Goal: Task Accomplishment & Management: Complete application form

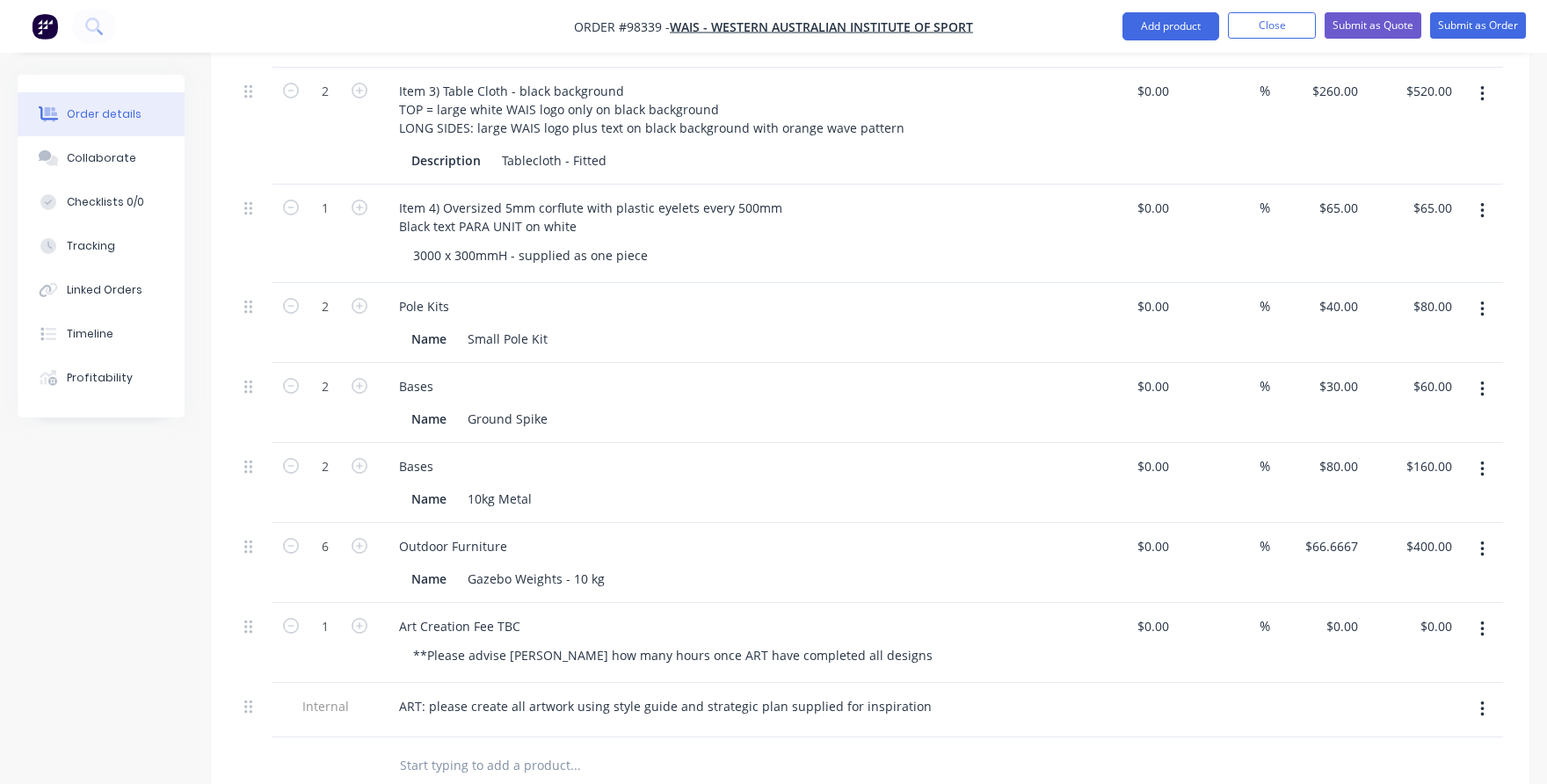
scroll to position [1047, 0]
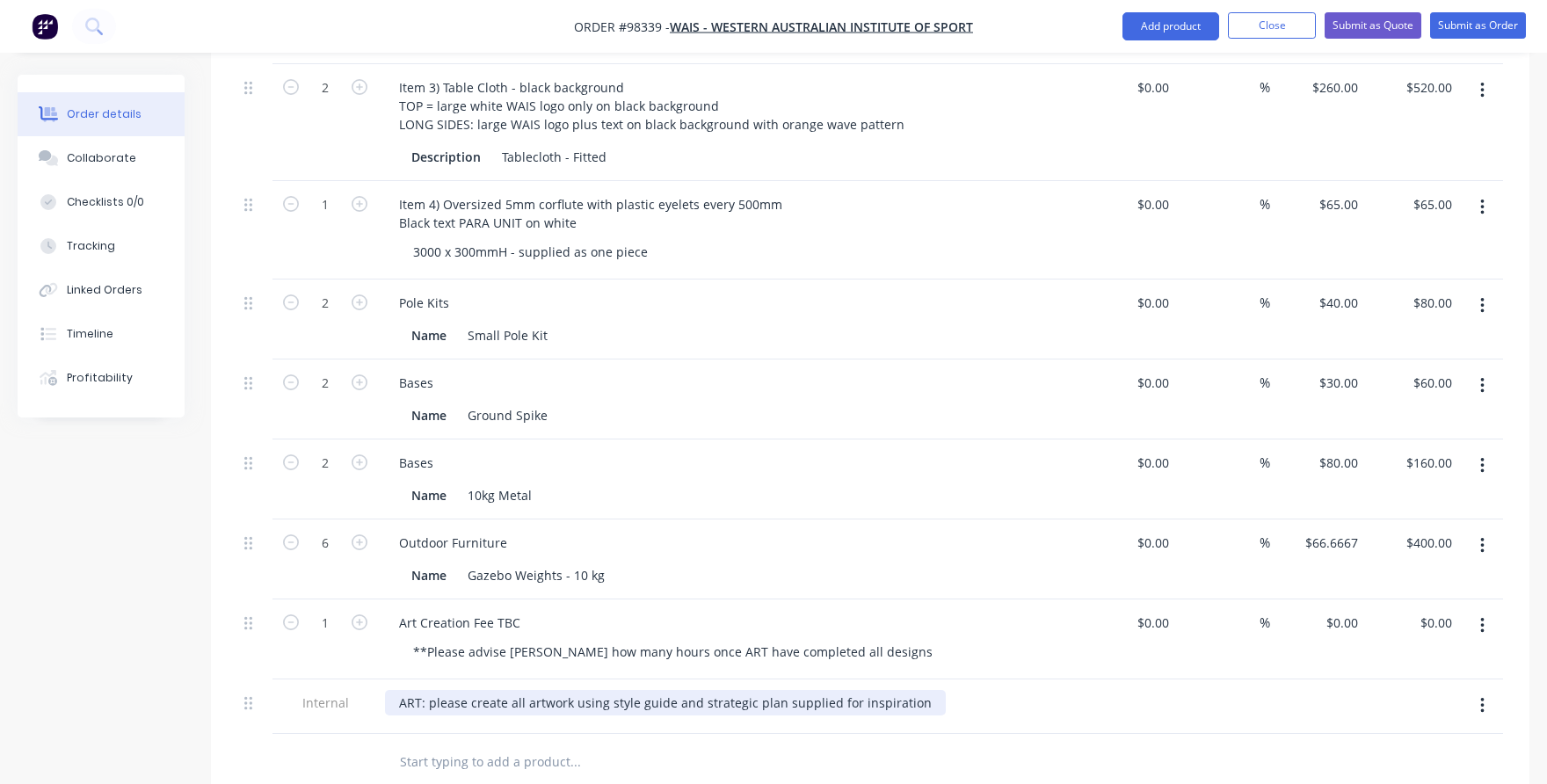
click at [911, 689] on div "ART: please create all artwork using style guide and strategic plan supplied fo…" at bounding box center [665, 702] width 561 height 25
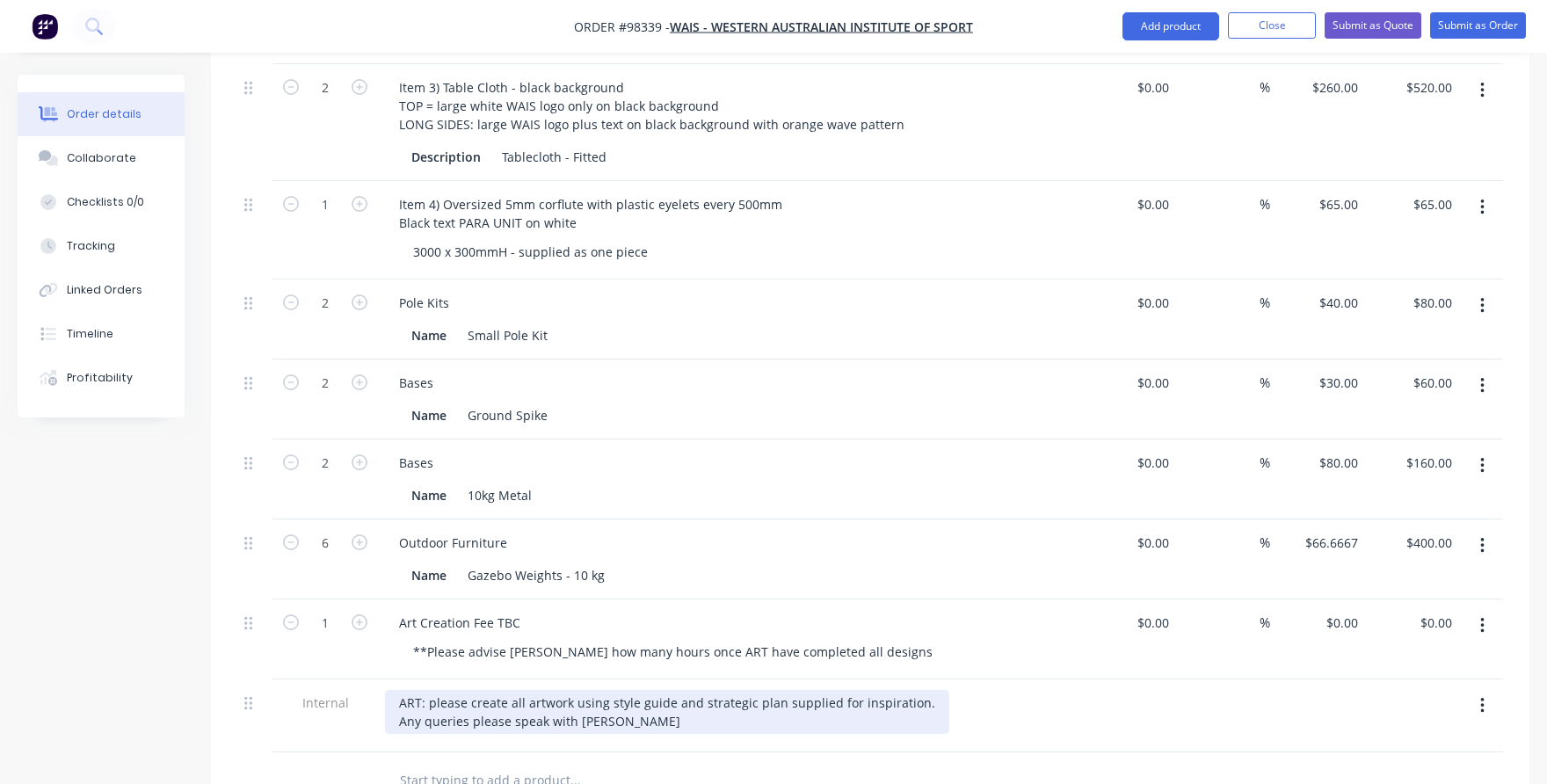
click at [433, 689] on div "ART: please create all artwork using style guide and strategic plan supplied fo…" at bounding box center [667, 711] width 564 height 44
click at [602, 691] on div "ART: Please create all artwork using style guide and strategic plan supplied fo…" at bounding box center [667, 711] width 564 height 44
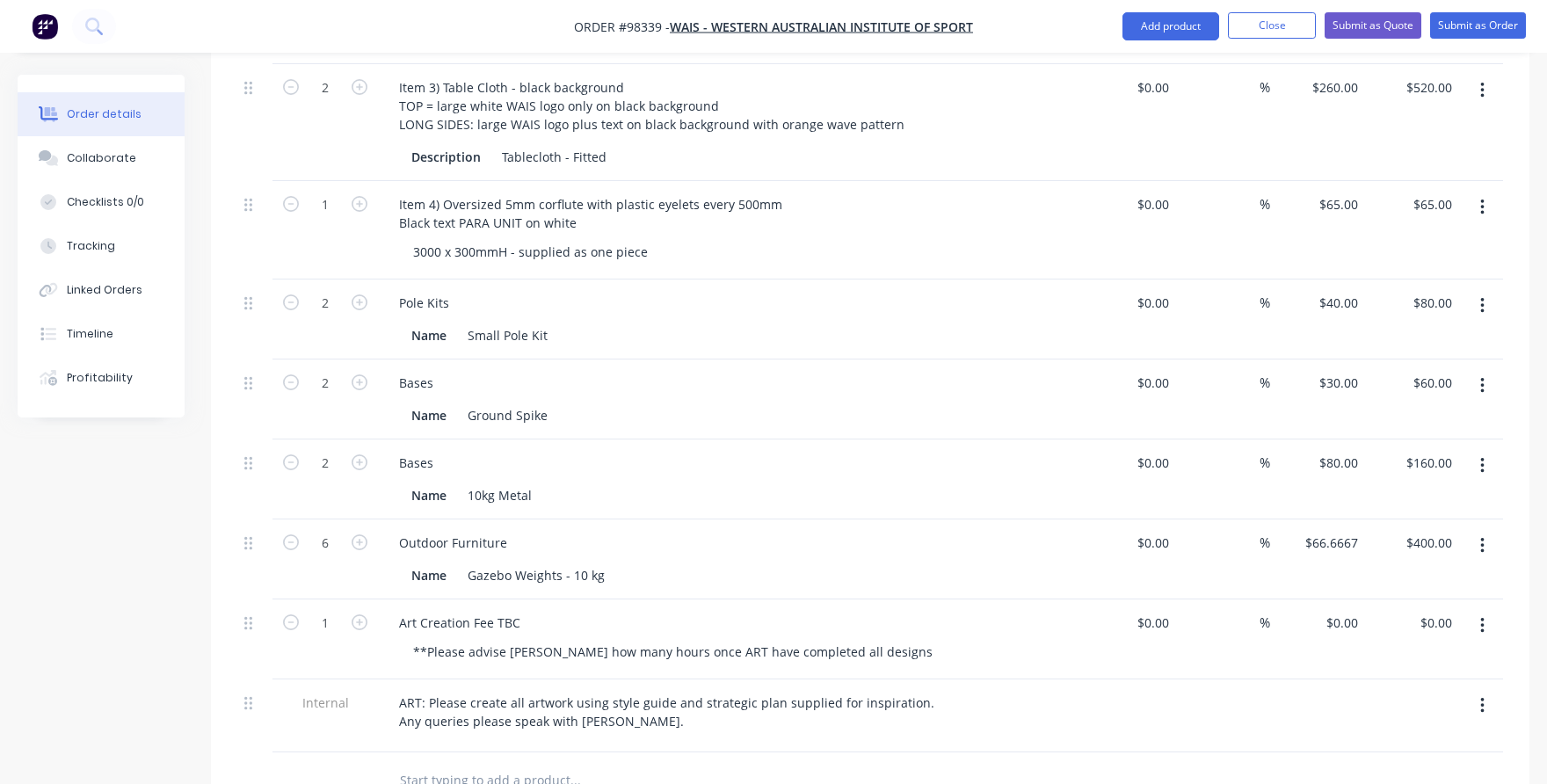
click at [614, 763] on input "text" at bounding box center [575, 780] width 351 height 35
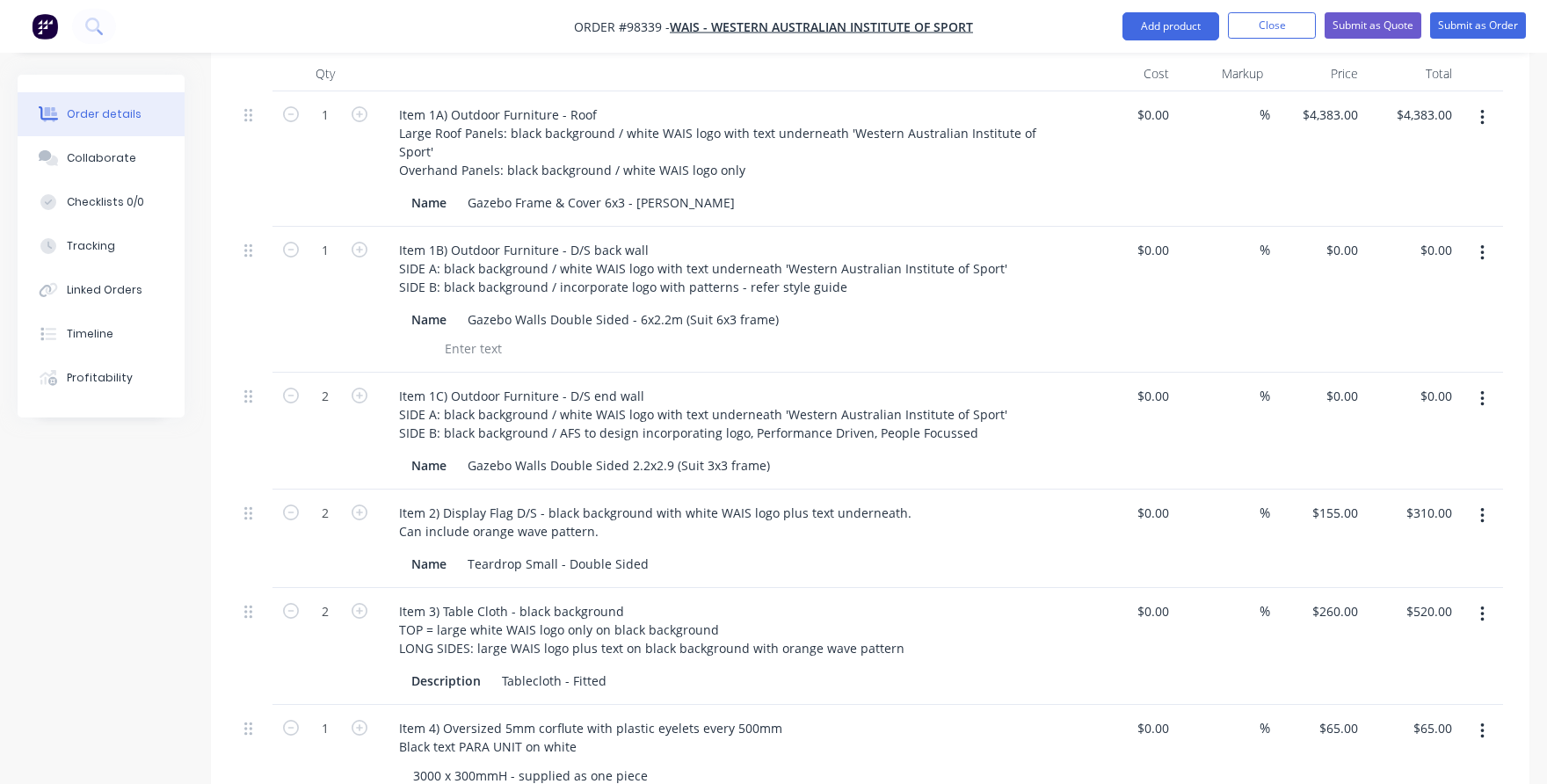
scroll to position [520, 0]
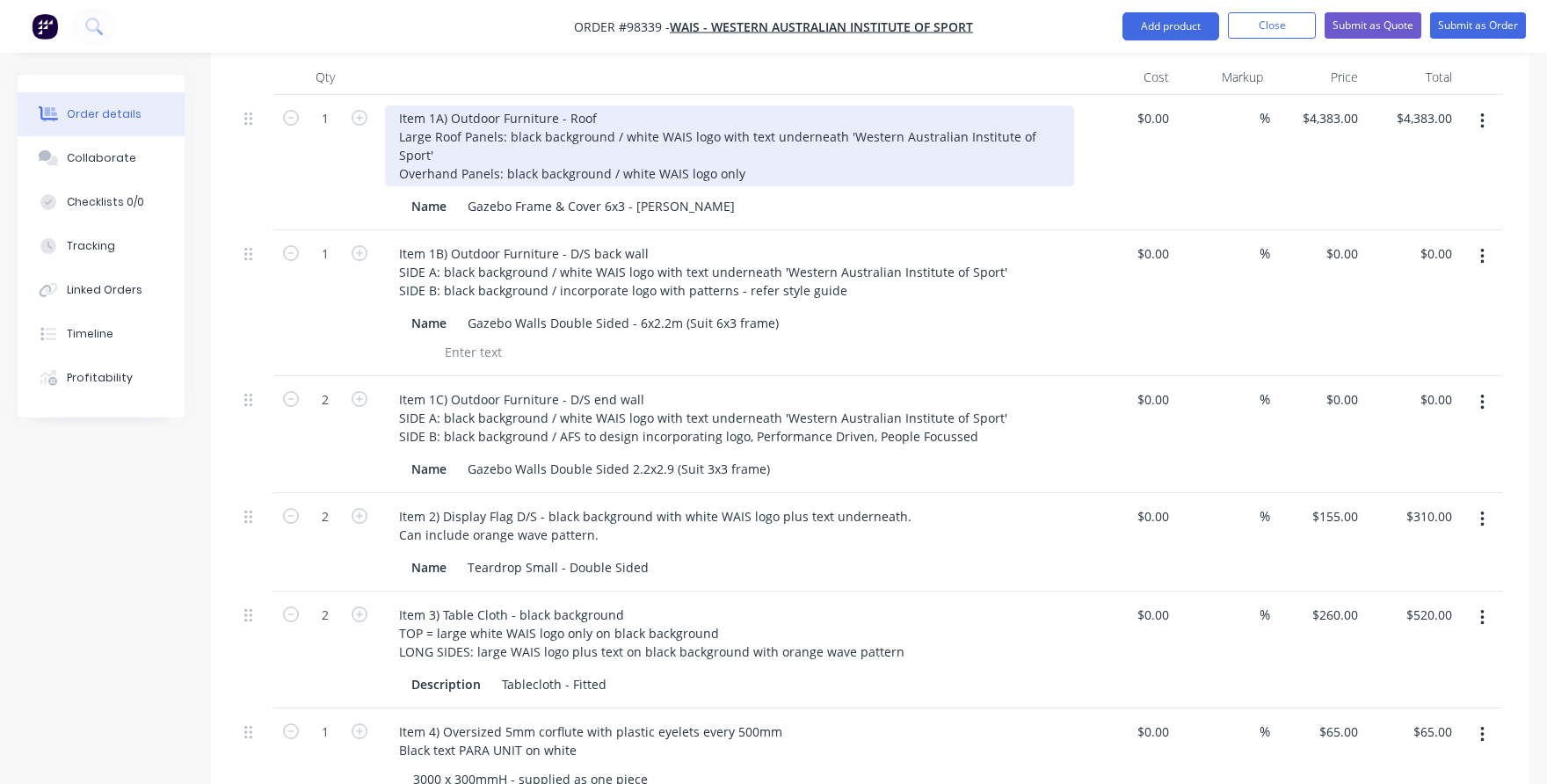
click at [566, 105] on div "Item 1A) Outdoor Furniture - Roof Large Roof Panels: black background / white W…" at bounding box center [730, 145] width 689 height 81
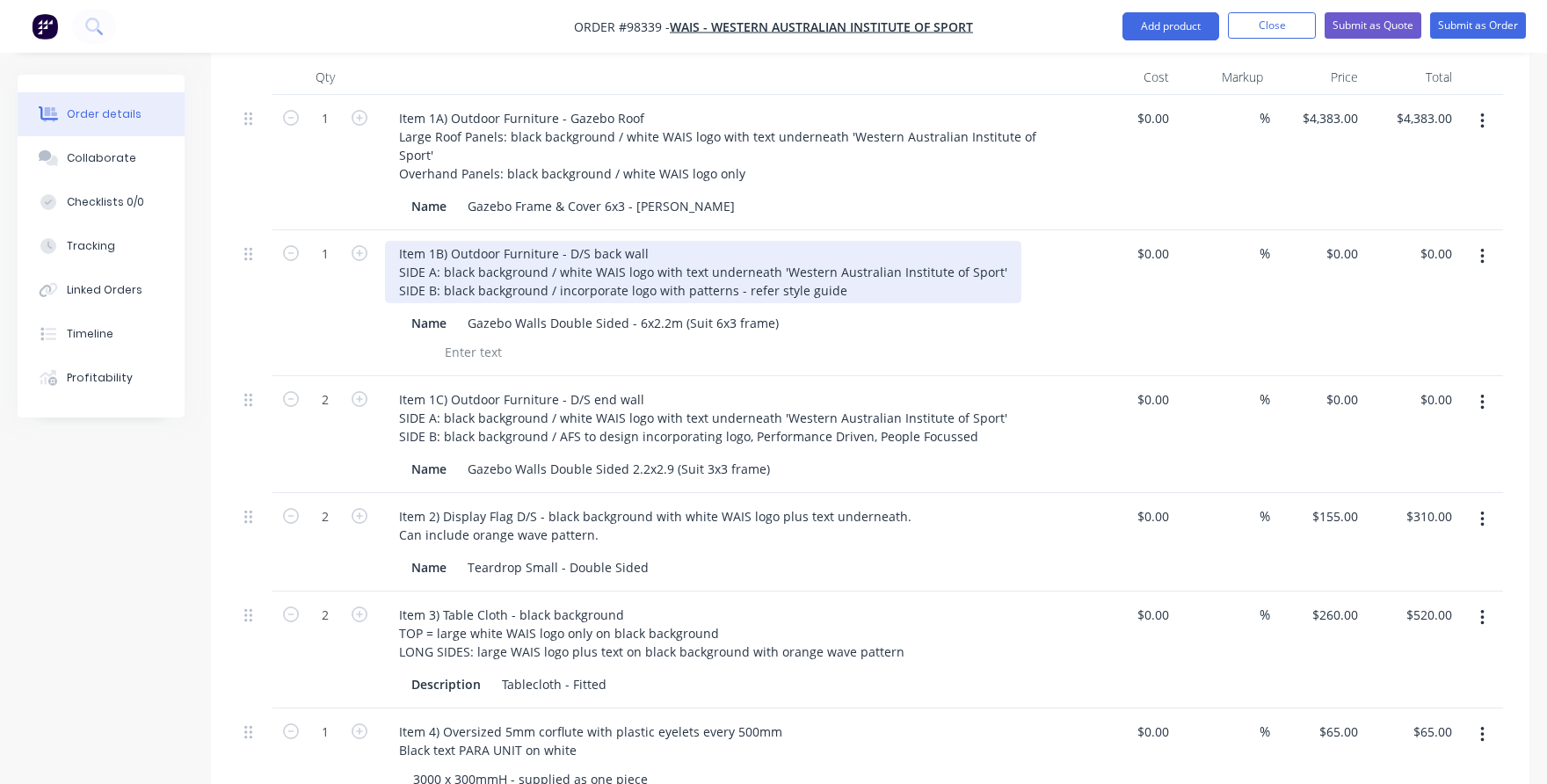
click at [554, 241] on div "Item 1B) Outdoor Furniture - D/S back wall SIDE A: black background / white WAI…" at bounding box center [703, 272] width 636 height 62
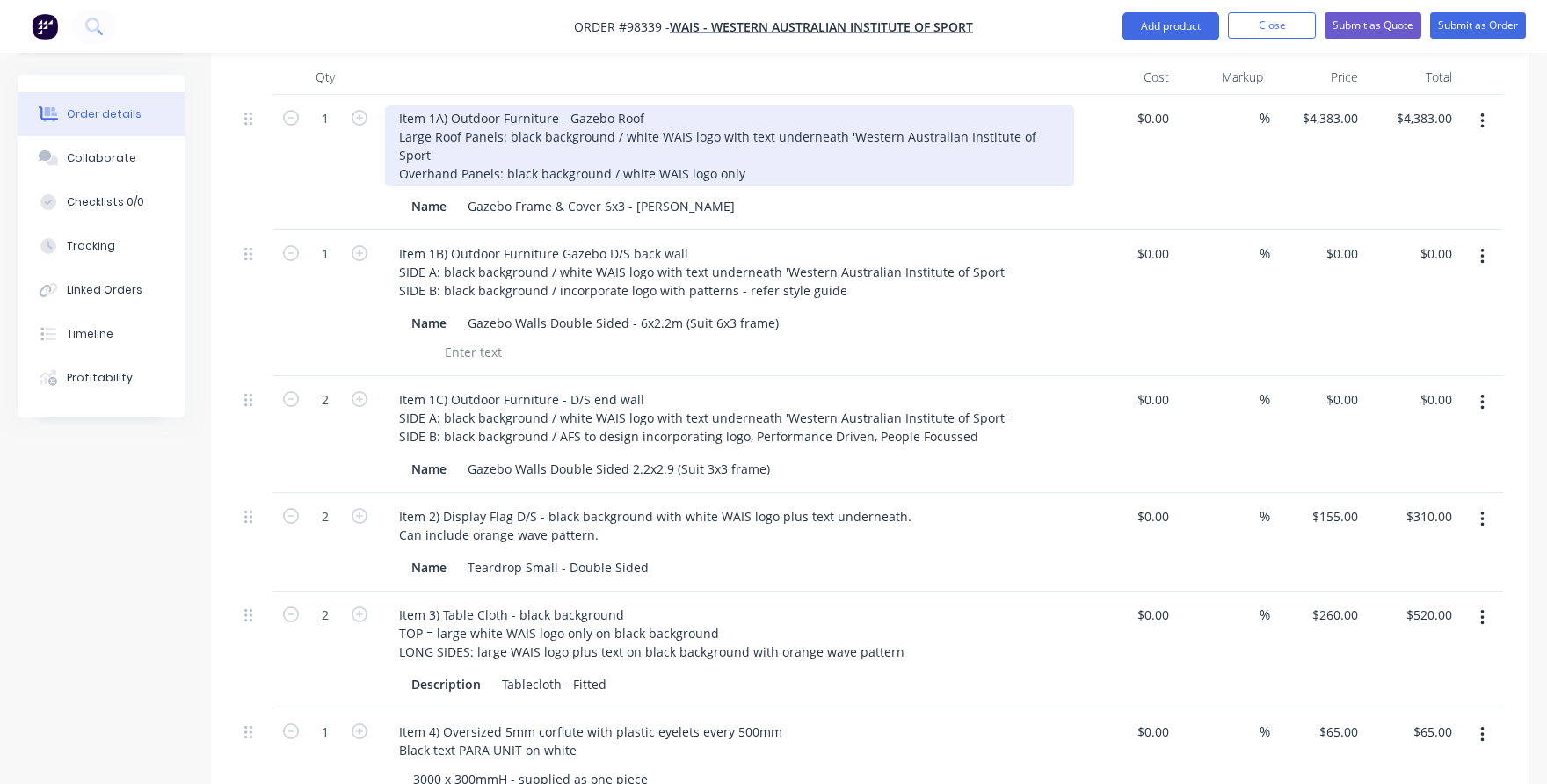
click at [565, 105] on div "Item 1A) Outdoor Furniture - Gazebo Roof Large Roof Panels: black background / …" at bounding box center [730, 145] width 689 height 81
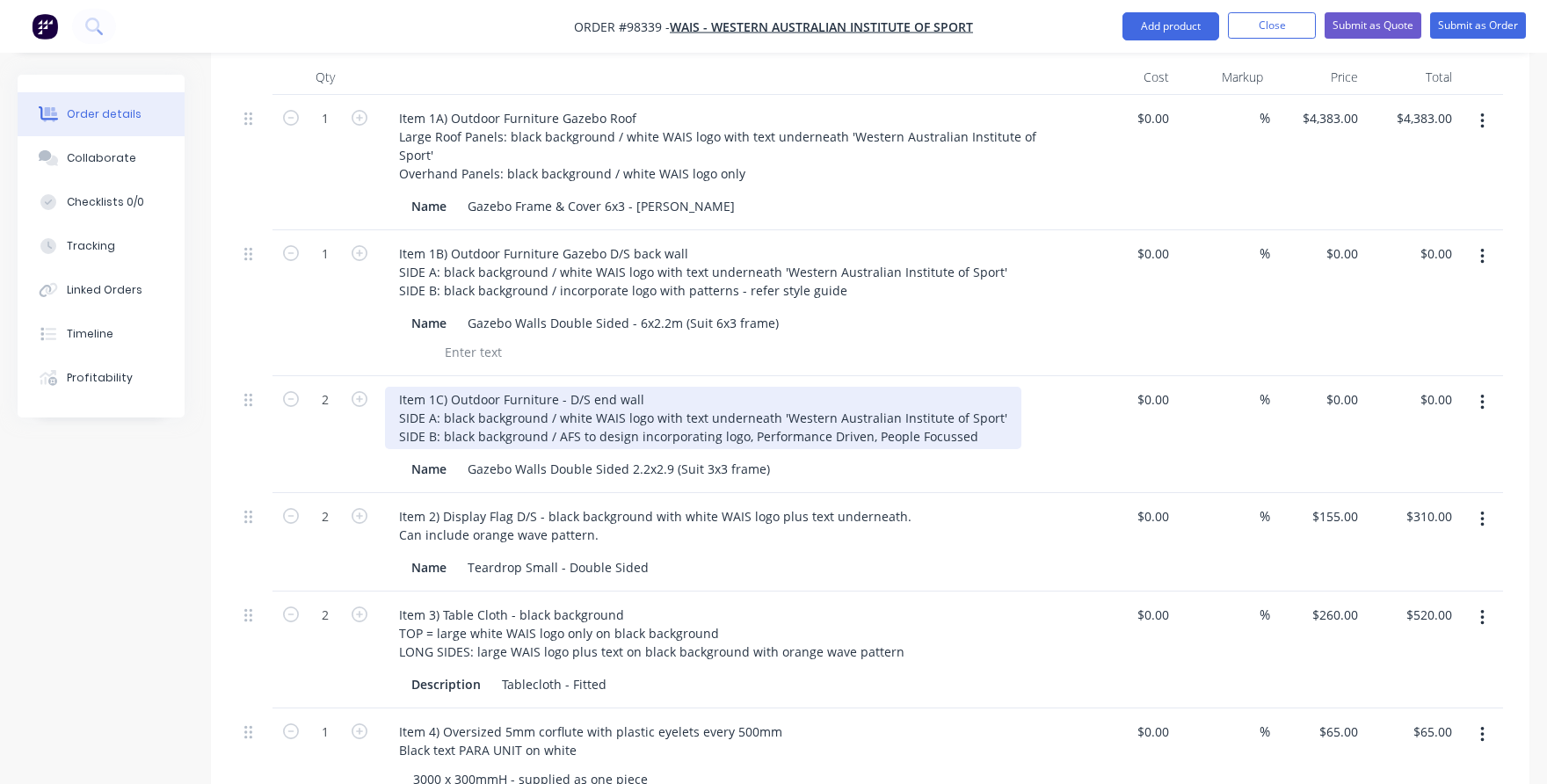
click at [564, 386] on div "Item 1C) Outdoor Furniture - D/S end wall SIDE A: black background / white WAIS…" at bounding box center [703, 417] width 636 height 62
click at [704, 386] on div "Item 1C) Outdoor Furniture Gazebo D/S end wall SIDE A: black background / white…" at bounding box center [703, 417] width 636 height 62
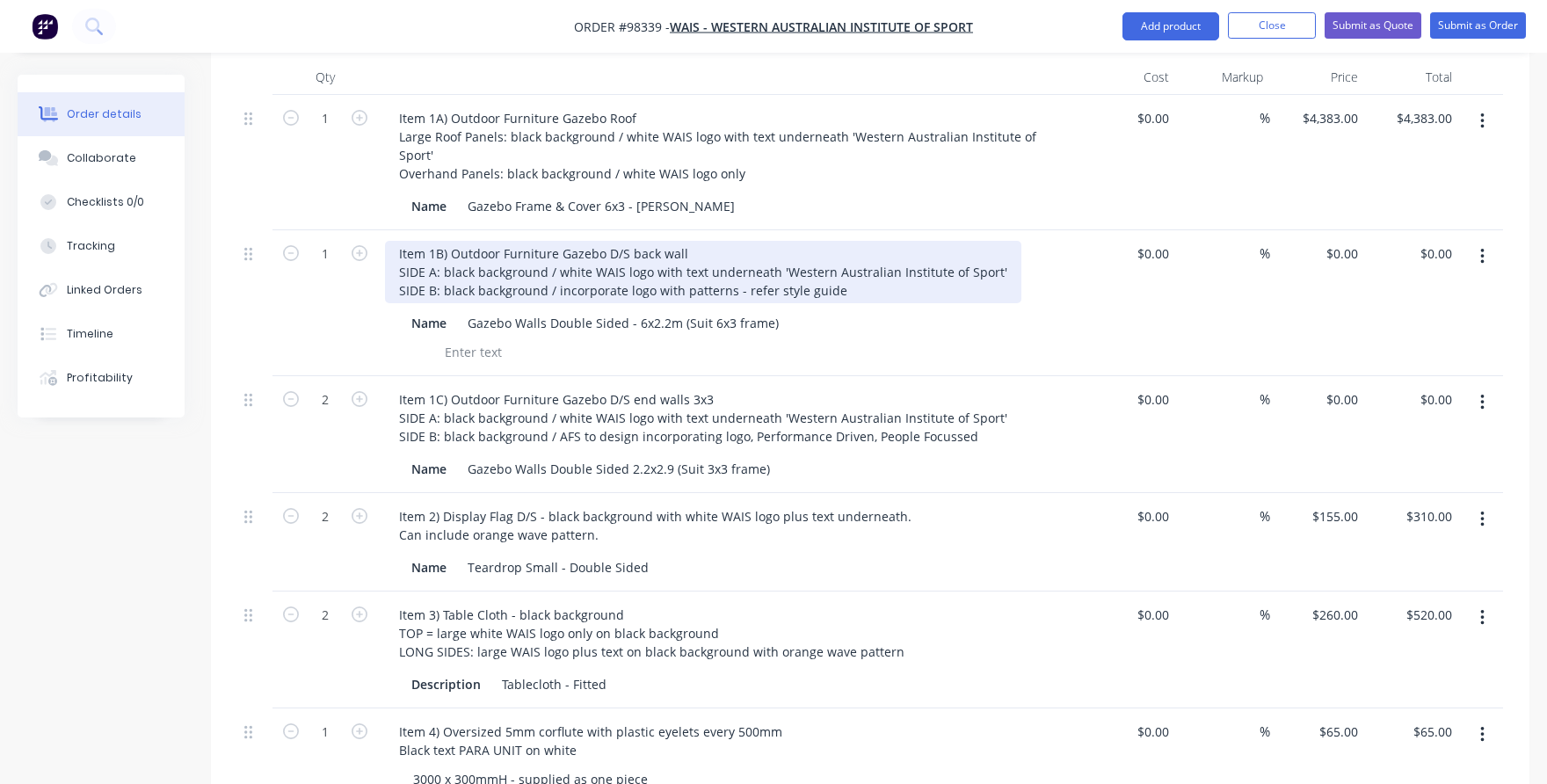
click at [694, 241] on div "Item 1B) Outdoor Furniture Gazebo D/S back wall SIDE A: black background / whit…" at bounding box center [703, 272] width 636 height 62
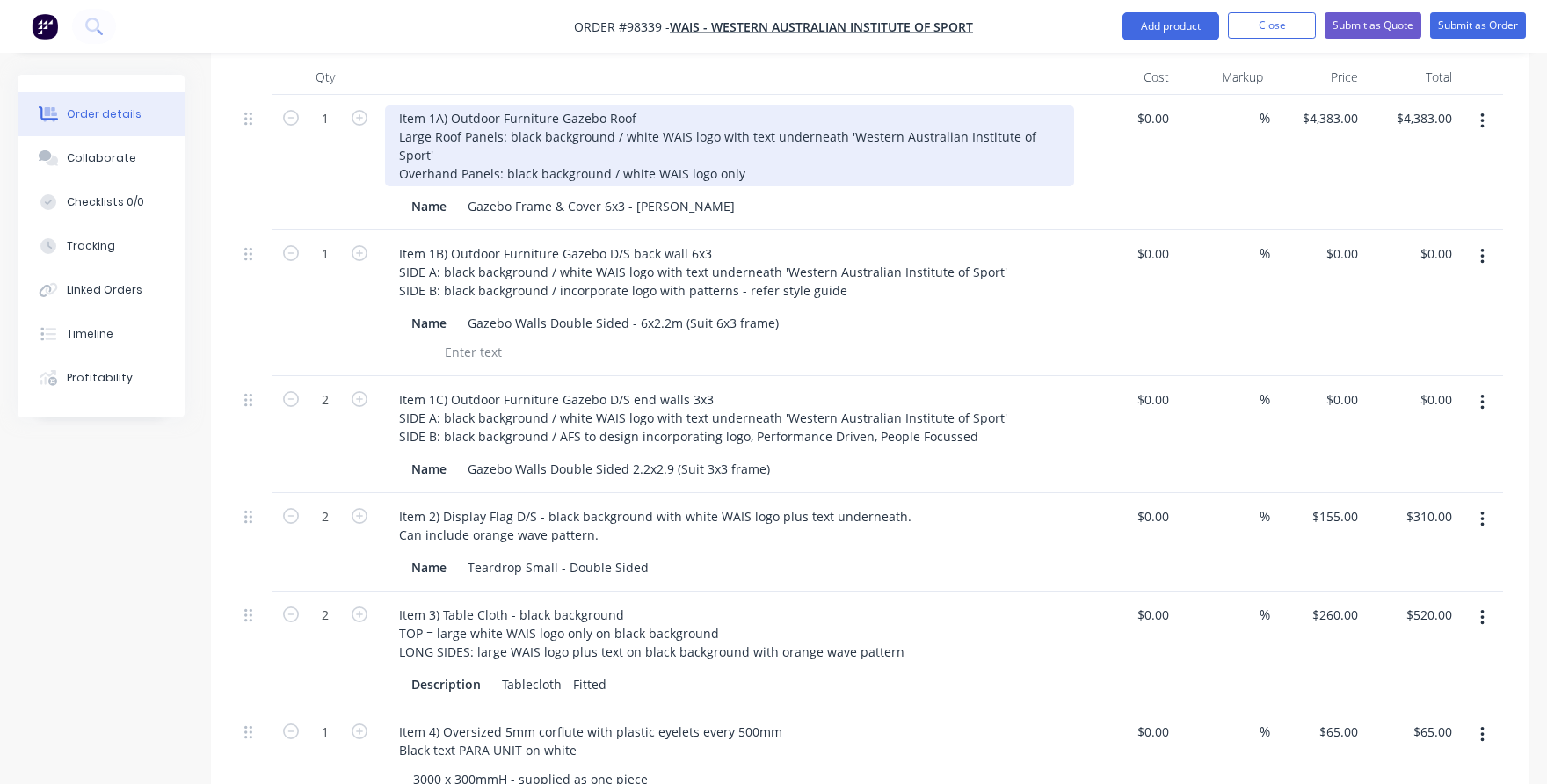
click at [651, 105] on div "Item 1A) Outdoor Furniture Gazebo Roof Large Roof Panels: black background / wh…" at bounding box center [730, 145] width 689 height 81
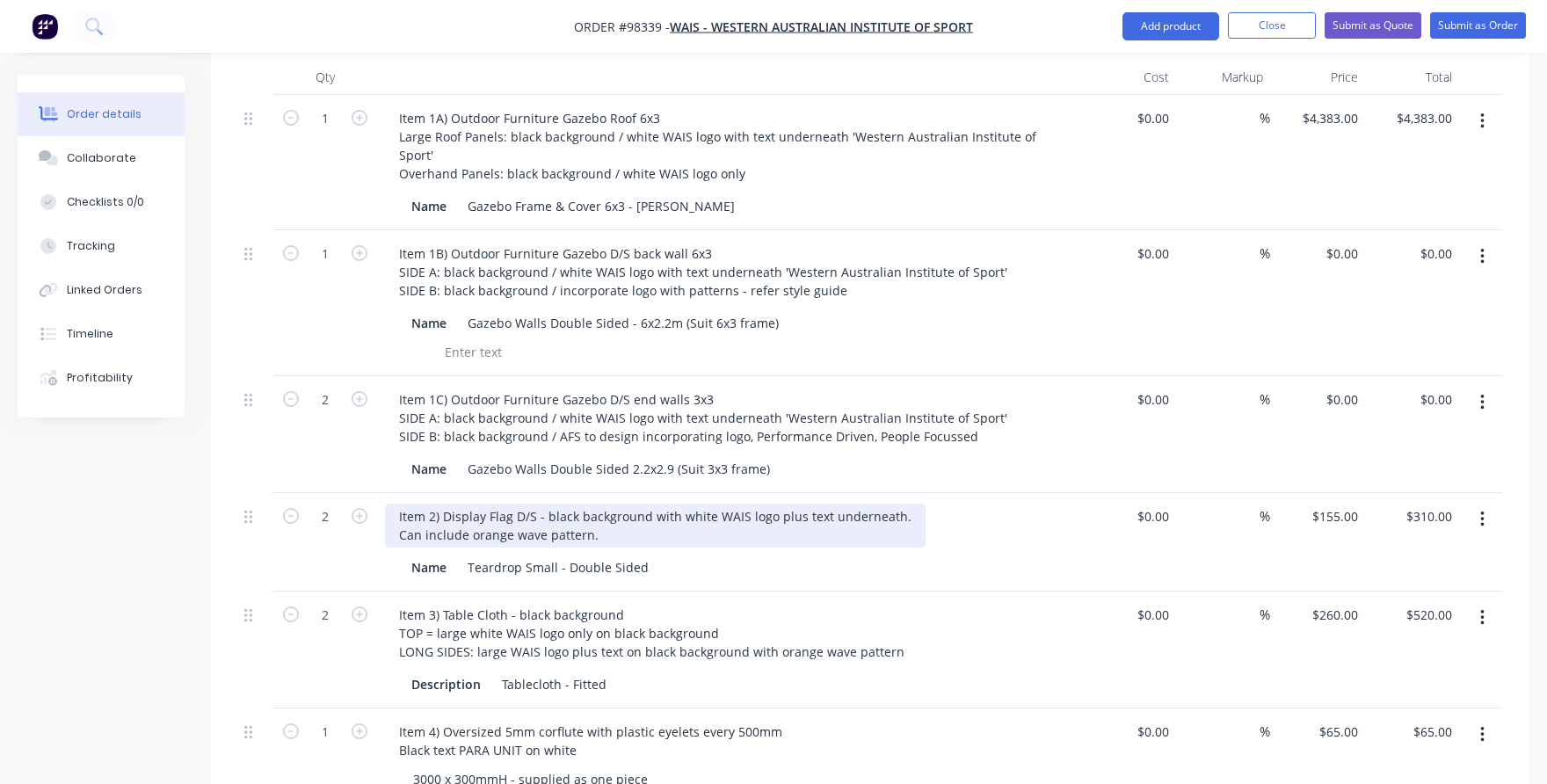
click at [513, 503] on div "Item 2) Display Flag D/S - black background with white WAIS logo plus text unde…" at bounding box center [655, 525] width 540 height 44
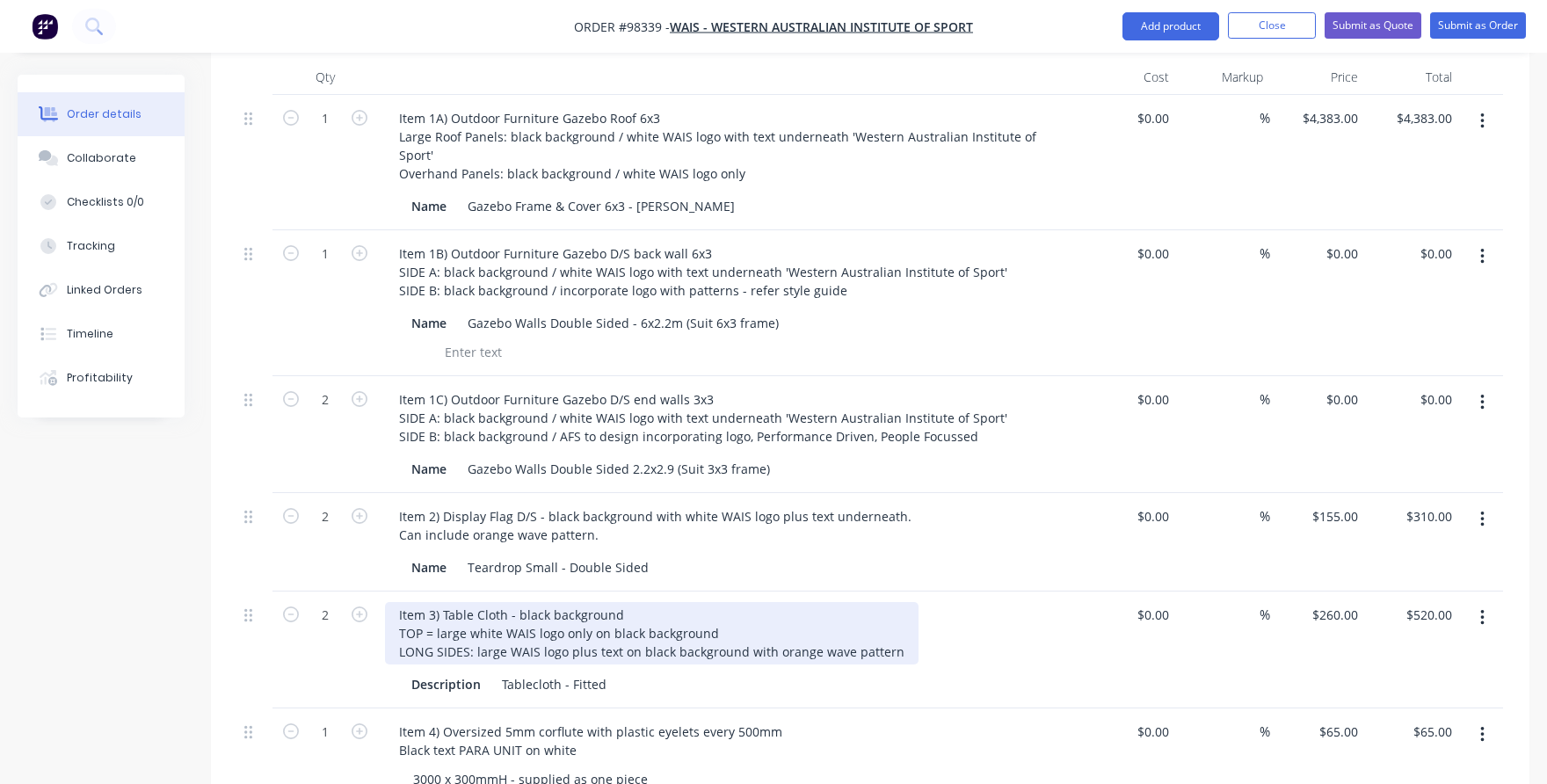
click at [502, 602] on div "Item 3) Table Cloth - black background TOP = large white WAIS logo only on blac…" at bounding box center [652, 633] width 534 height 62
click at [678, 602] on div "Item 3) Table Cloth Fitted - black background TOP = large white WAIS logo only …" at bounding box center [652, 633] width 534 height 62
click at [431, 602] on div "Item 3) Table Cloth Fitted - black background TOP = large white WAIS logo only …" at bounding box center [652, 633] width 534 height 62
click at [481, 602] on div "Item 3) Table Cloth Fitted - black background TOP: large white WAIS logo only o…" at bounding box center [652, 633] width 534 height 62
click at [724, 602] on div "Item 3) Tablecloth Fitted - black background TOP: large white WAIS logo only on…" at bounding box center [652, 633] width 534 height 62
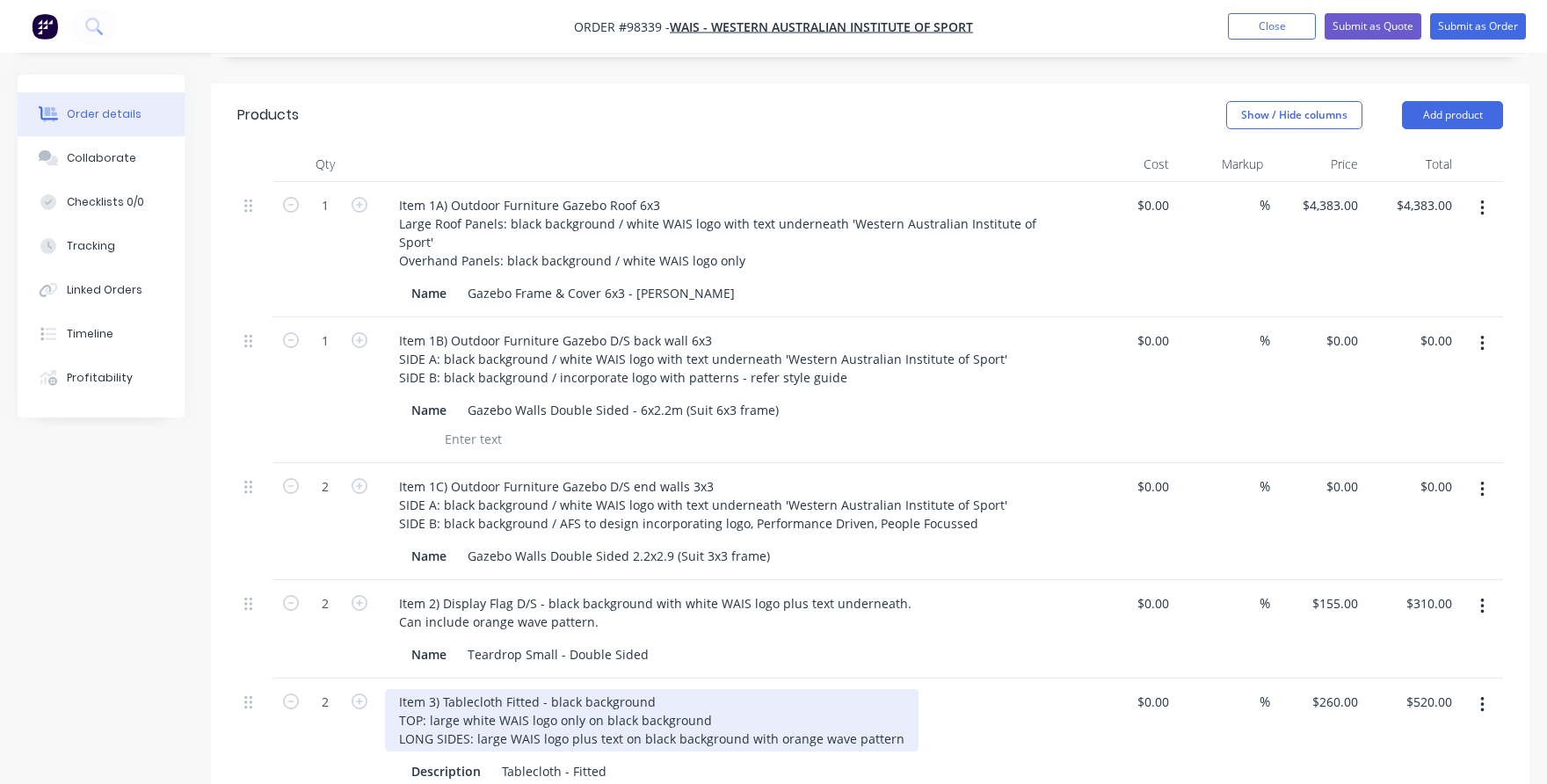
scroll to position [432, 0]
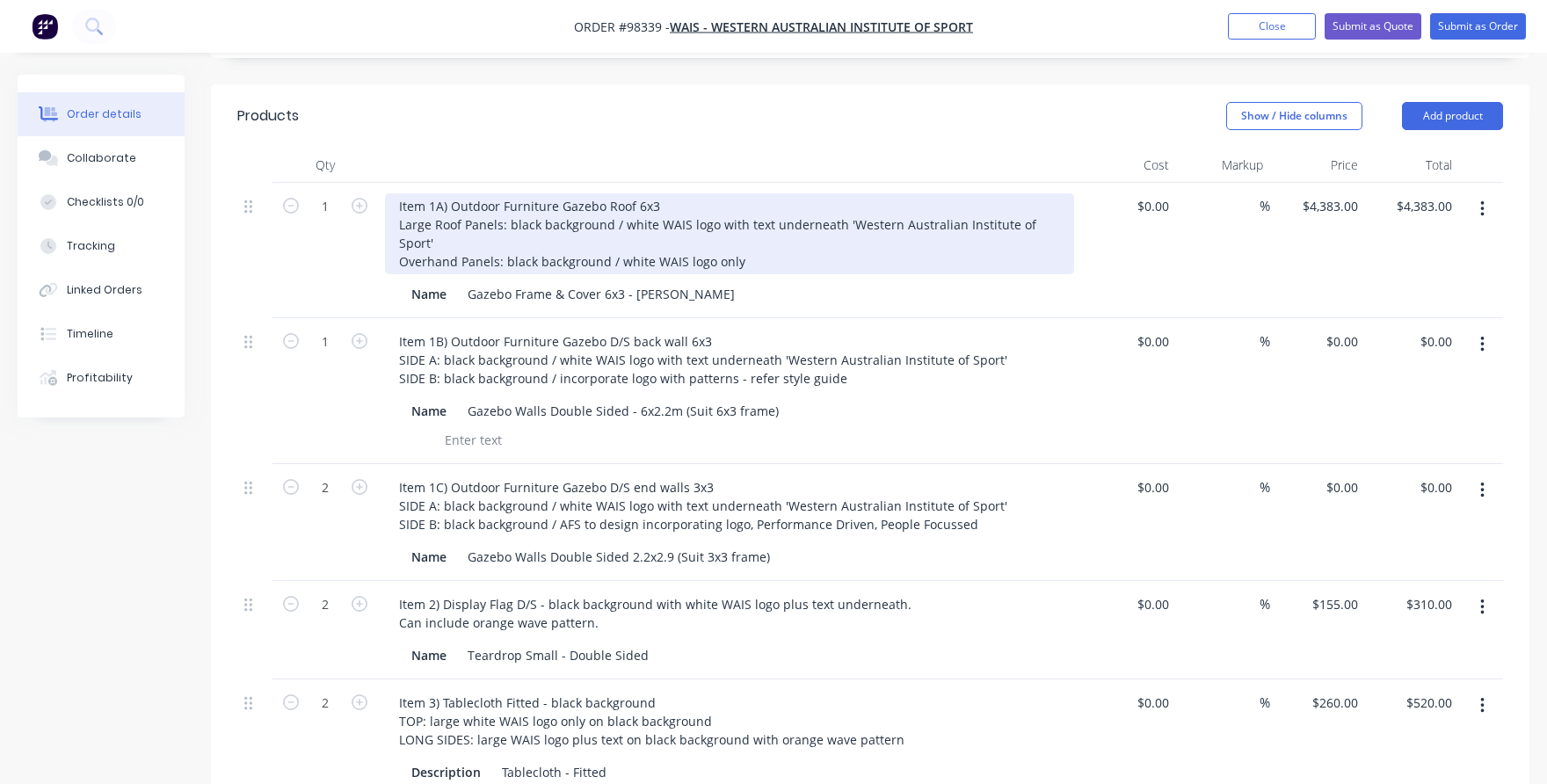
click at [456, 216] on div "Item 1A) Outdoor Furniture Gazebo Roof 6x3 Large Roof Panels: black background …" at bounding box center [730, 233] width 689 height 81
click at [599, 193] on div "Item 1A) Outdoor Furniture Gazebo Roof 6x3 Large Roof Panels: black background …" at bounding box center [730, 233] width 689 height 81
click at [558, 193] on div "Item 1A) Outdoor Furniture Gazebo Roof 6x3 Large Roof Panels: black background …" at bounding box center [730, 233] width 689 height 81
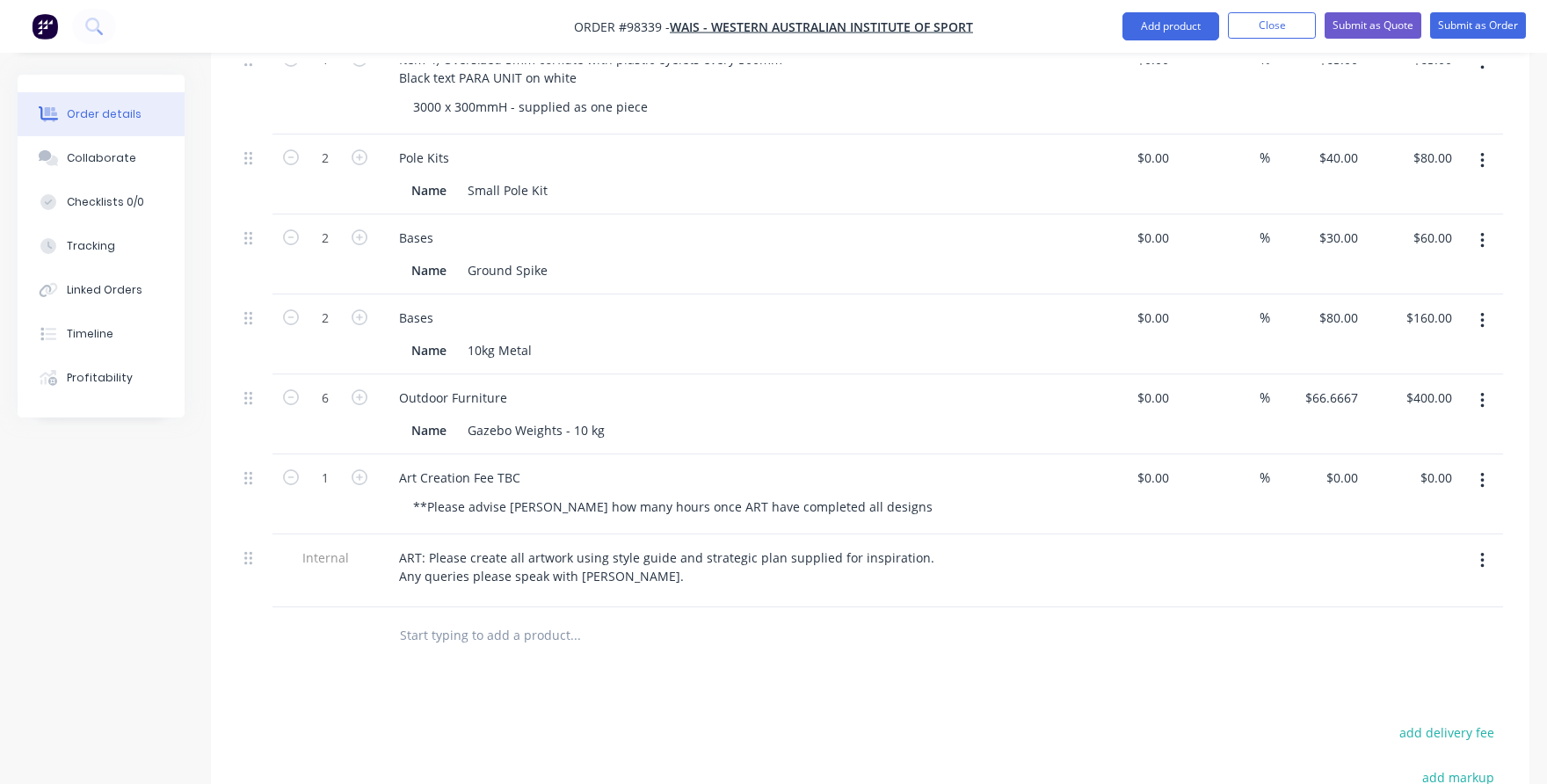
scroll to position [1223, 0]
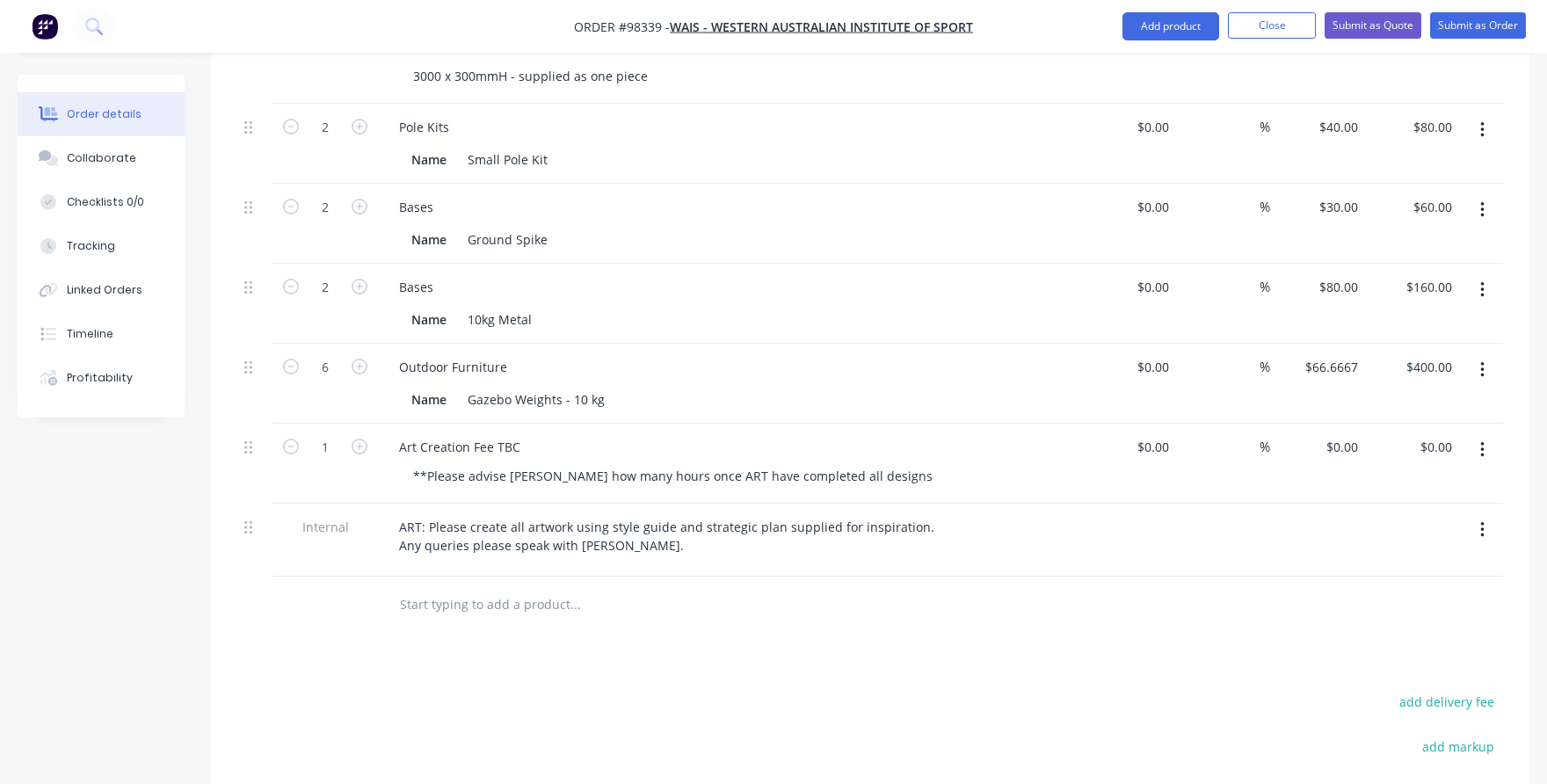
click at [560, 576] on div at bounding box center [694, 605] width 633 height 58
click at [549, 587] on input "text" at bounding box center [575, 605] width 351 height 35
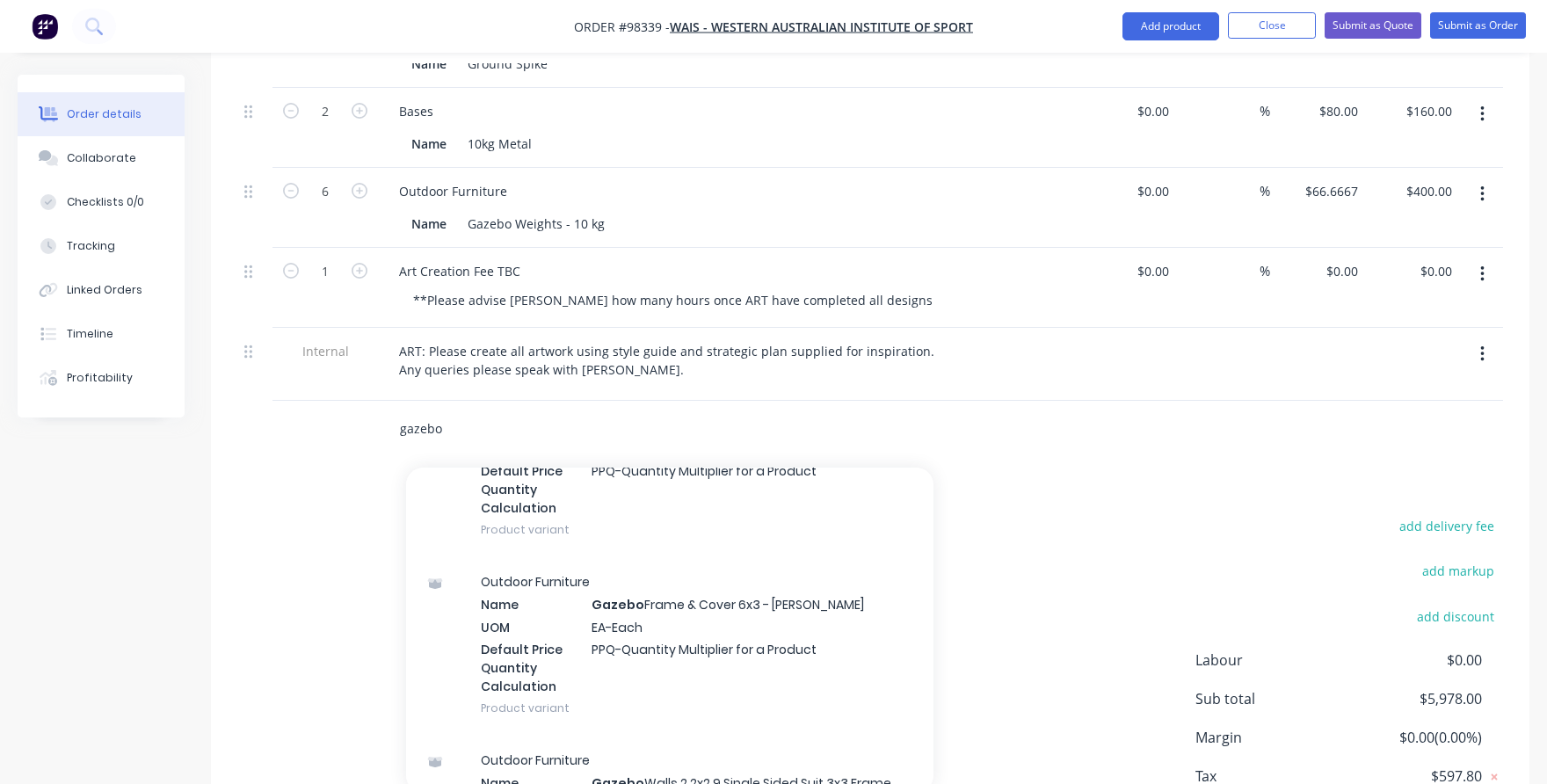
scroll to position [528, 0]
type input "gazebo"
click at [537, 617] on div "Outdoor Furniture Name Gazebo Frame & Cover 6x3 - Ali Frame UOM EA-Each Default…" at bounding box center [669, 644] width 528 height 178
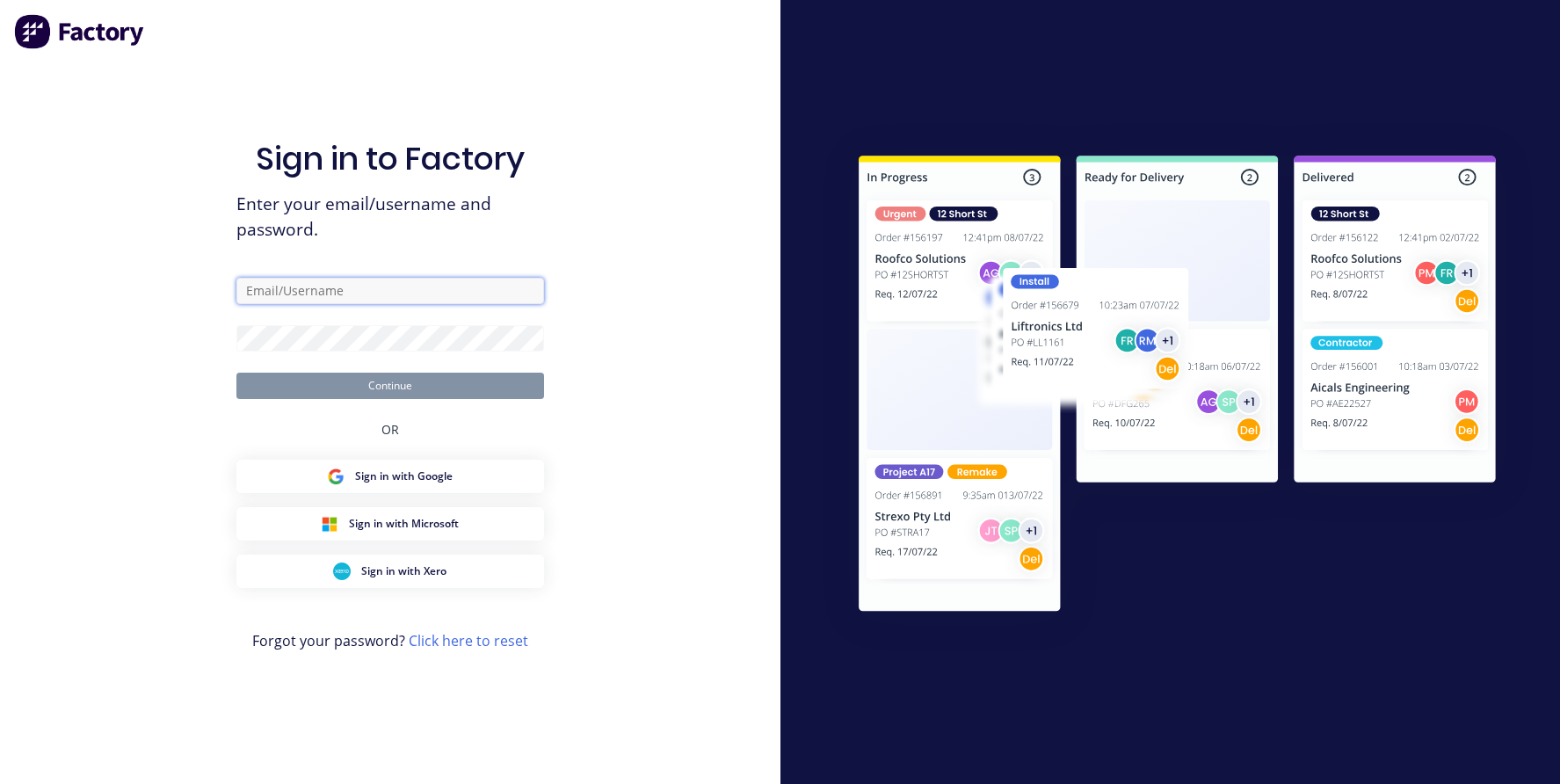
click at [277, 285] on input "text" at bounding box center [389, 291] width 307 height 26
type input "[EMAIL_ADDRESS][DOMAIN_NAME]"
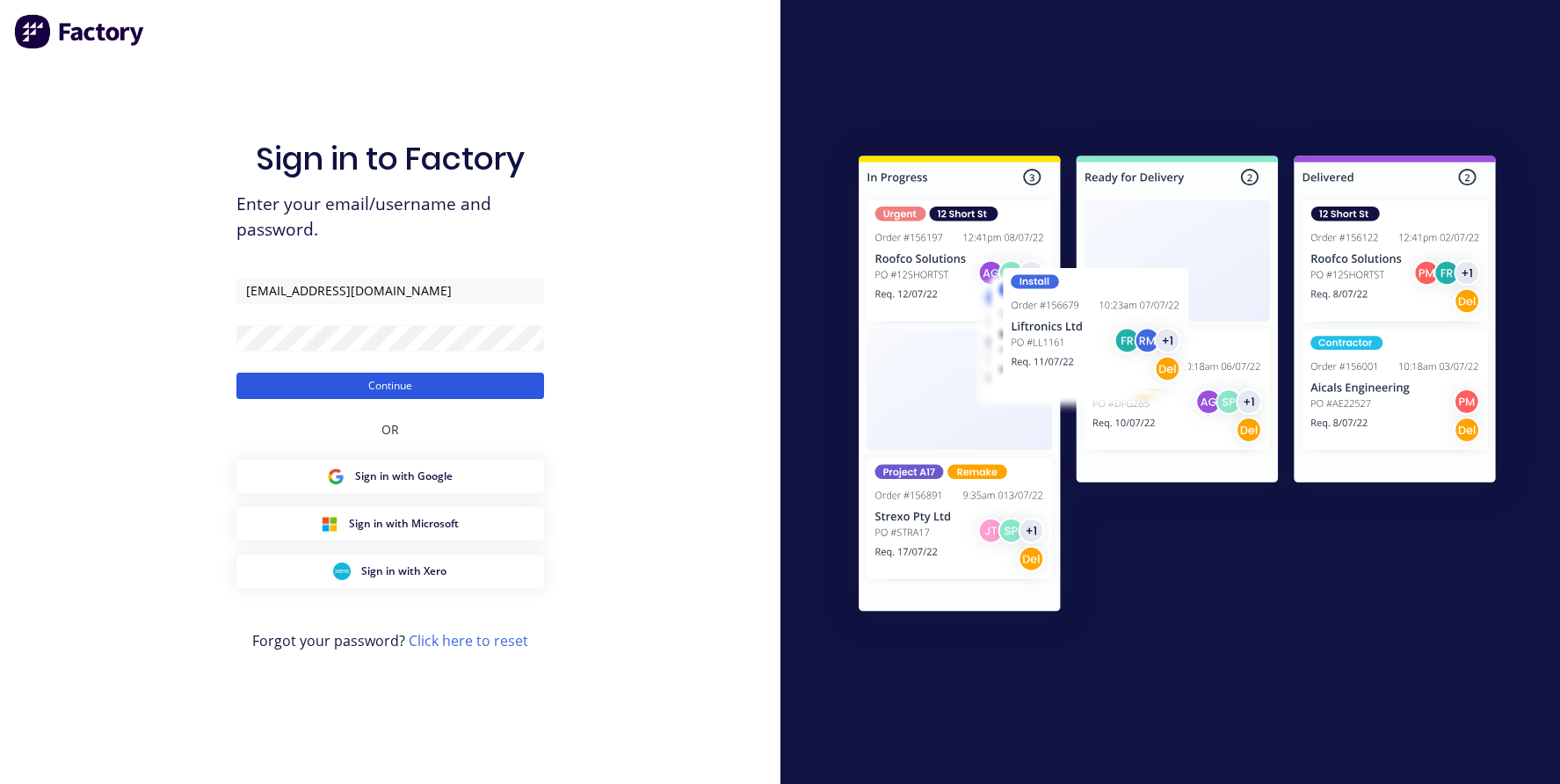
click at [285, 374] on button "Continue" at bounding box center [389, 385] width 307 height 26
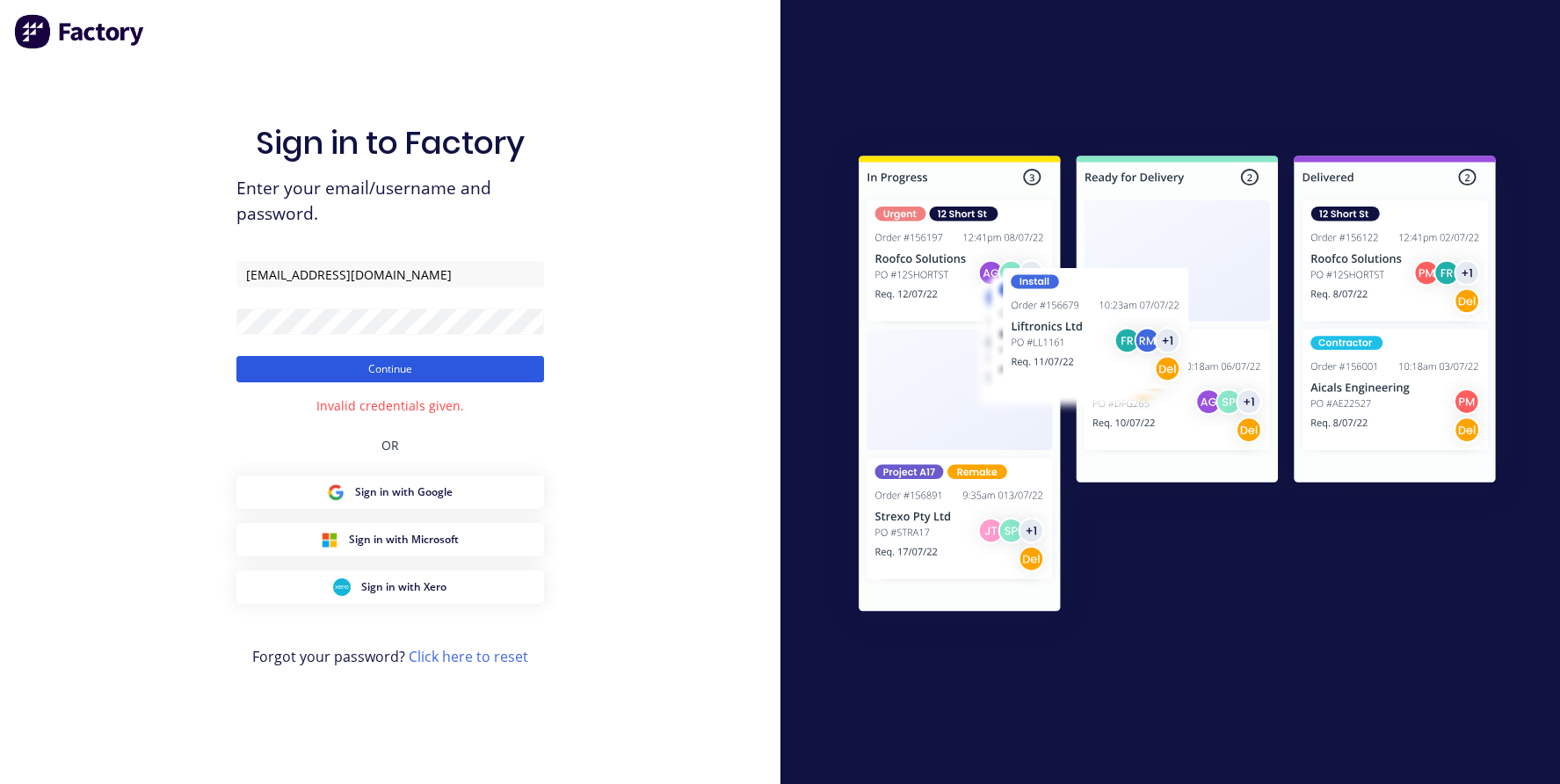
click at [378, 363] on button "Continue" at bounding box center [389, 369] width 307 height 26
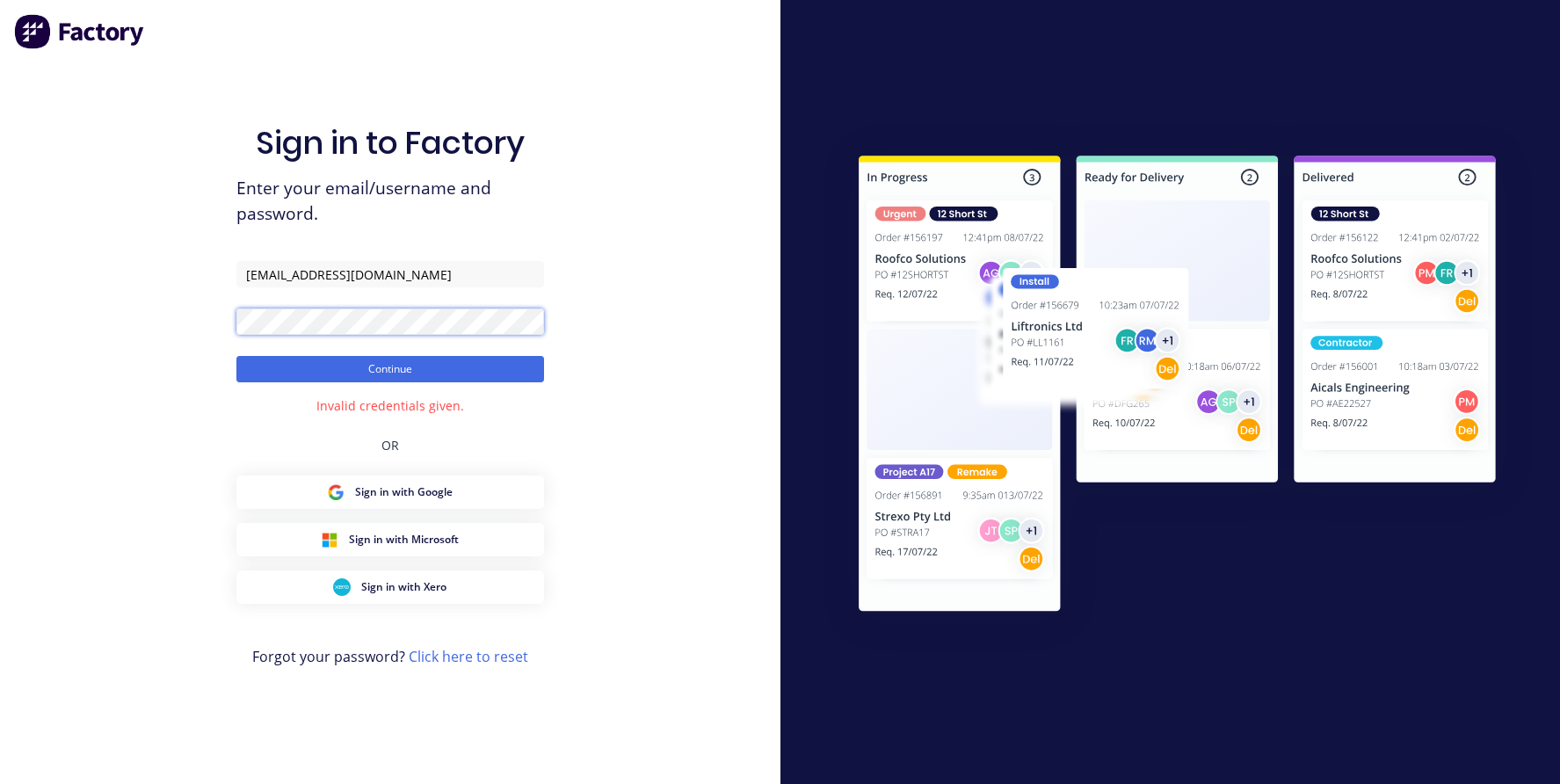
click at [200, 320] on div "Sign in to Factory Enter your email/username and password. [EMAIL_ADDRESS][DOMA…" at bounding box center [390, 392] width 780 height 784
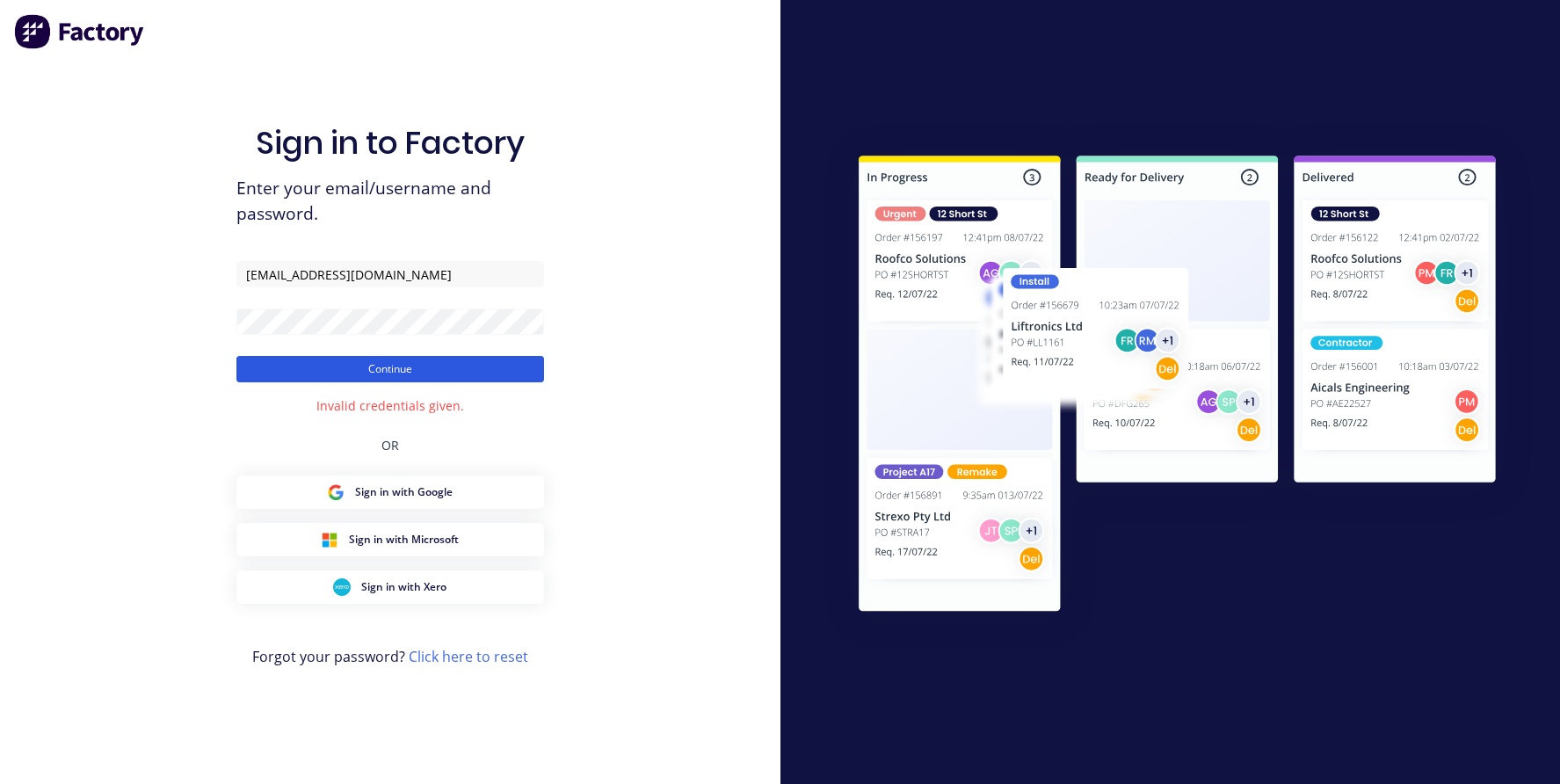
click at [269, 366] on button "Continue" at bounding box center [389, 369] width 307 height 26
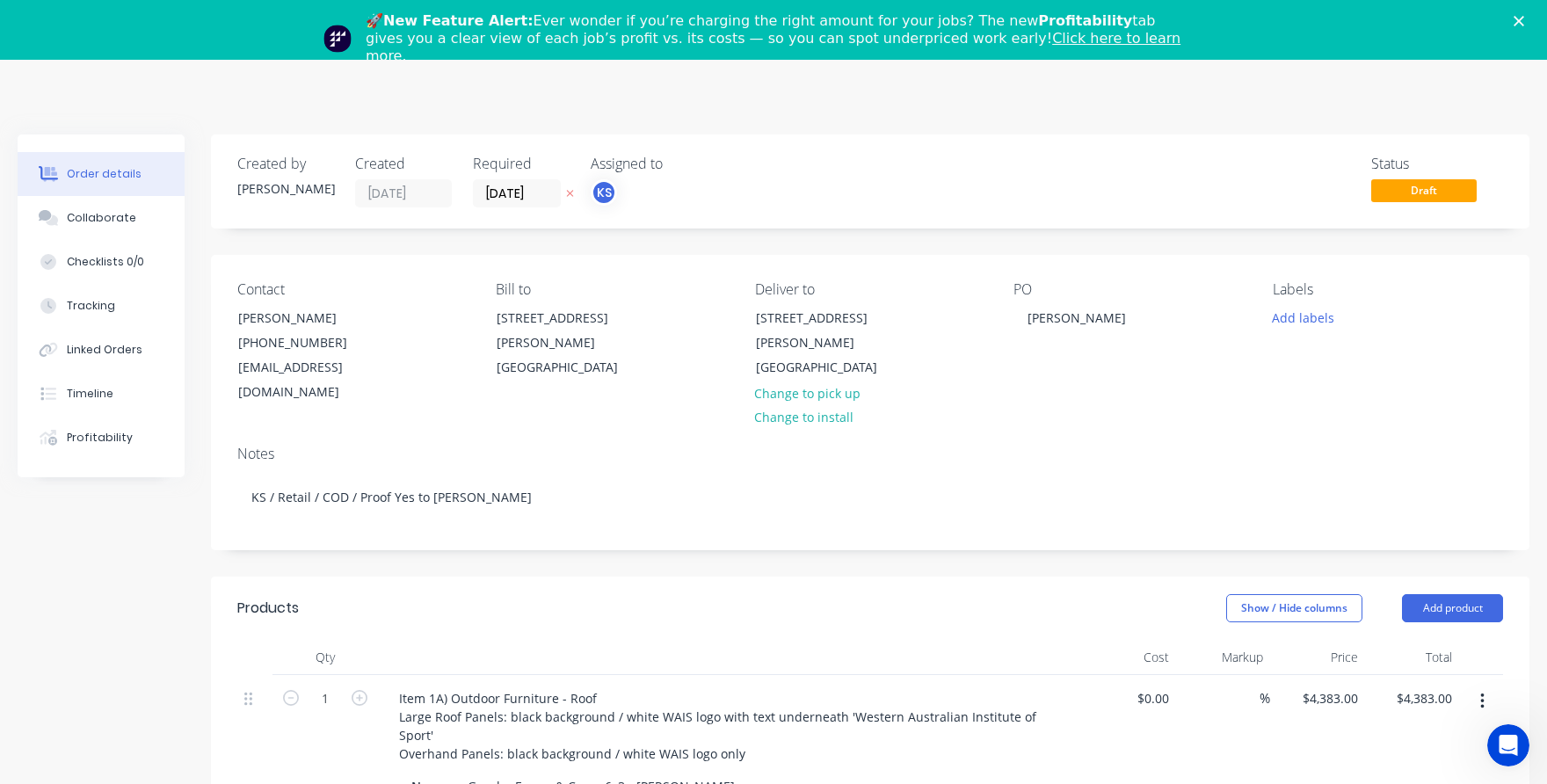
click at [1524, 20] on icon "Close" at bounding box center [1519, 20] width 11 height 11
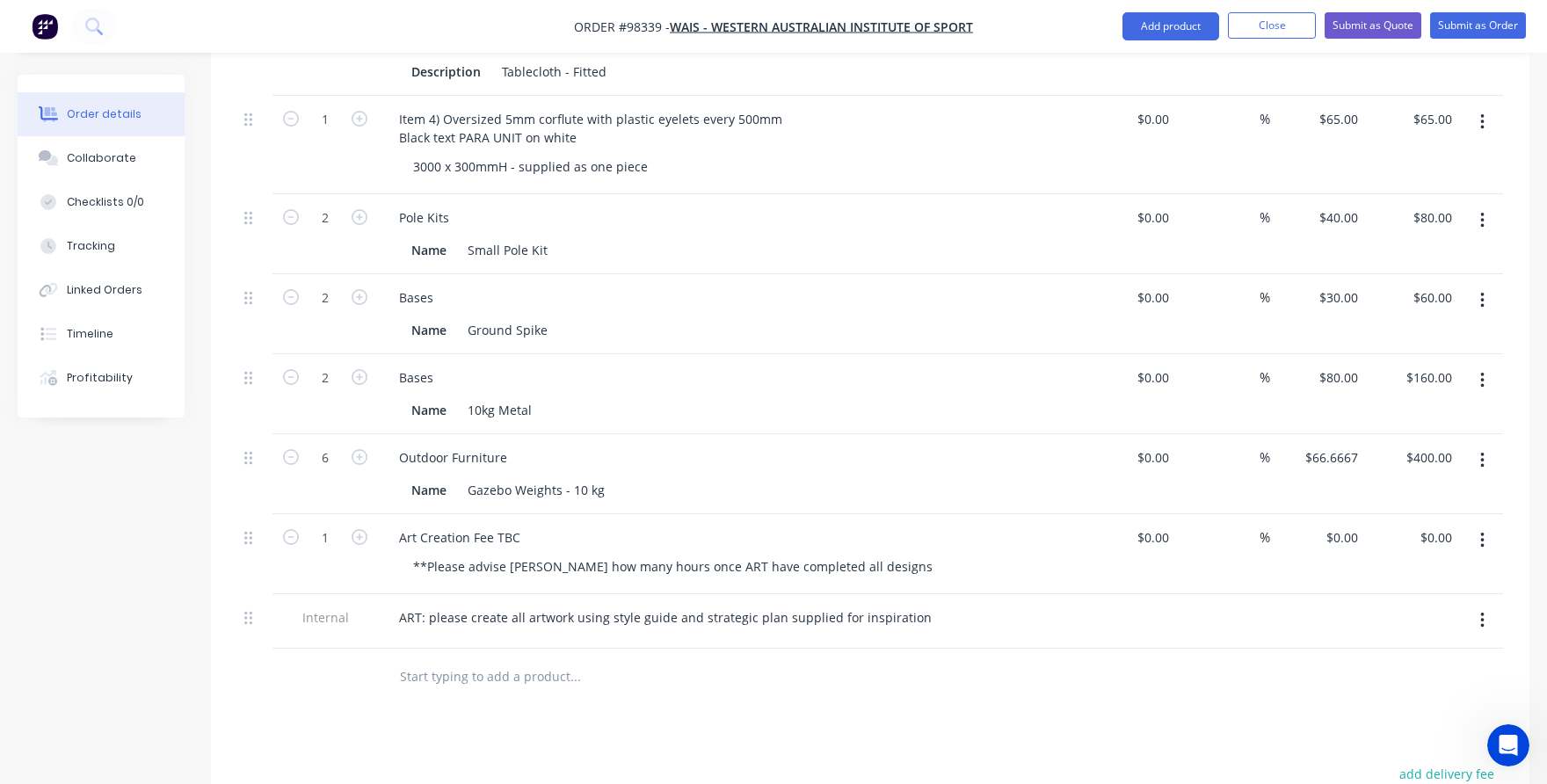
scroll to position [1142, 0]
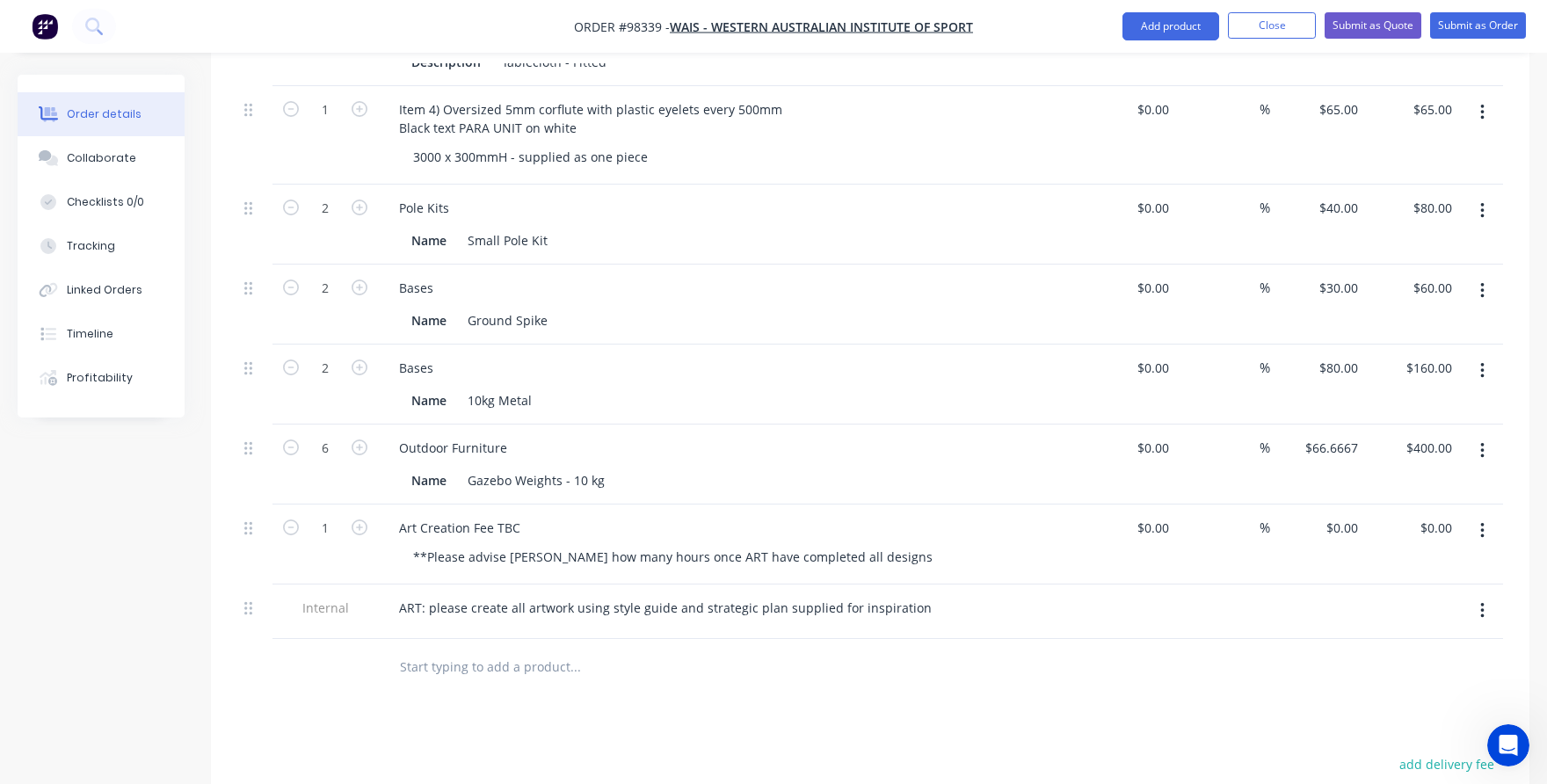
click at [457, 649] on input "text" at bounding box center [575, 667] width 351 height 35
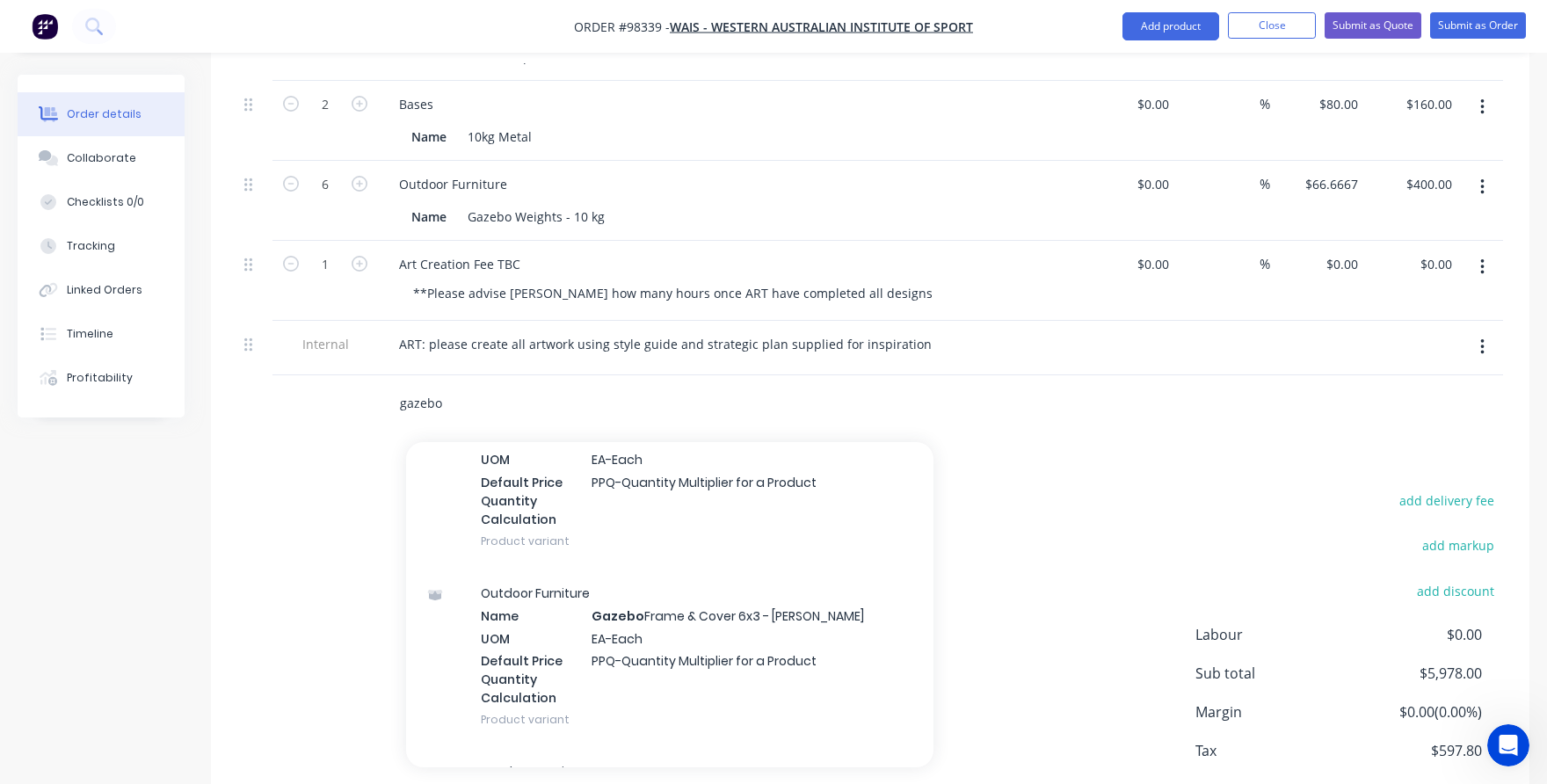
scroll to position [528, 0]
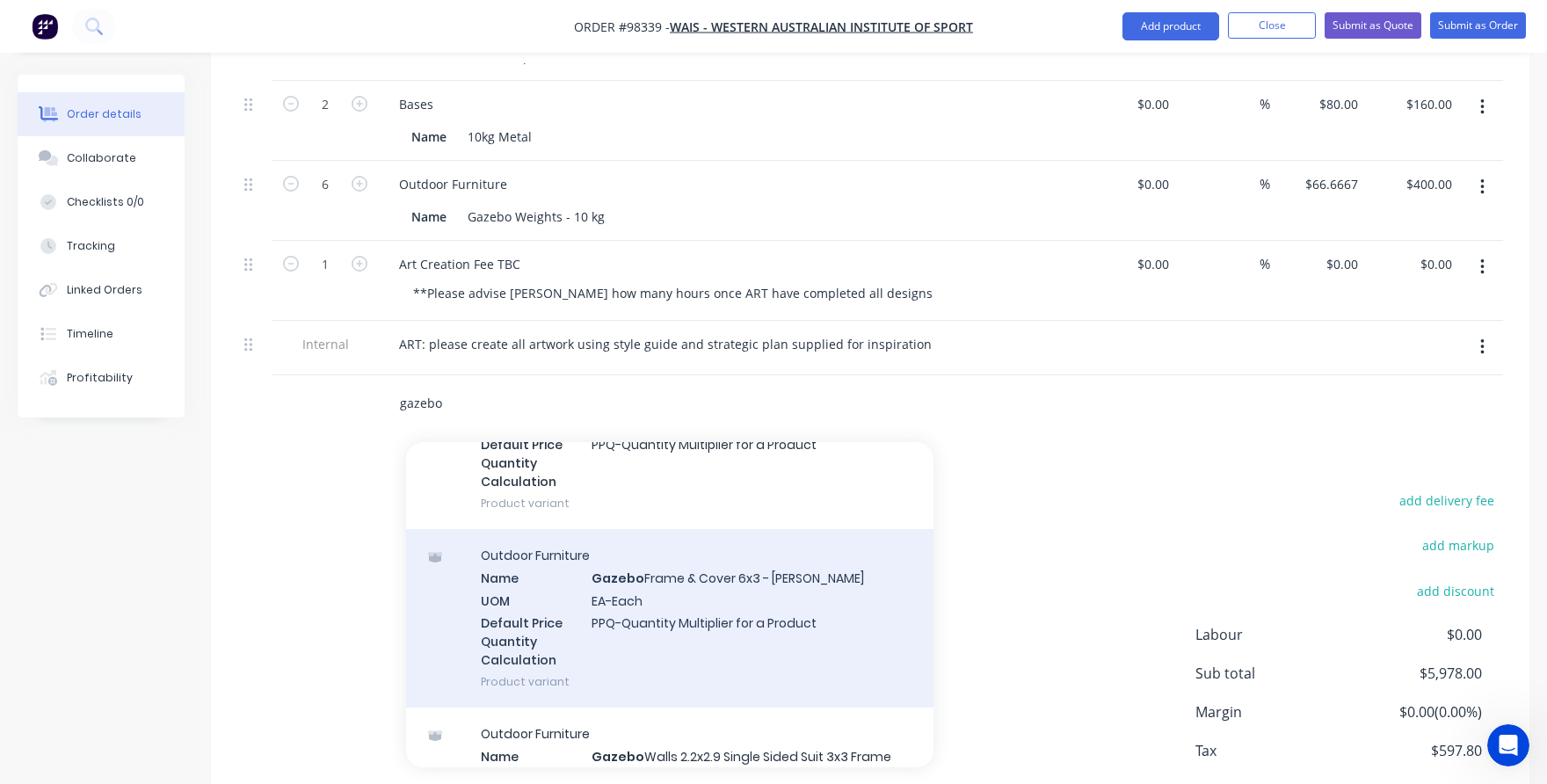
type input "gazebo"
click at [650, 588] on div "Outdoor Furniture Name Gazebo Frame & Cover 6x3 - Ali Frame UOM EA-Each Default…" at bounding box center [669, 617] width 528 height 178
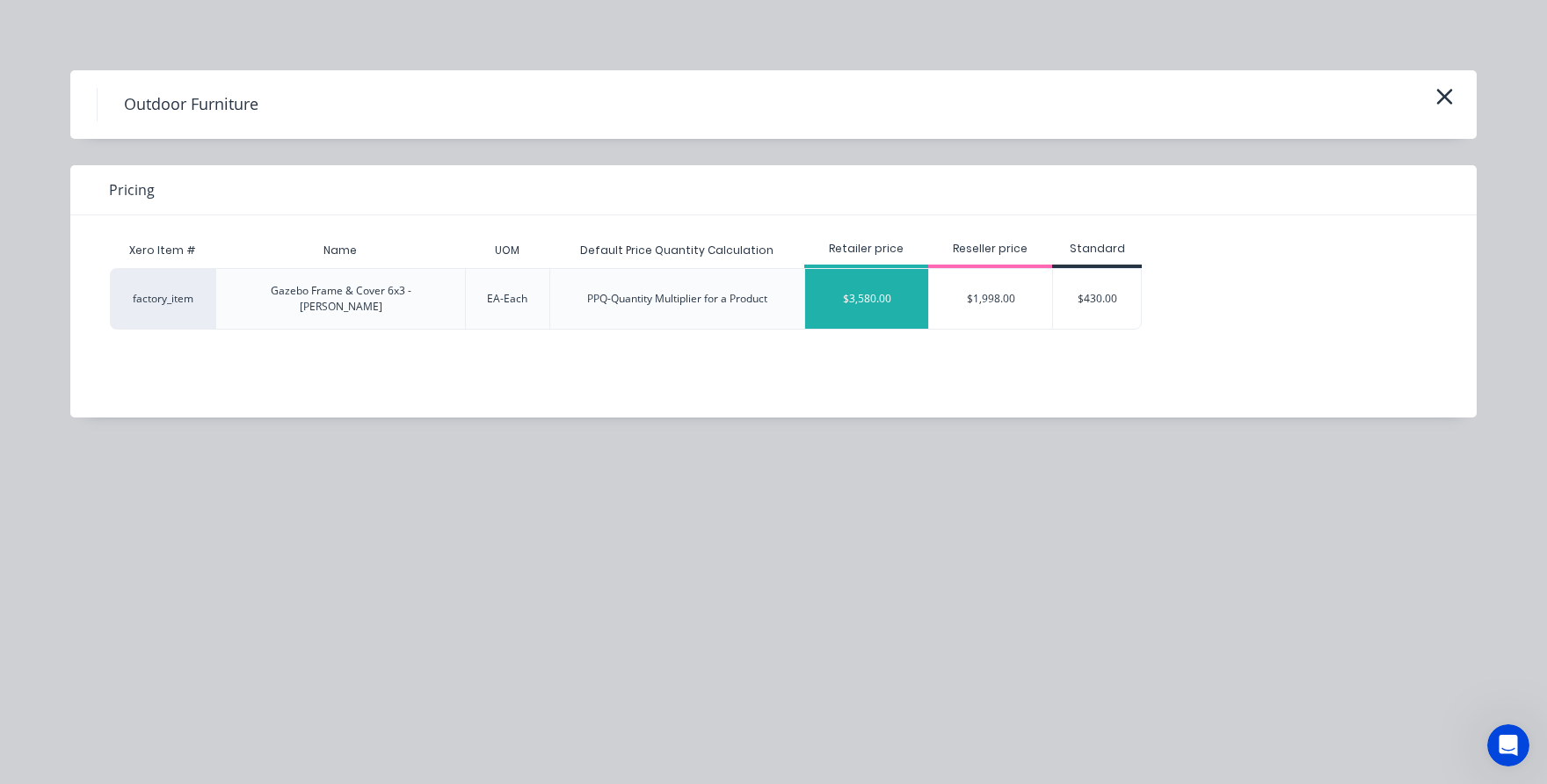
click at [900, 300] on div "$3,580.00" at bounding box center [866, 298] width 123 height 59
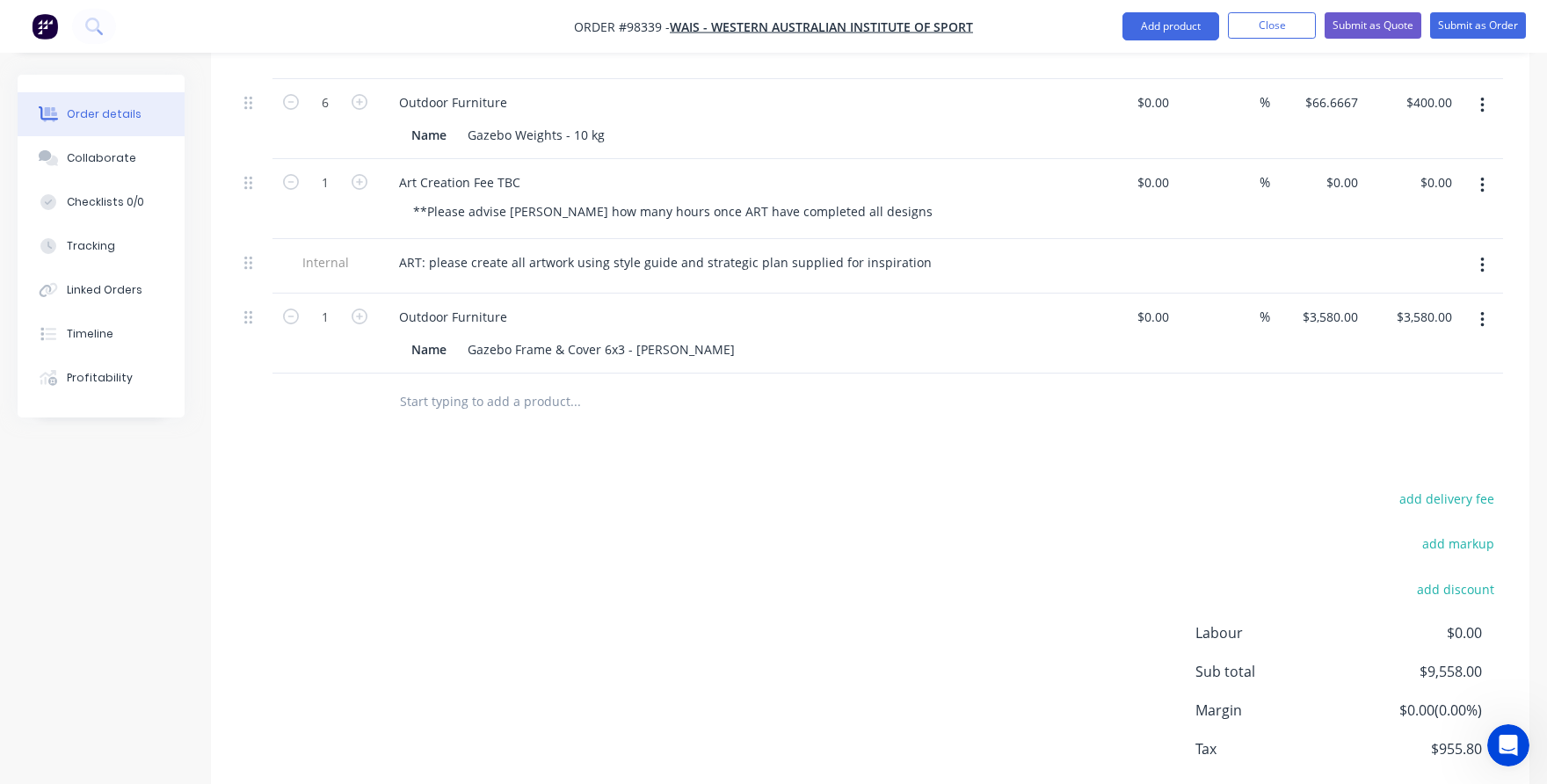
scroll to position [1558, 0]
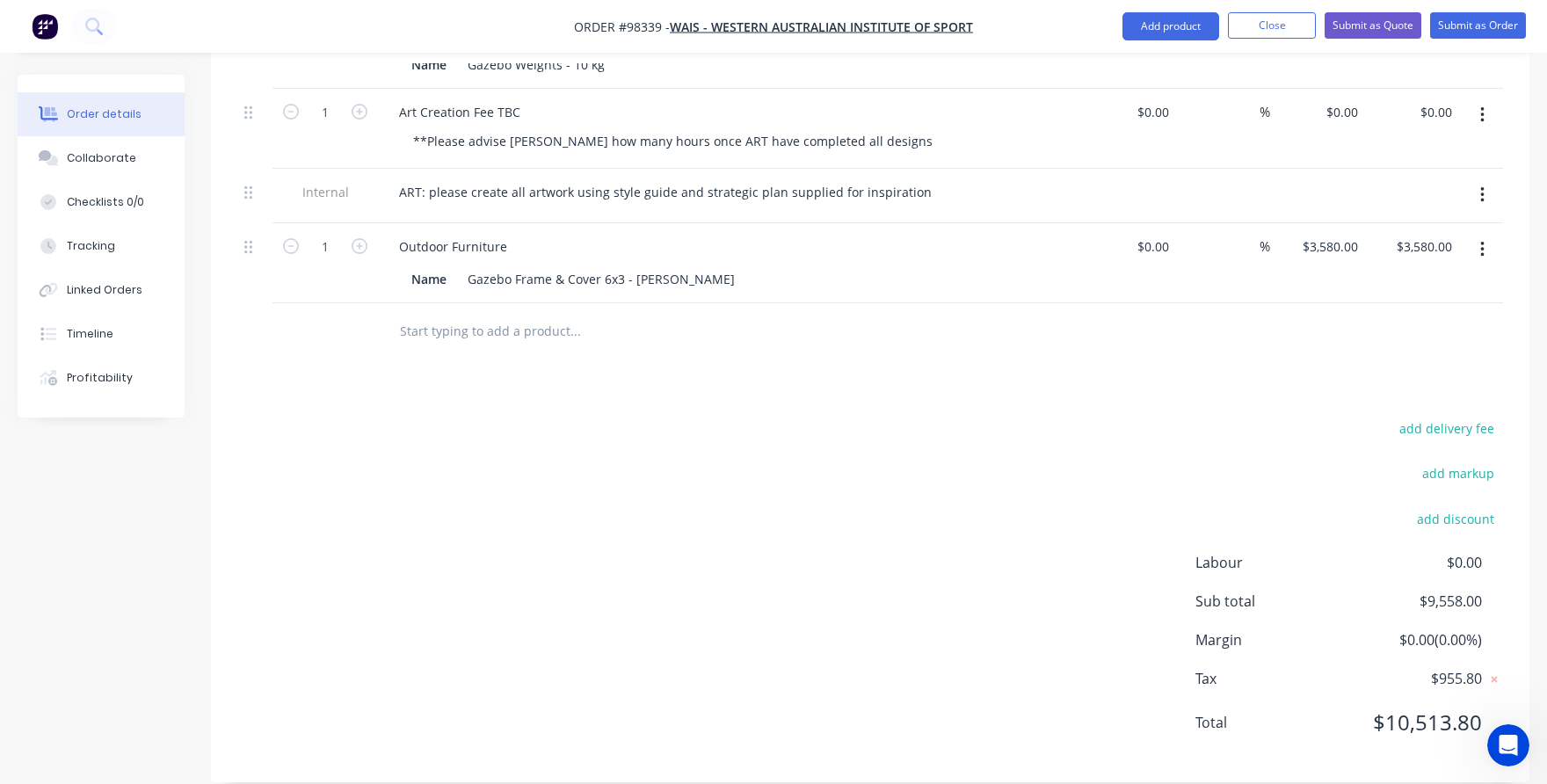
click at [1482, 240] on icon "button" at bounding box center [1482, 250] width 5 height 20
click at [1387, 388] on div "Delete" at bounding box center [1419, 401] width 136 height 25
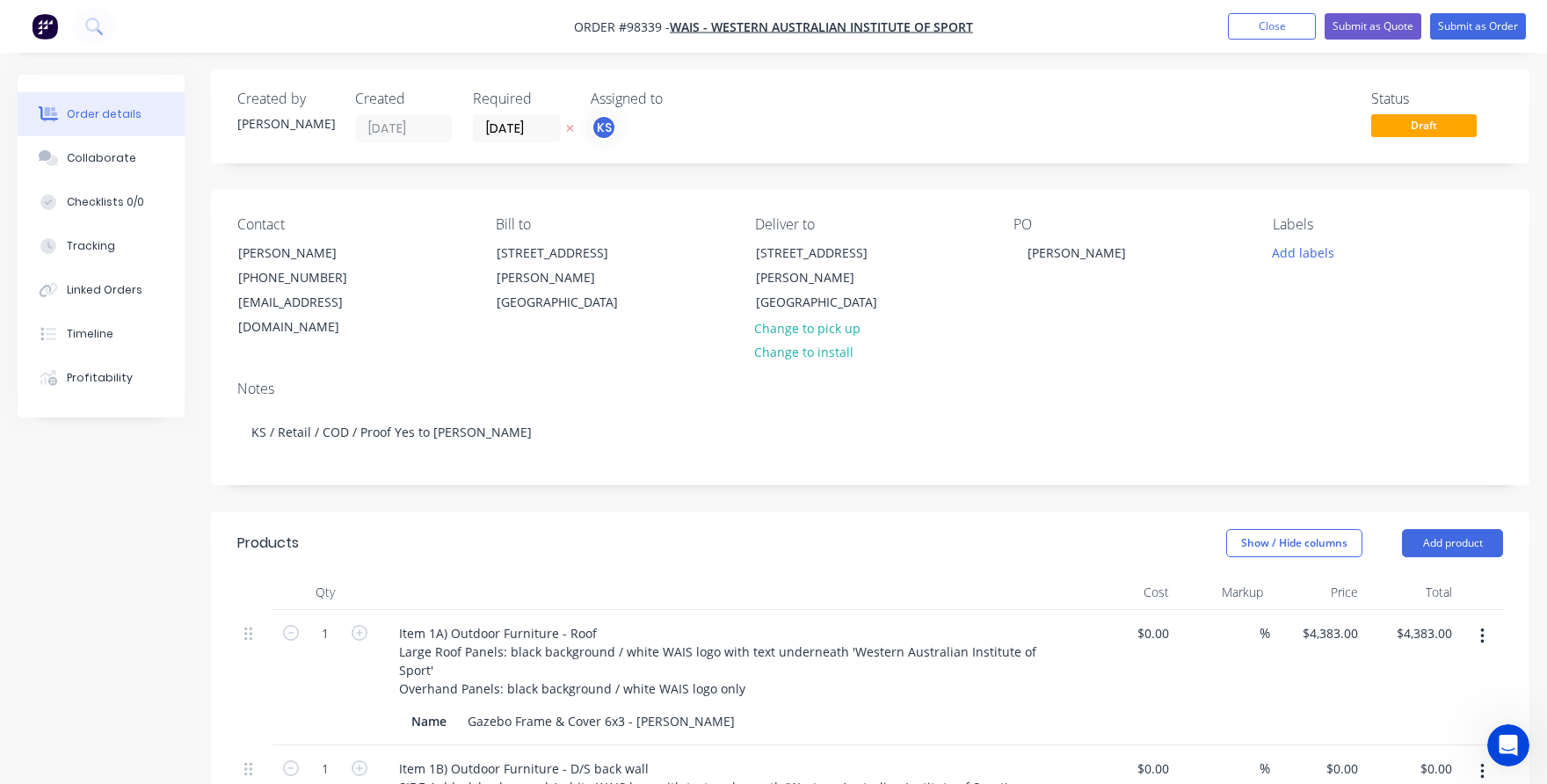
scroll to position [0, 0]
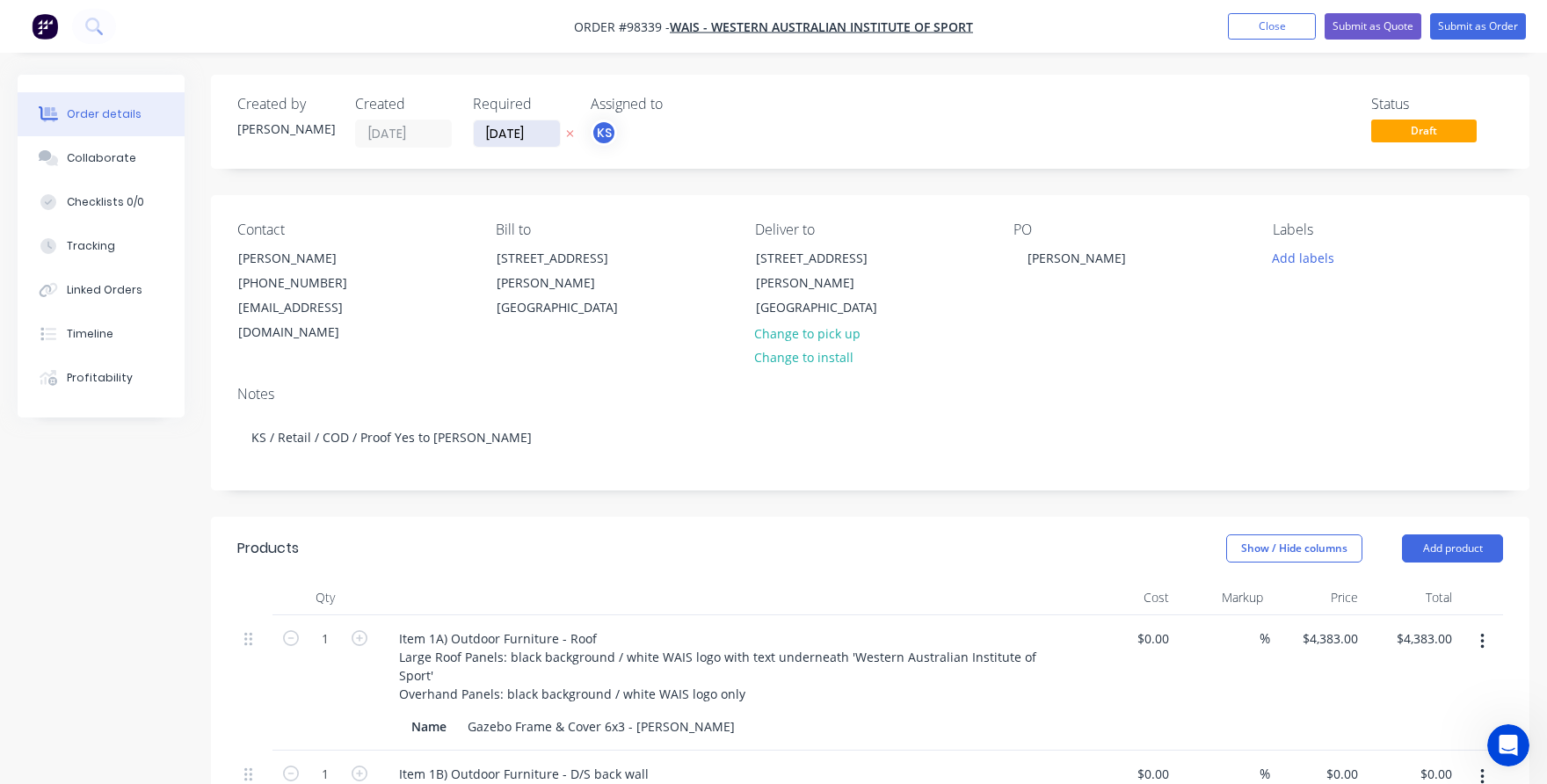
click at [520, 136] on input "[DATE]" at bounding box center [517, 133] width 86 height 26
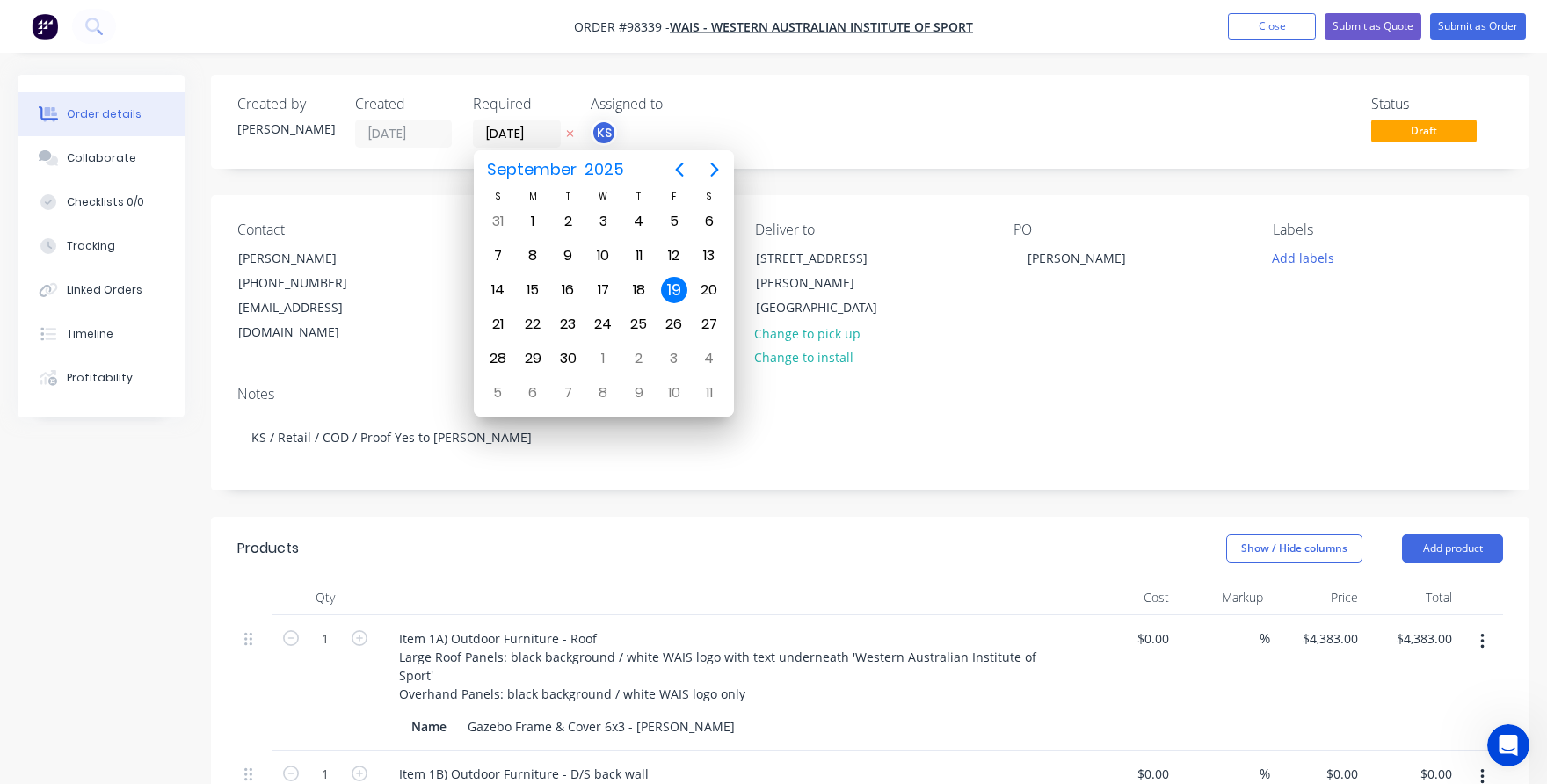
click at [673, 286] on div "19" at bounding box center [674, 290] width 26 height 26
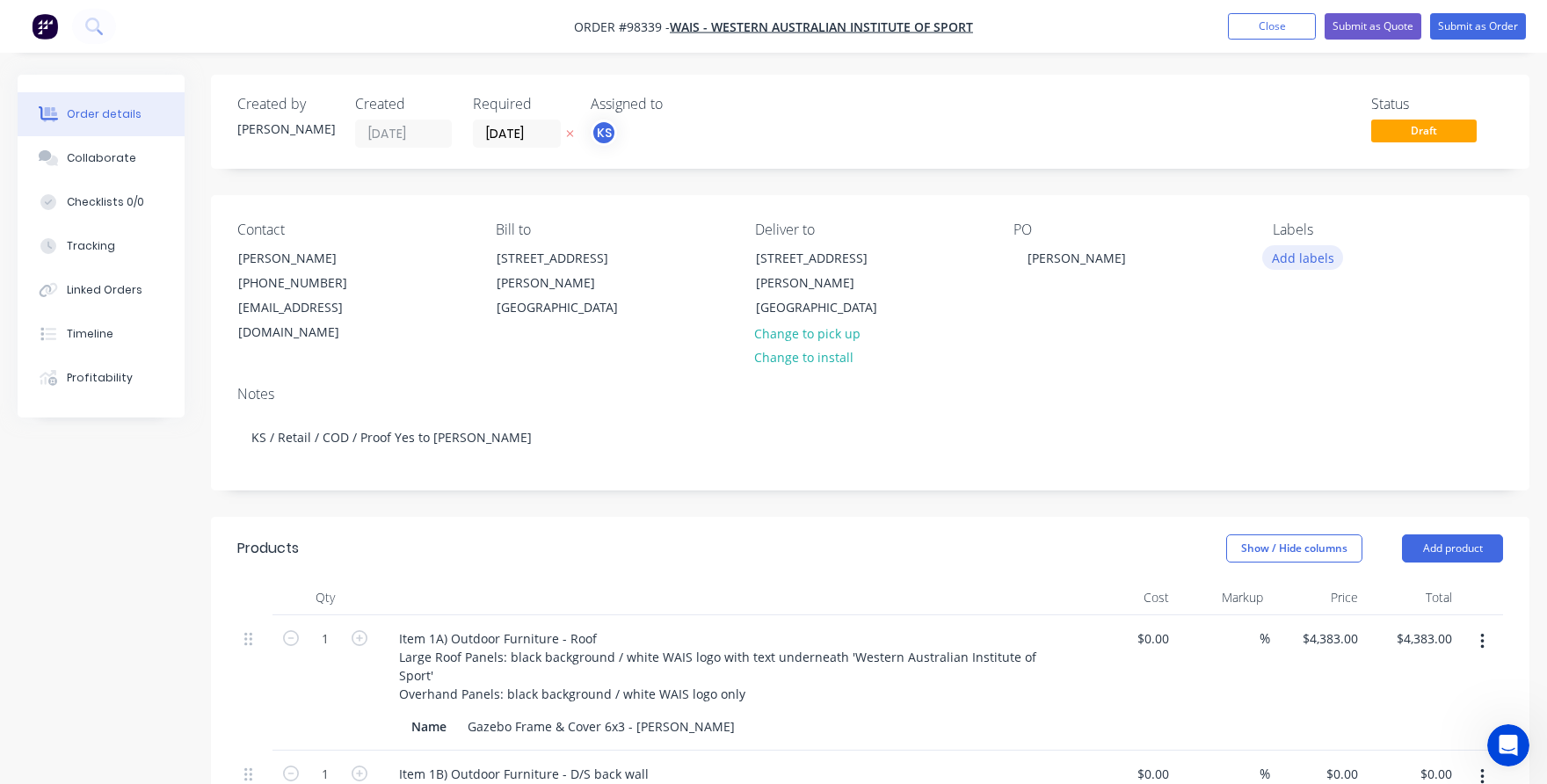
click at [1292, 252] on button "Add labels" at bounding box center [1302, 256] width 81 height 23
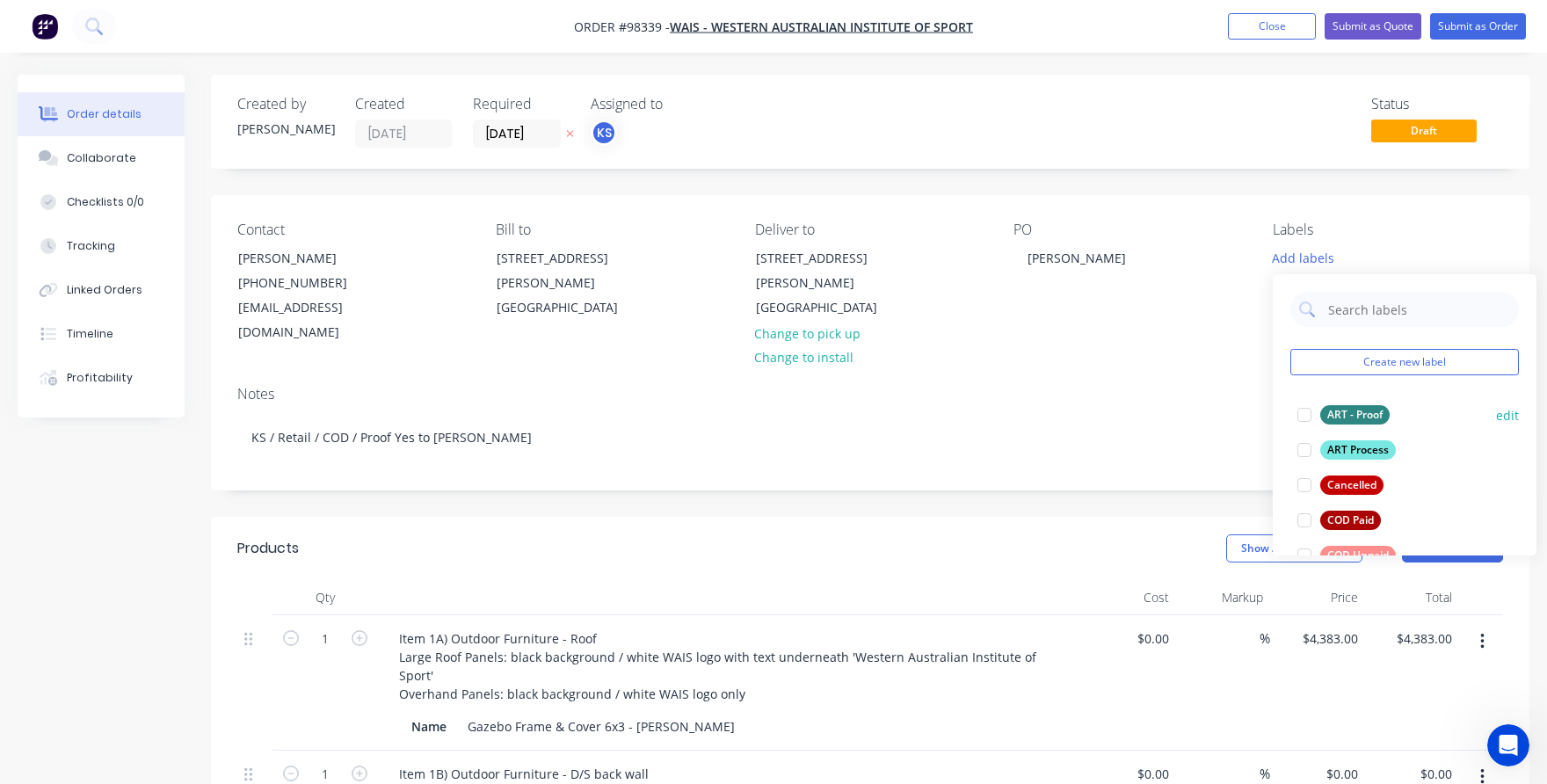
click at [1301, 414] on div at bounding box center [1304, 414] width 35 height 35
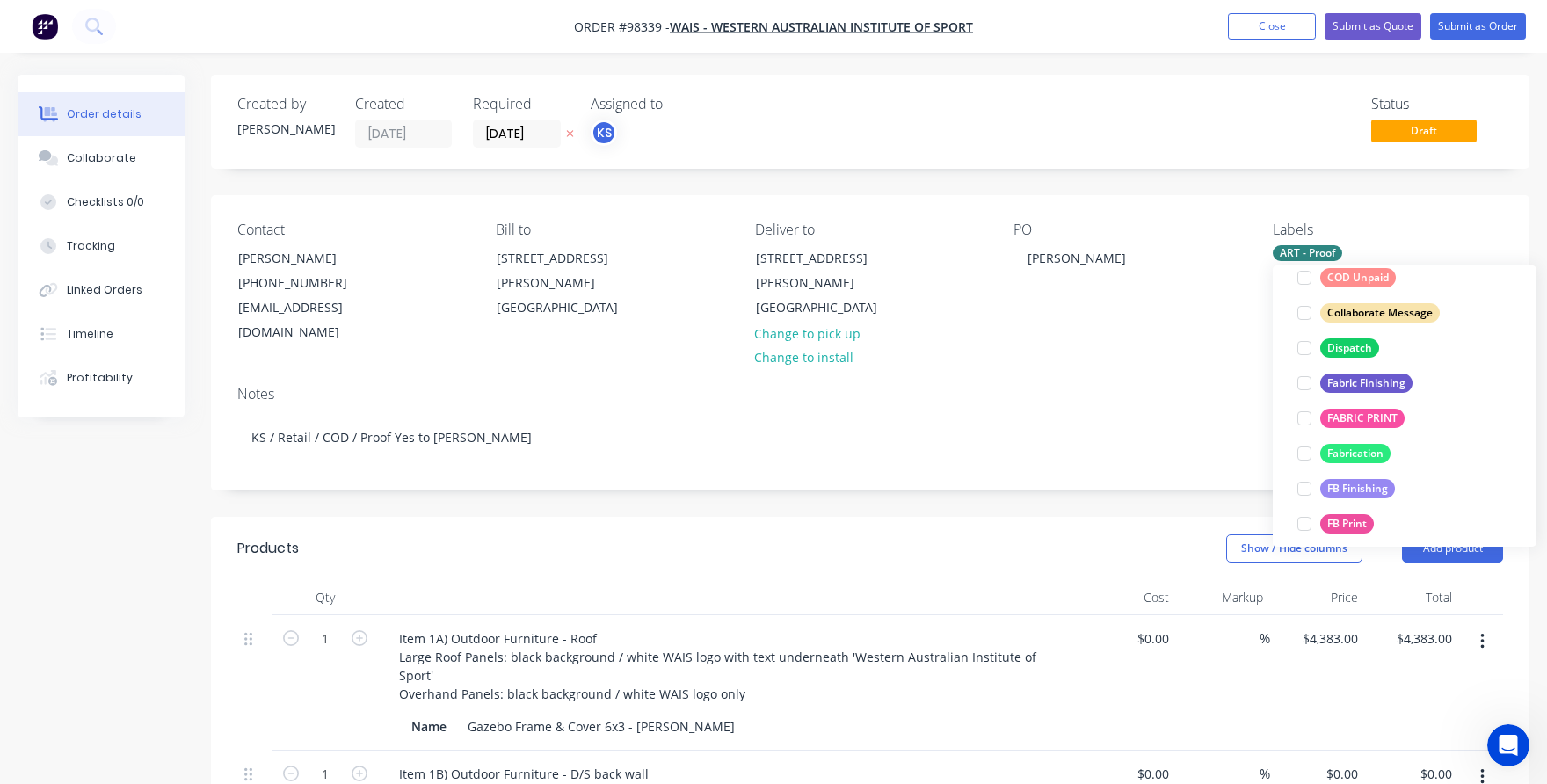
scroll to position [273, 0]
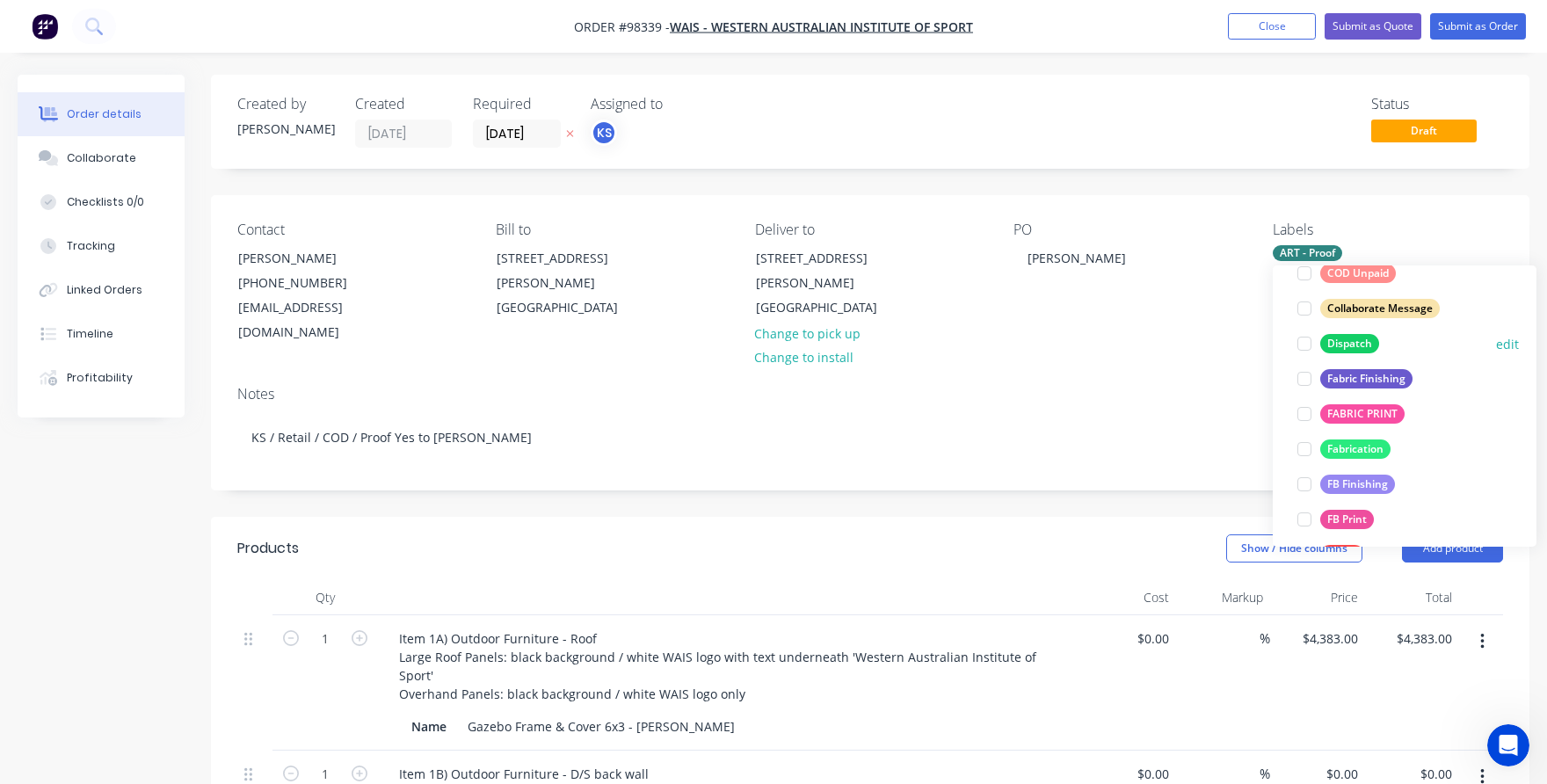
click at [1308, 342] on div at bounding box center [1304, 343] width 35 height 35
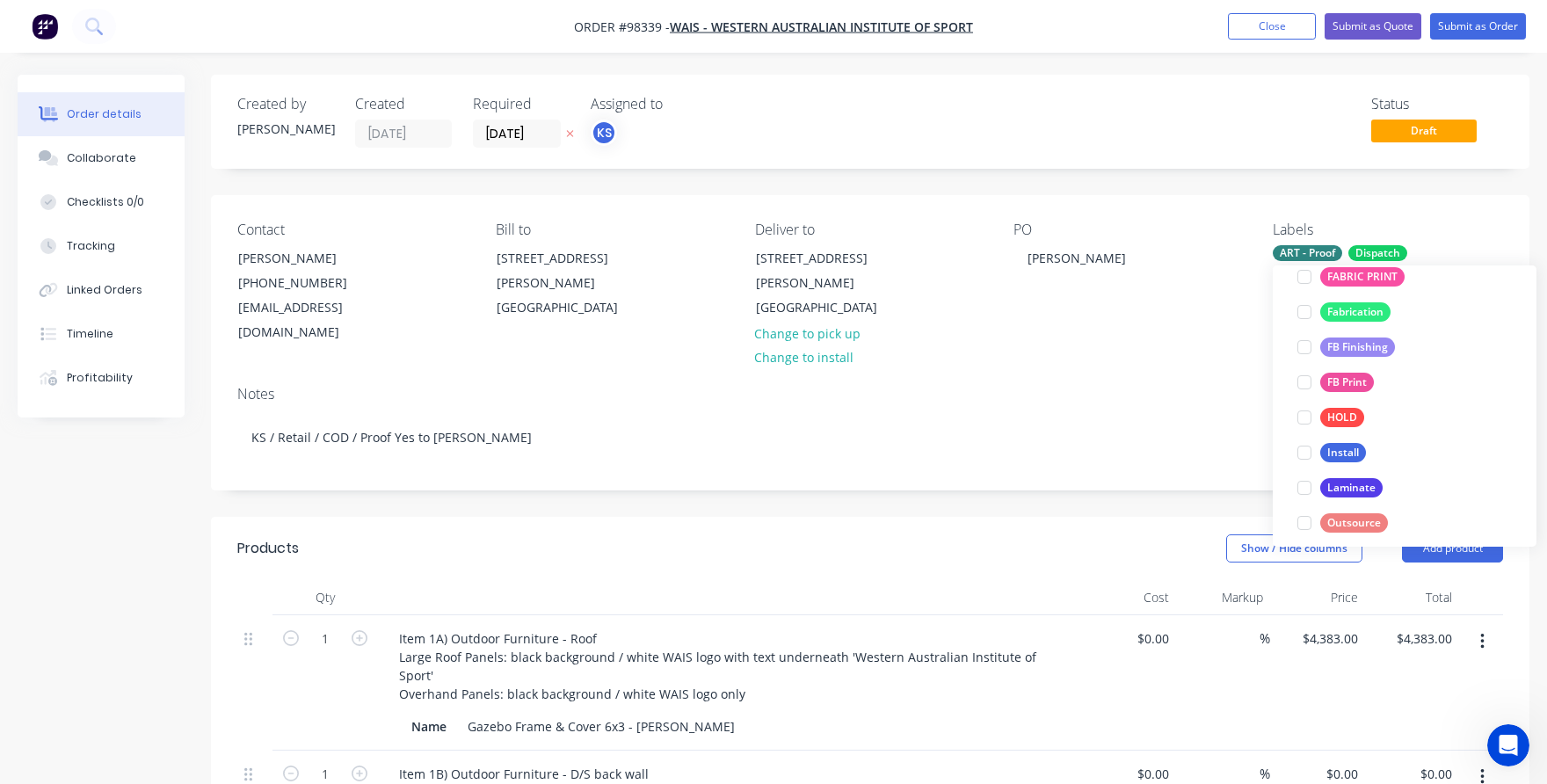
scroll to position [414, 0]
click at [1303, 373] on div at bounding box center [1304, 377] width 35 height 35
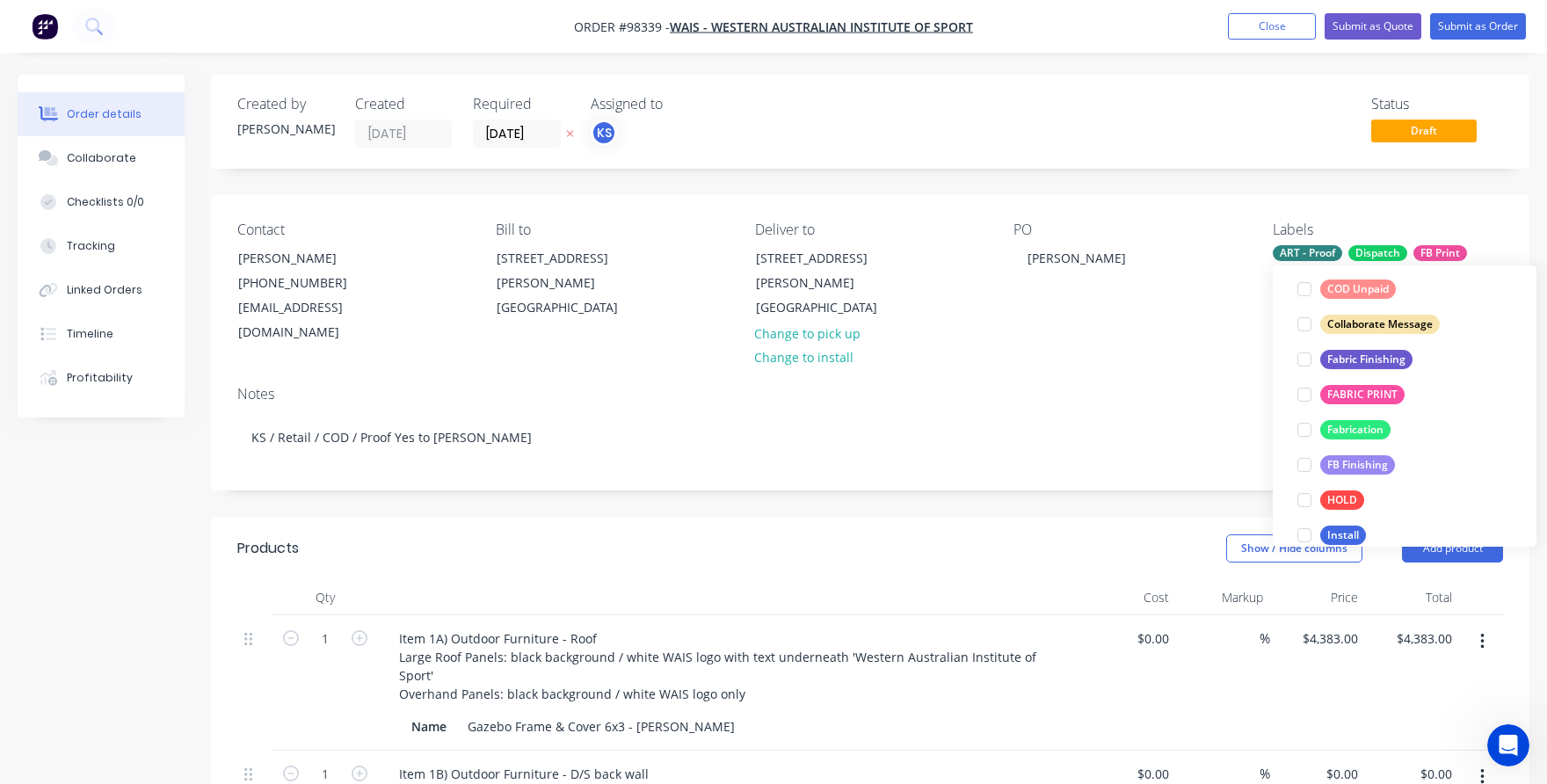
scroll to position [335, 0]
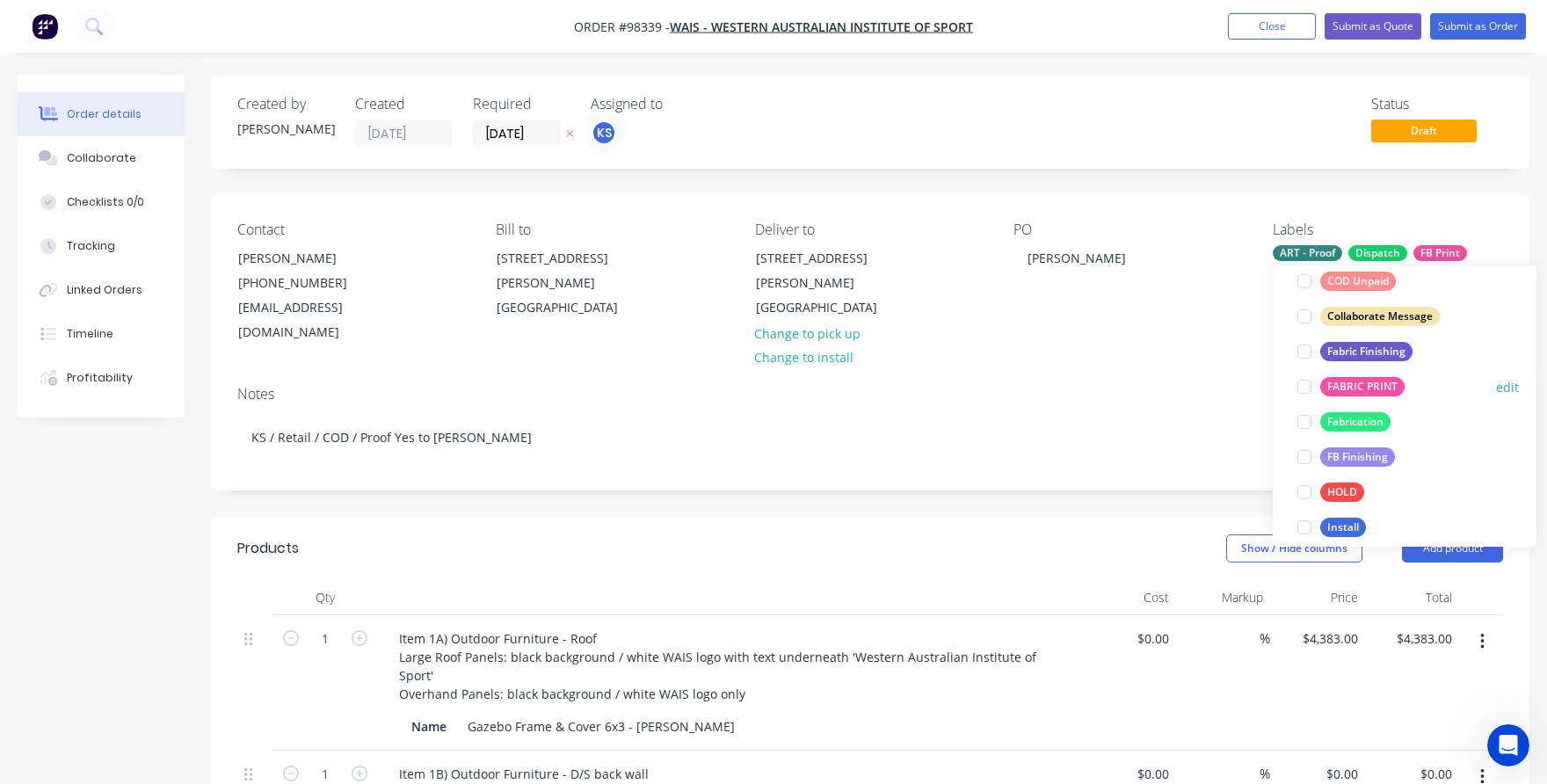
click at [1308, 386] on div at bounding box center [1304, 386] width 35 height 35
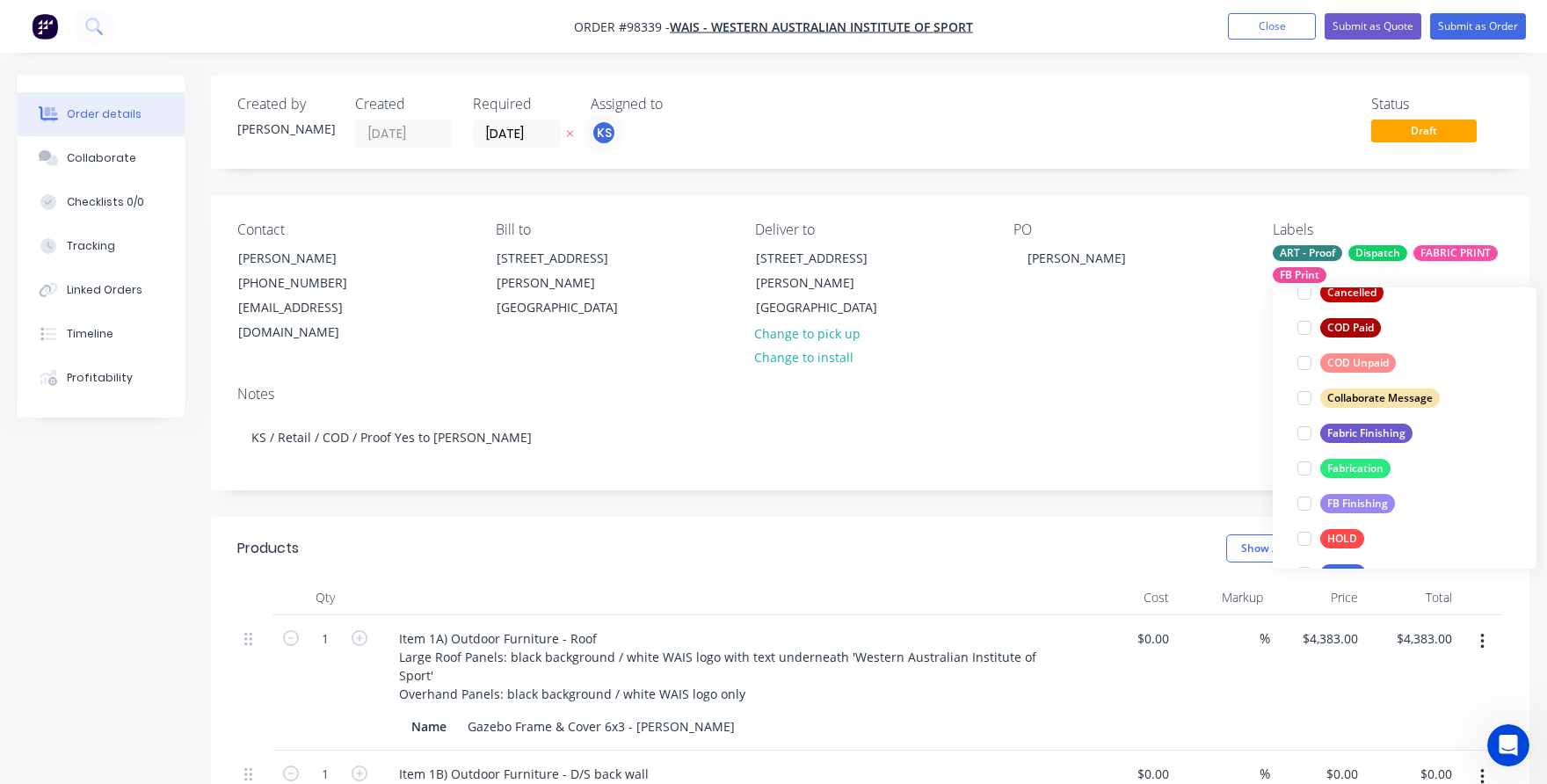
scroll to position [332, 0]
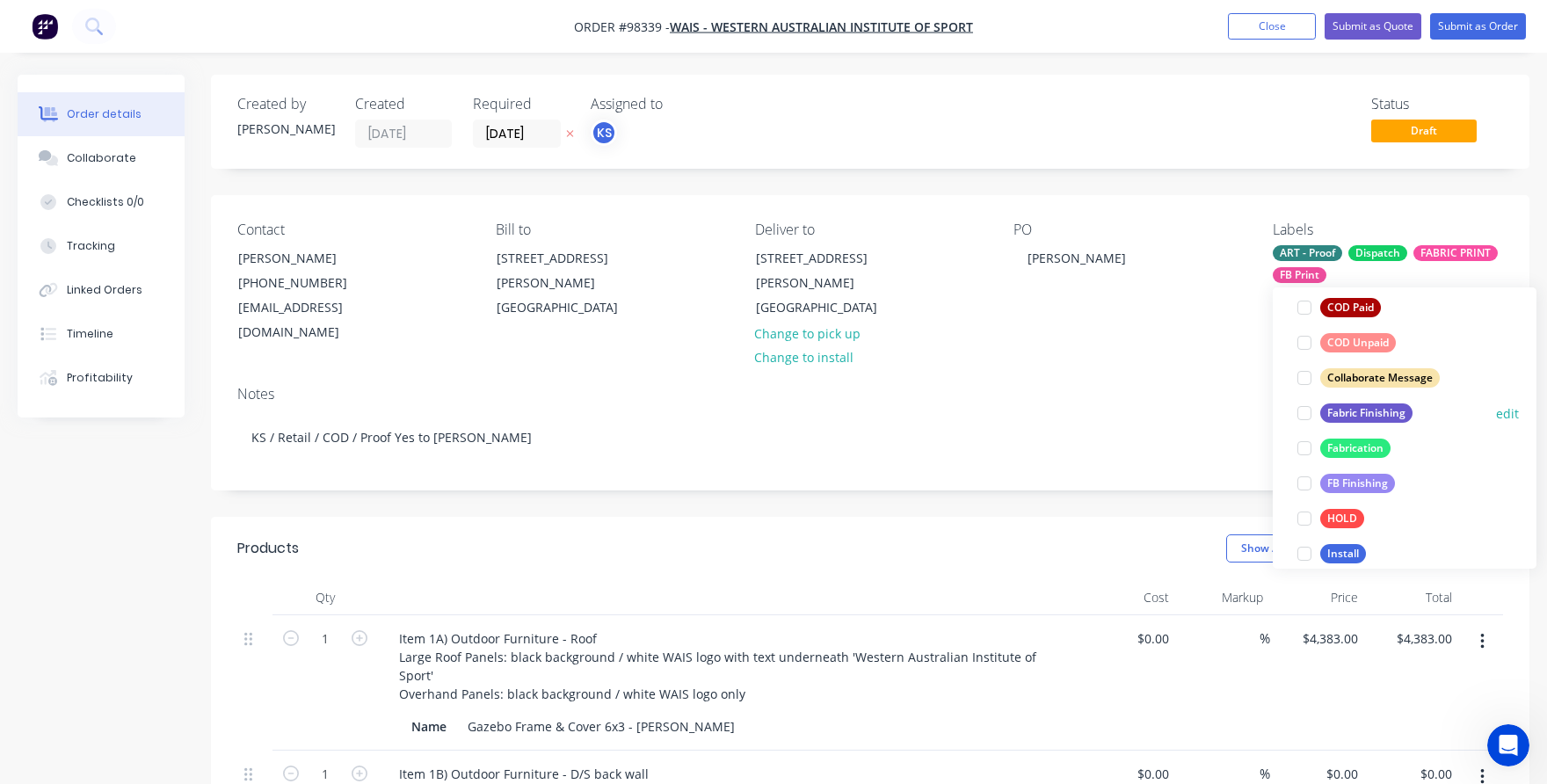
click at [1301, 409] on div at bounding box center [1304, 412] width 35 height 35
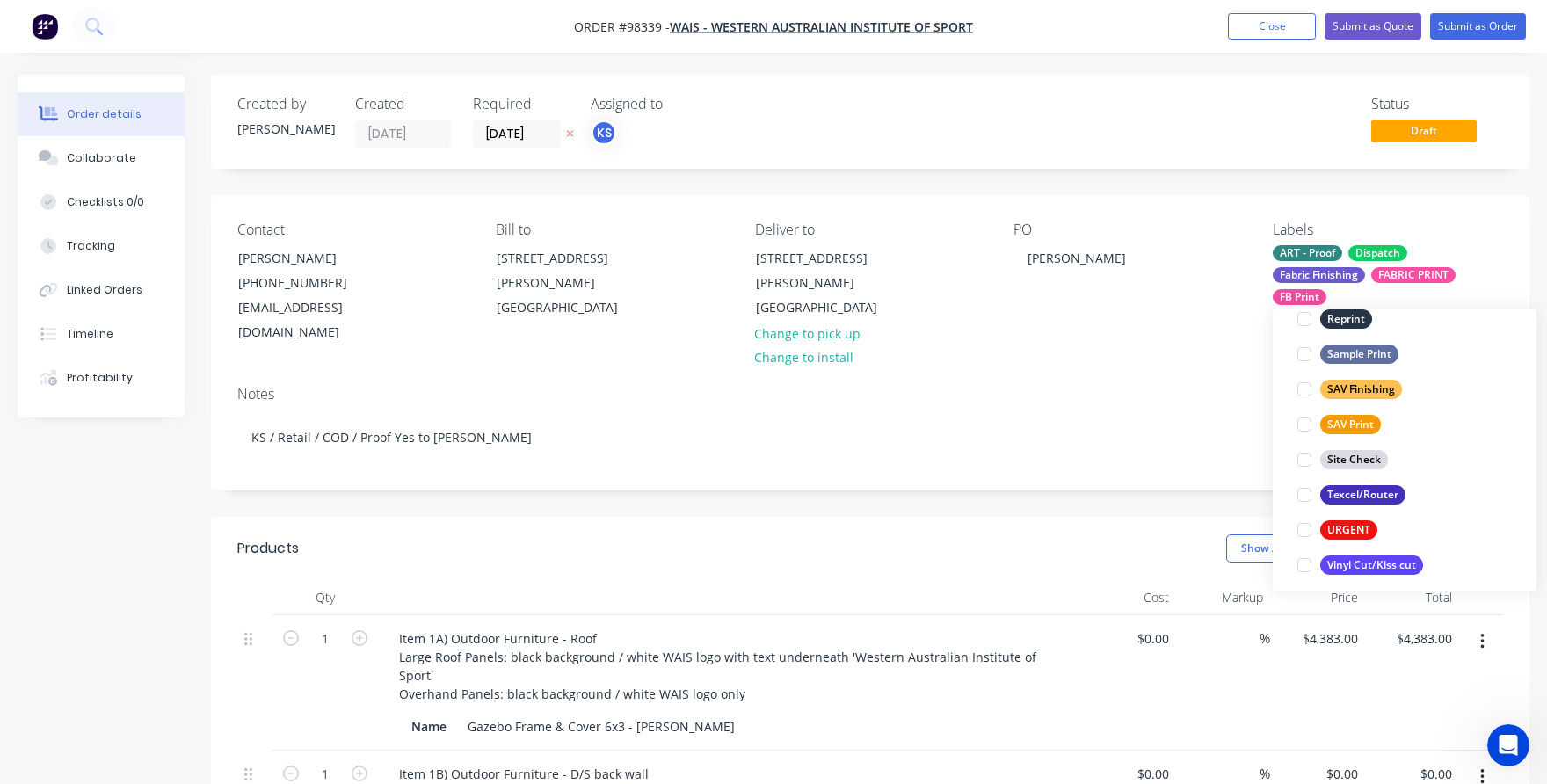
scroll to position [842, 0]
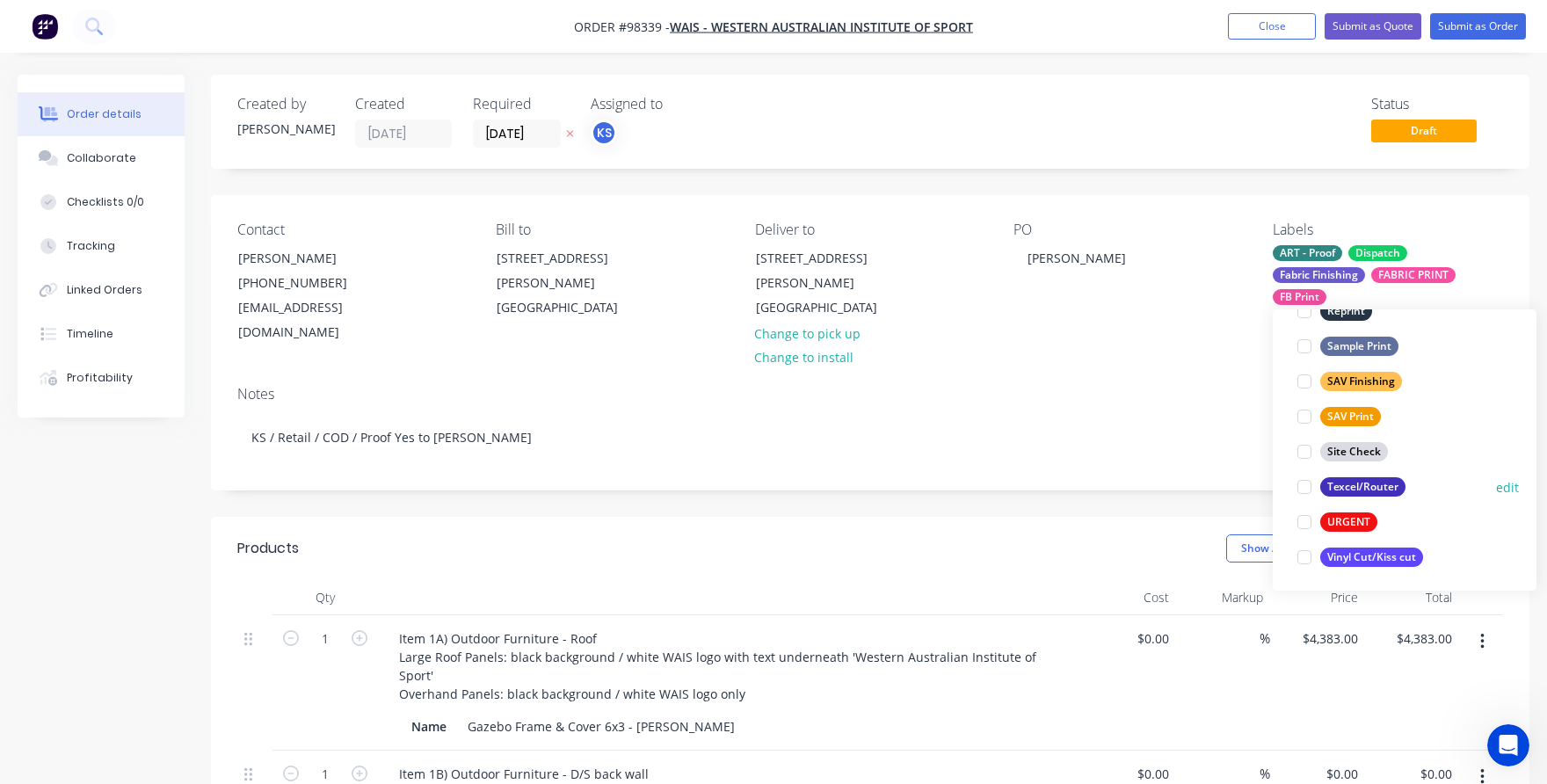
click at [1302, 487] on div at bounding box center [1304, 487] width 35 height 35
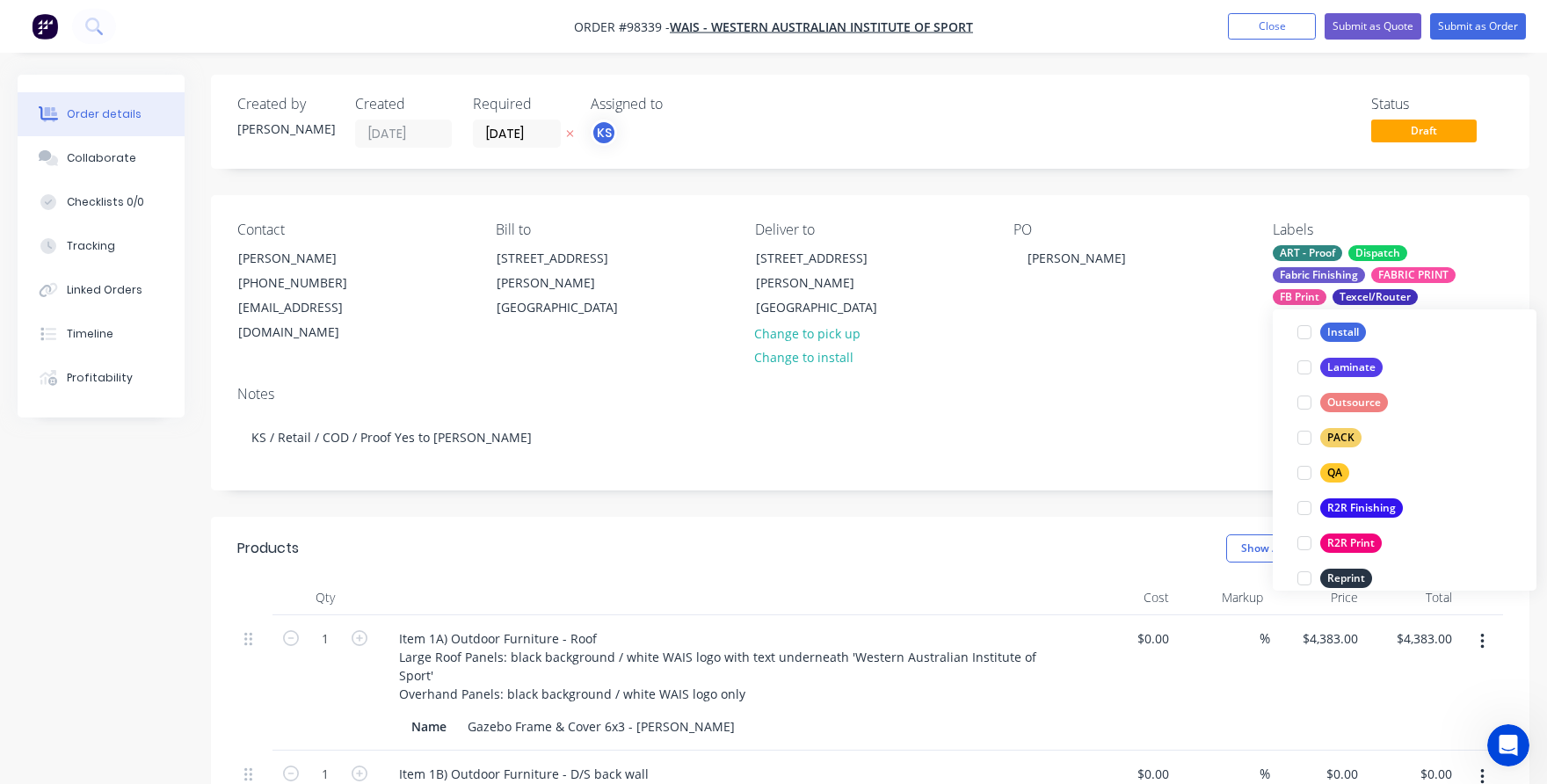
scroll to position [622, 0]
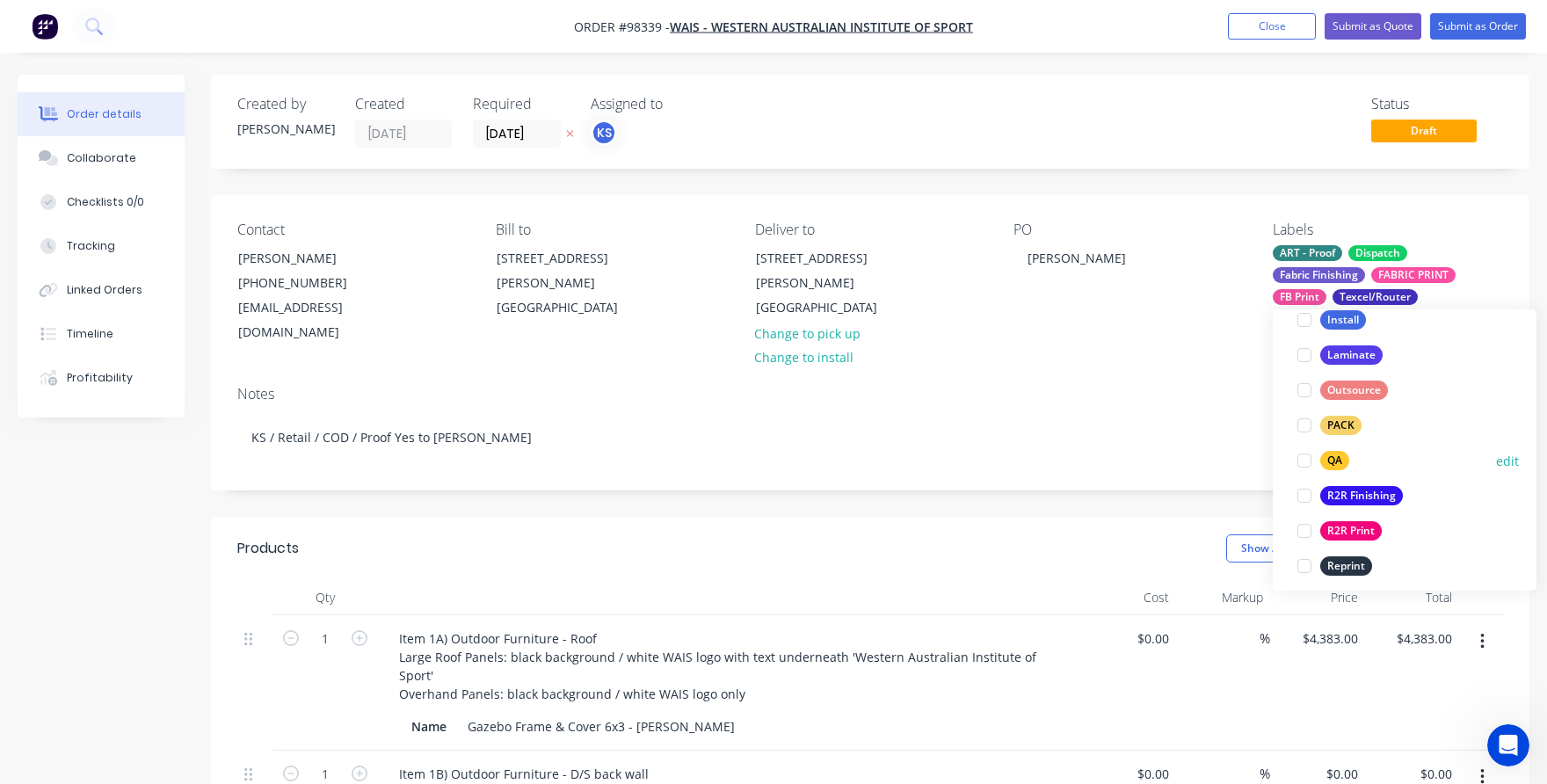
click at [1302, 460] on div at bounding box center [1304, 460] width 35 height 35
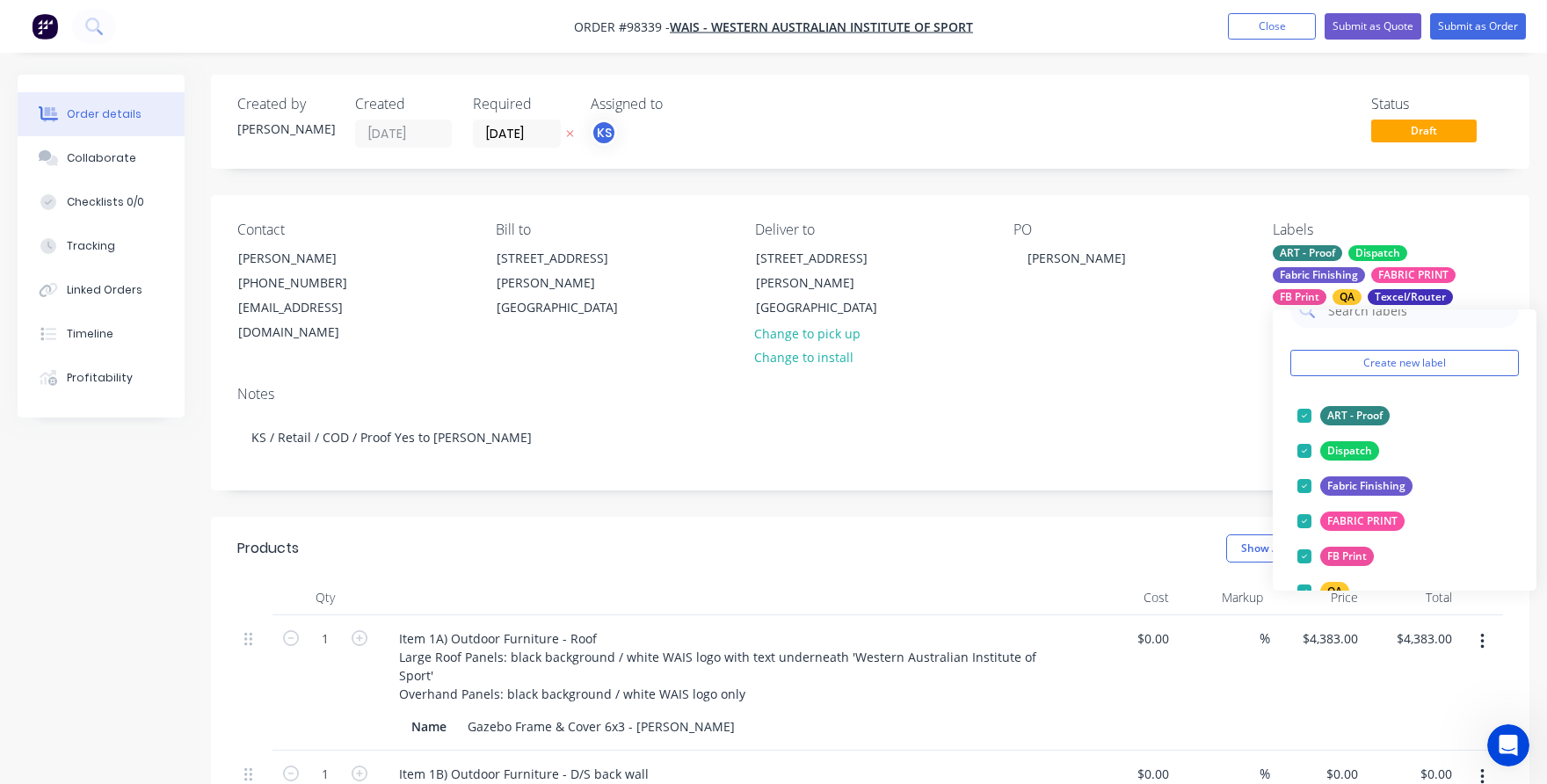
scroll to position [26, 0]
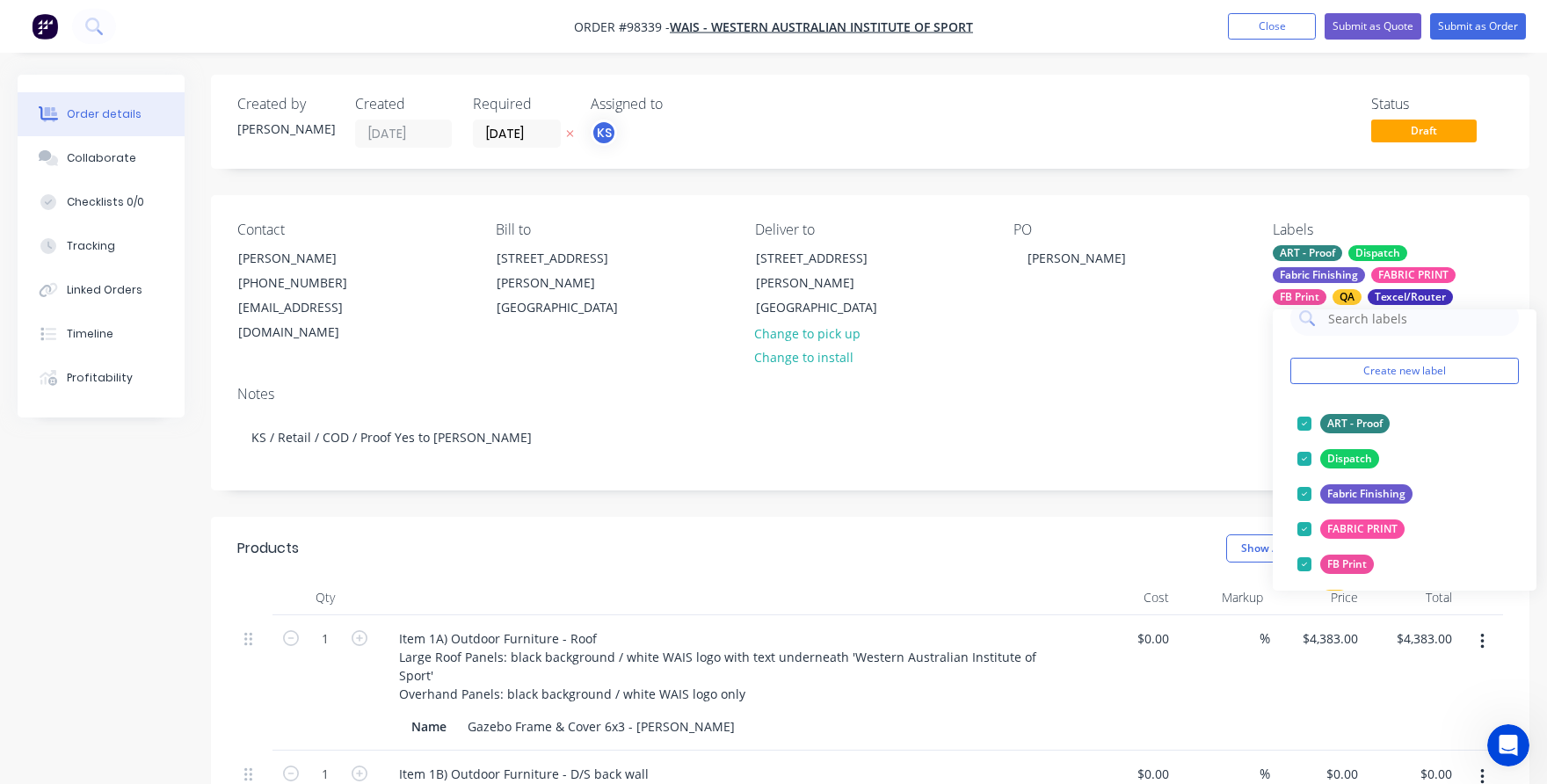
click at [1127, 372] on div "Notes KS / Retail / COD / Proof Yes to [PERSON_NAME]" at bounding box center [870, 430] width 1319 height 118
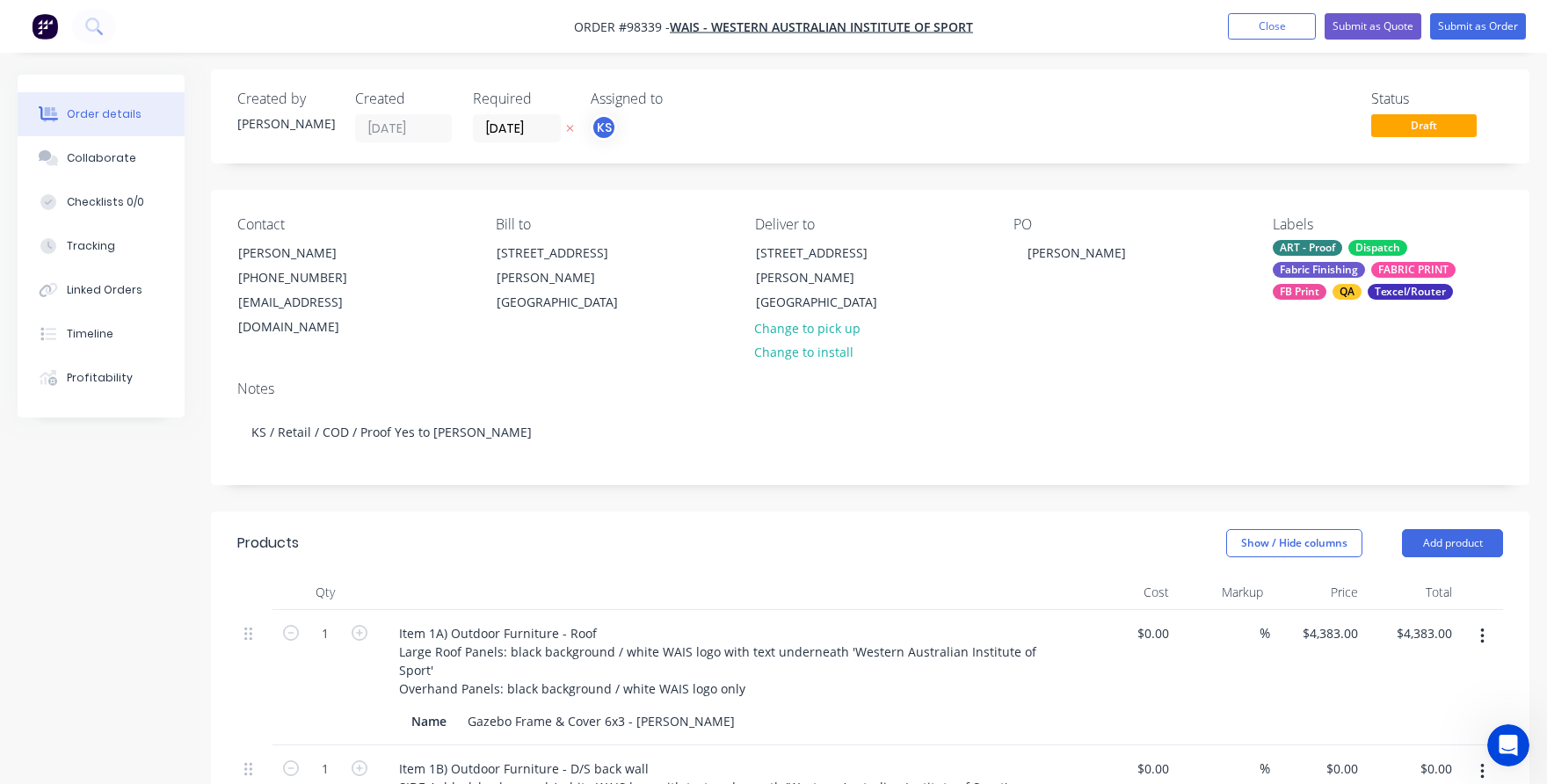
scroll to position [0, 0]
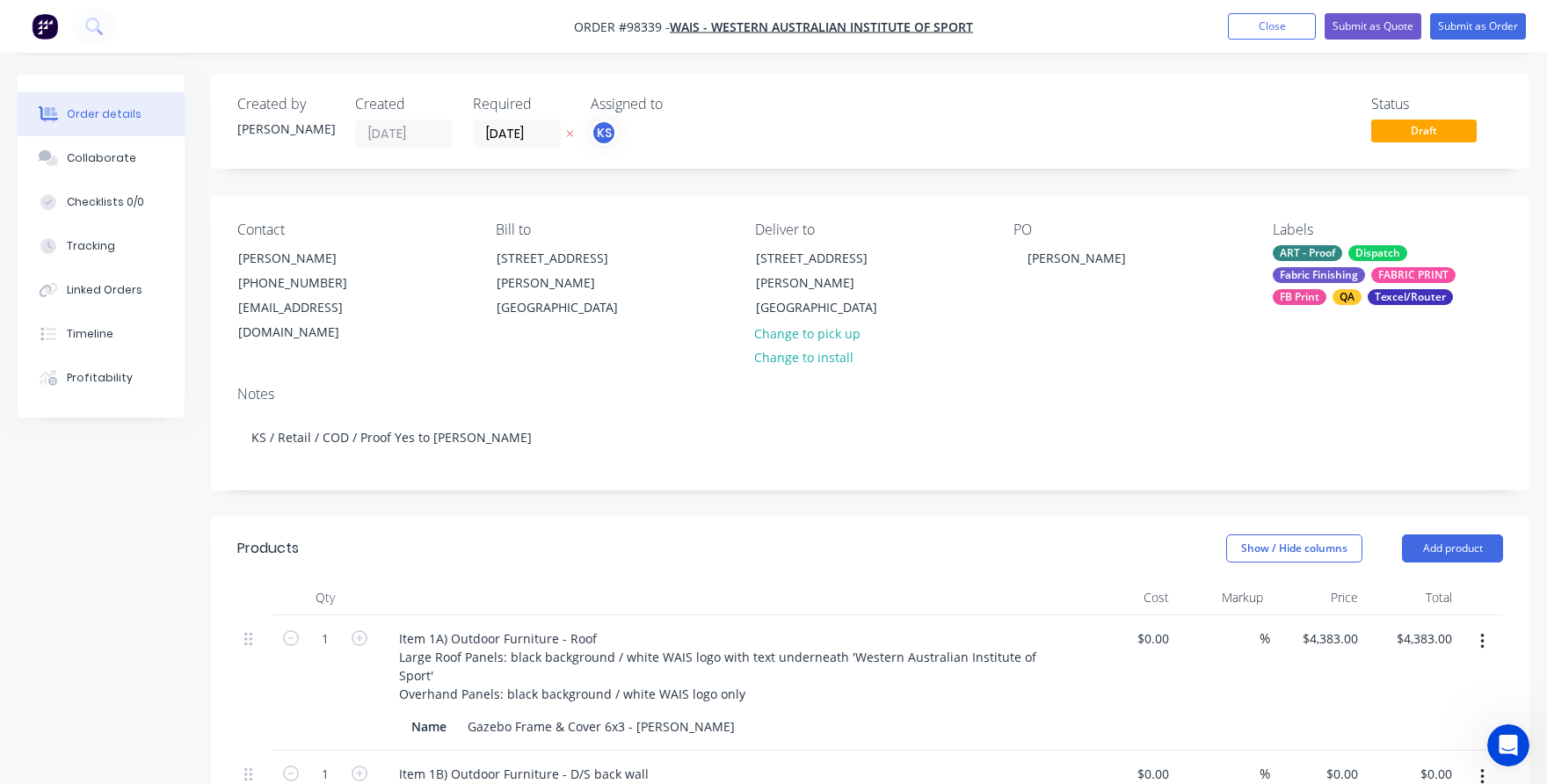
click at [1293, 231] on div "Labels" at bounding box center [1388, 229] width 230 height 17
click at [1297, 265] on div "ART - Proof Dispatch Fabric Finishing FABRIC PRINT FB Print QA Texcel/Router" at bounding box center [1388, 274] width 230 height 59
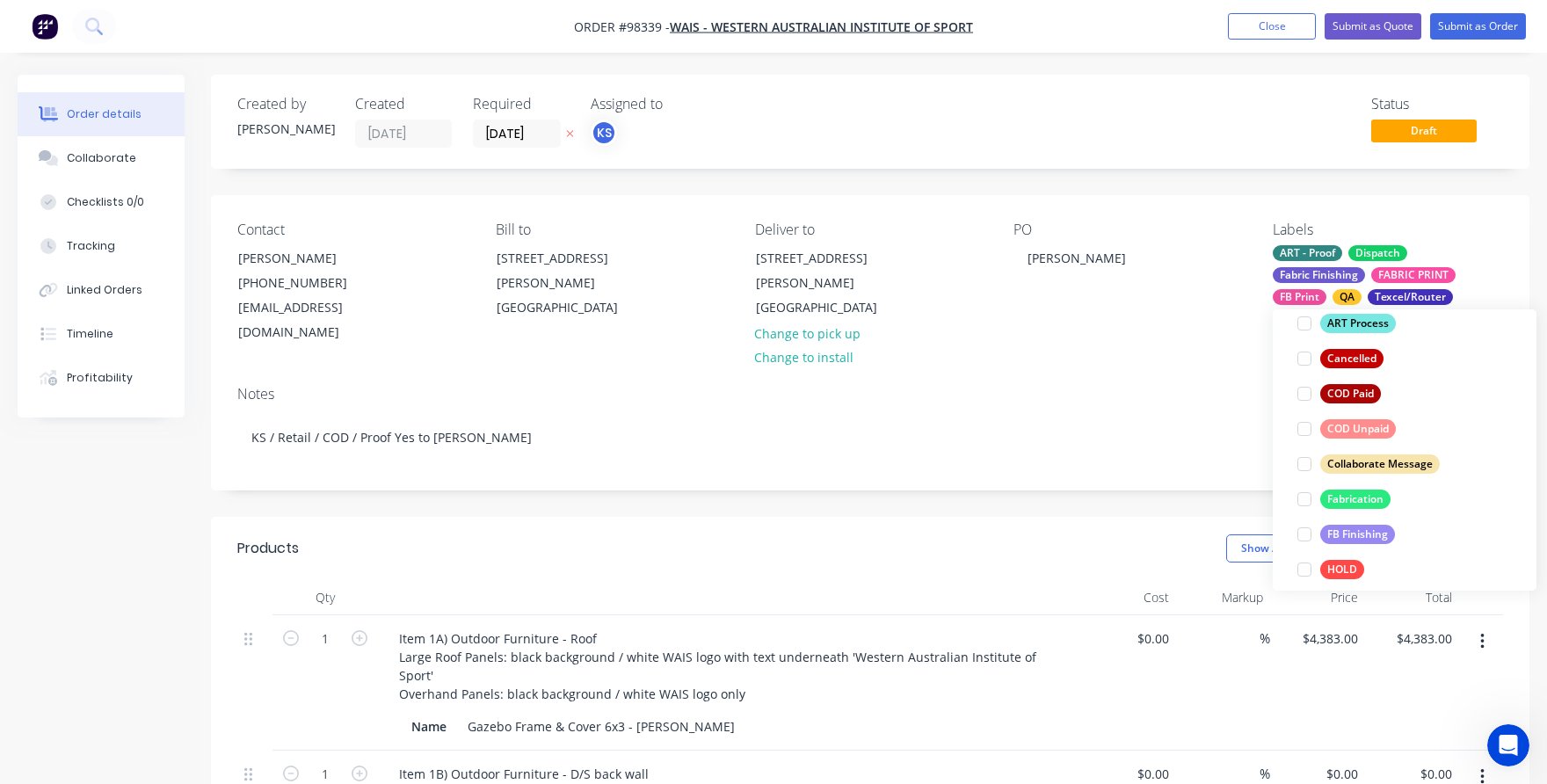
scroll to position [412, 0]
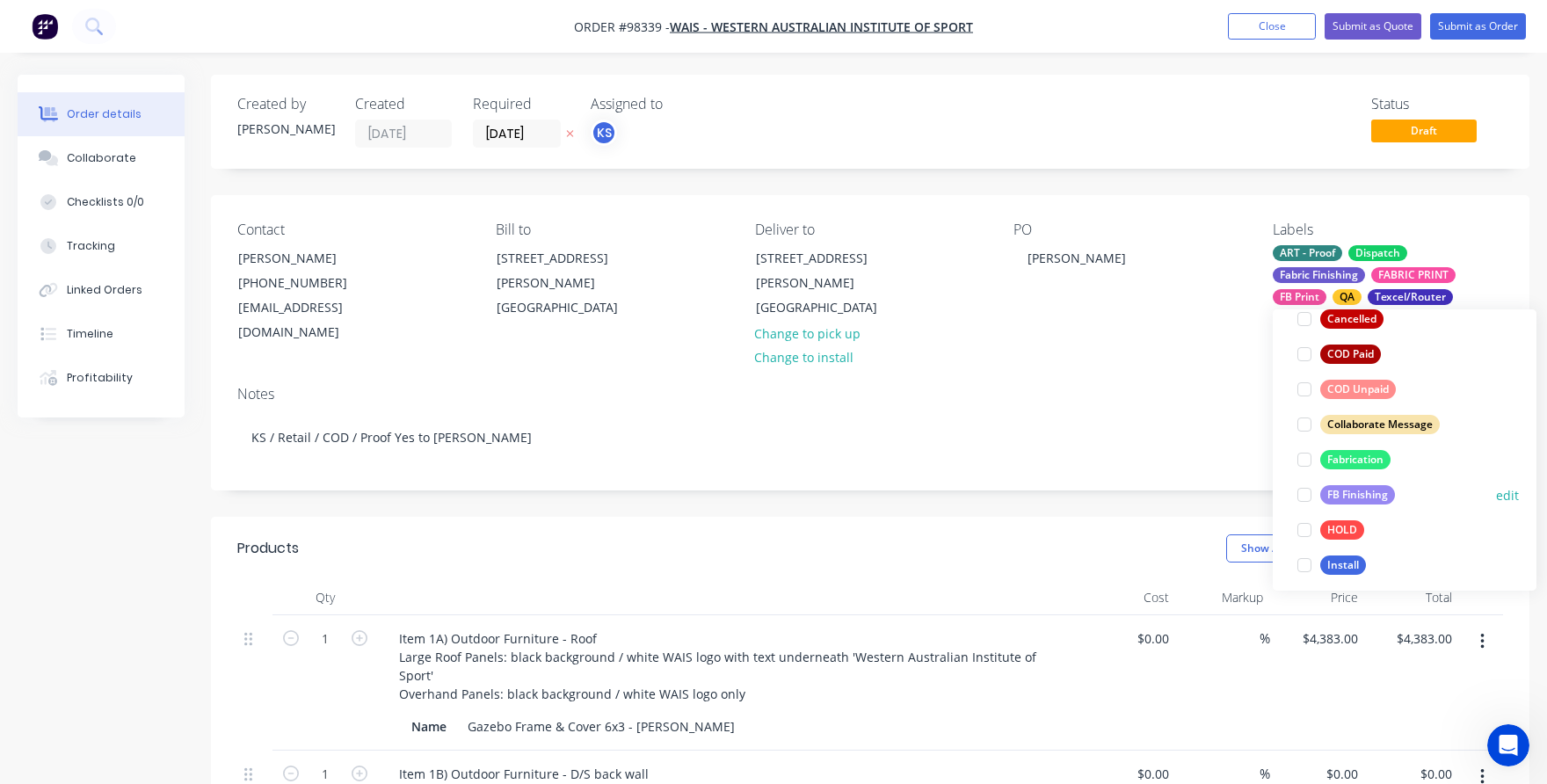
click at [1307, 493] on div at bounding box center [1304, 494] width 35 height 35
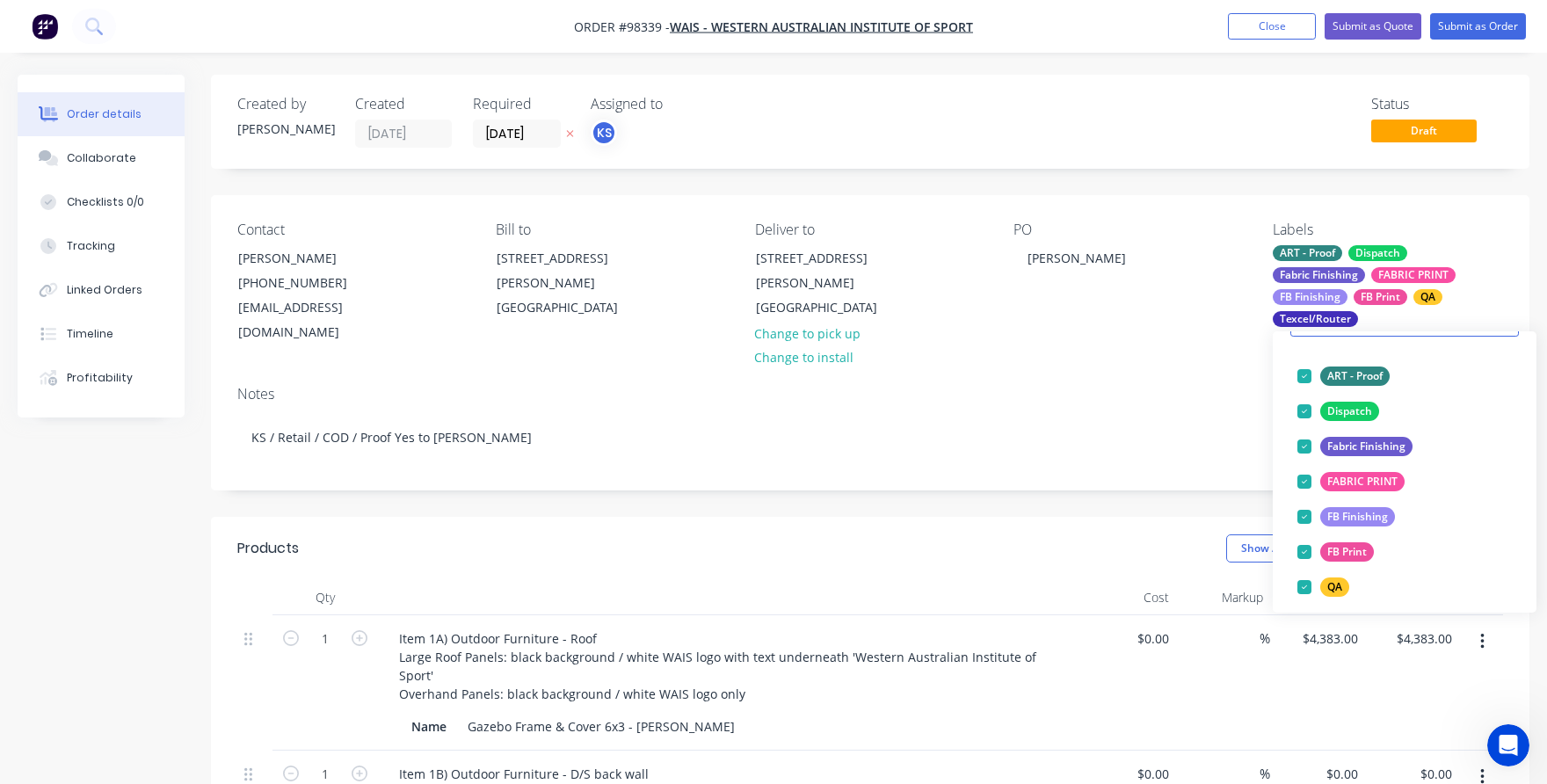
click at [1138, 386] on div "Notes" at bounding box center [869, 394] width 1265 height 17
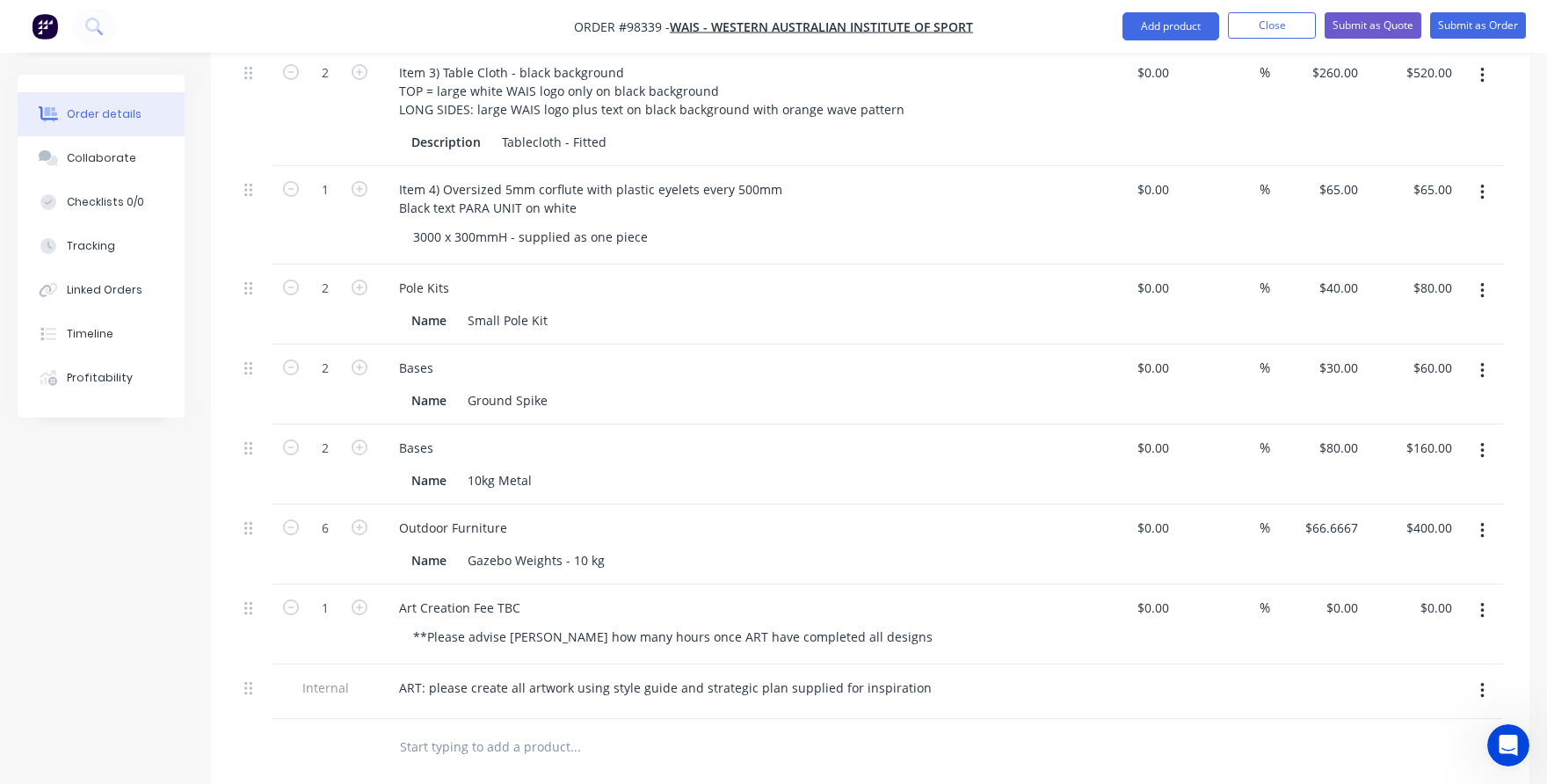
scroll to position [1068, 0]
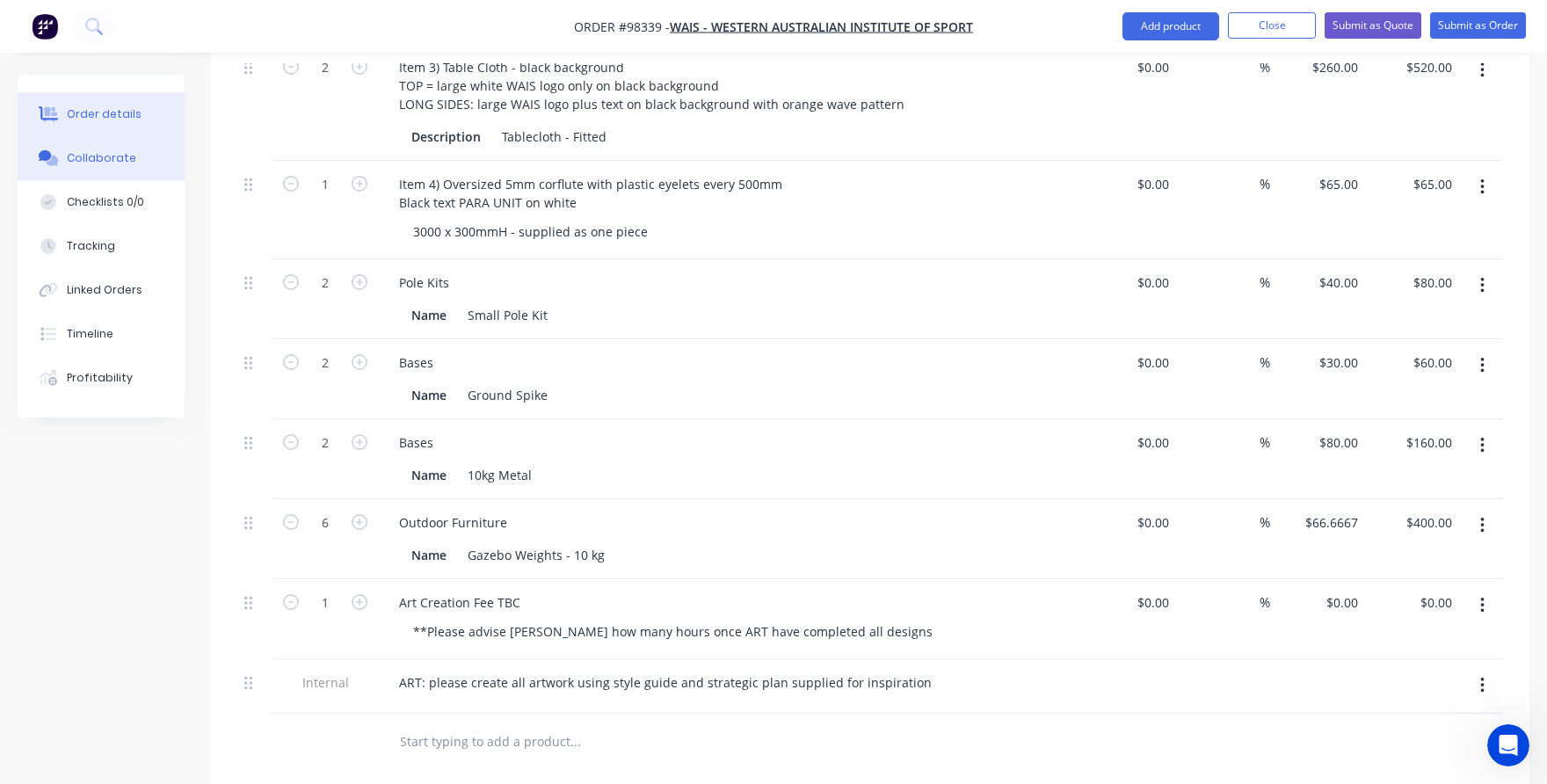
click at [123, 150] on div "Collaborate" at bounding box center [100, 158] width 69 height 16
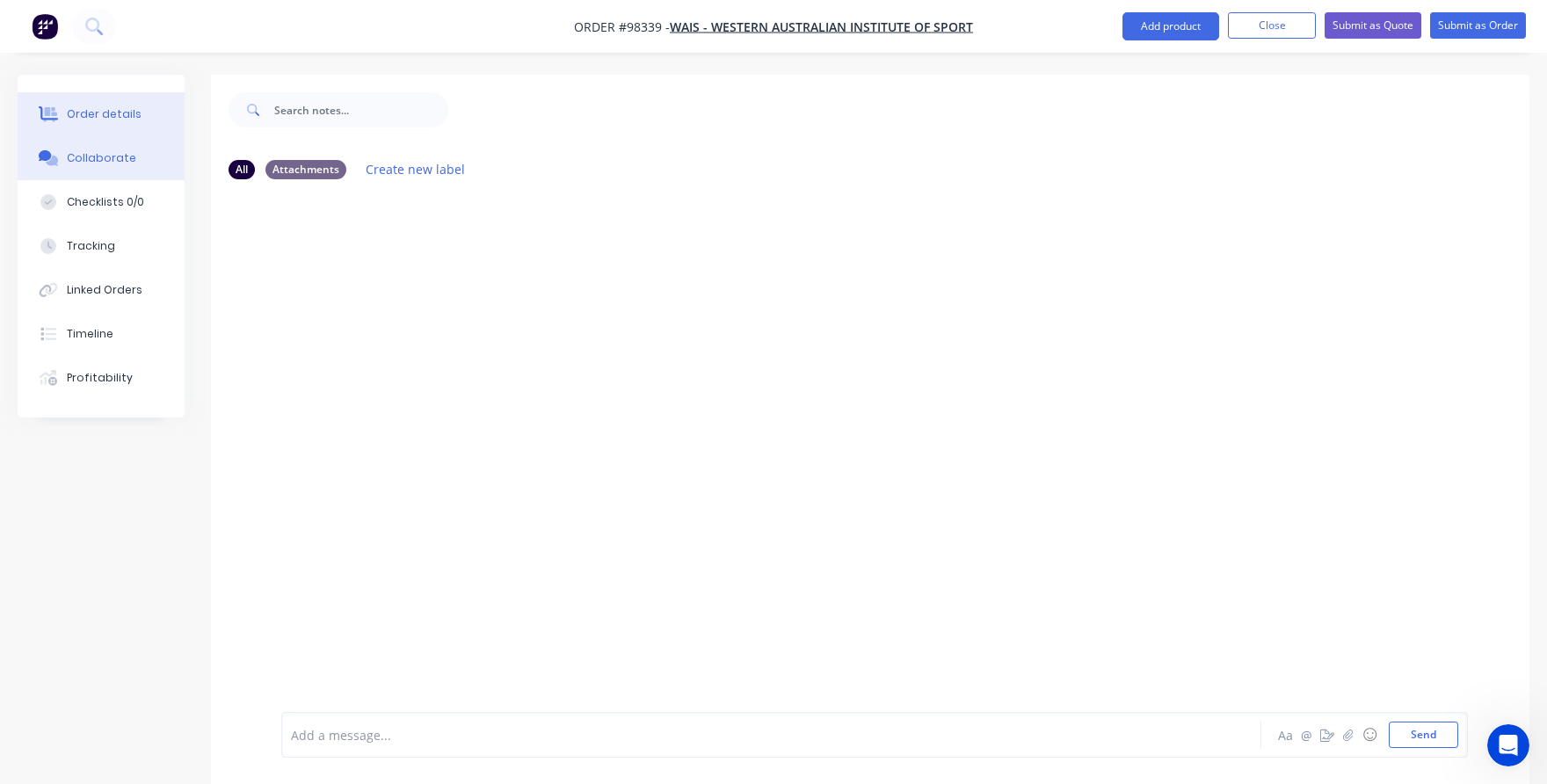
click at [99, 117] on div "Order details" at bounding box center [103, 114] width 75 height 16
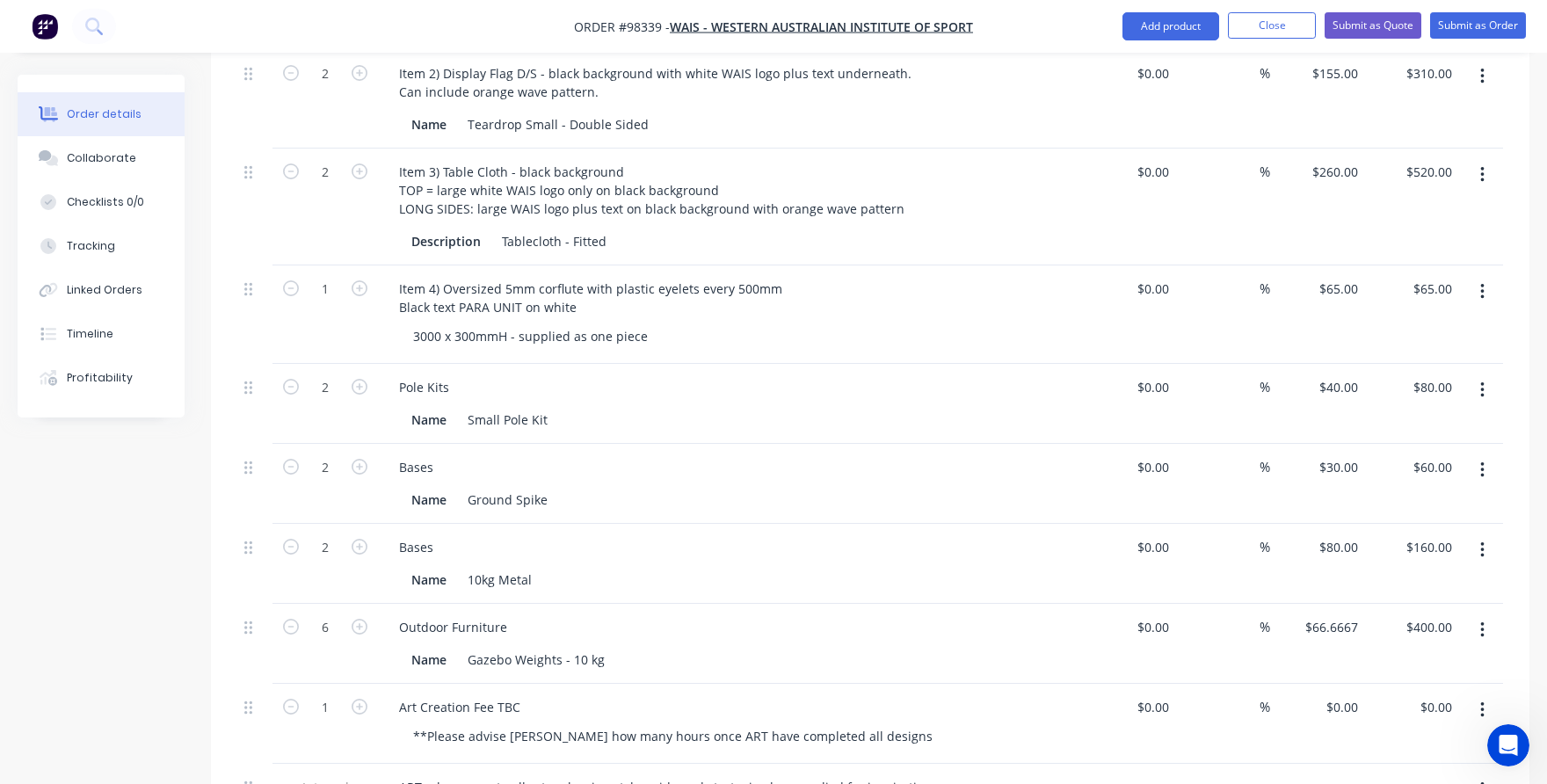
scroll to position [966, 0]
click at [404, 610] on div "Outdoor Furniture" at bounding box center [454, 623] width 137 height 25
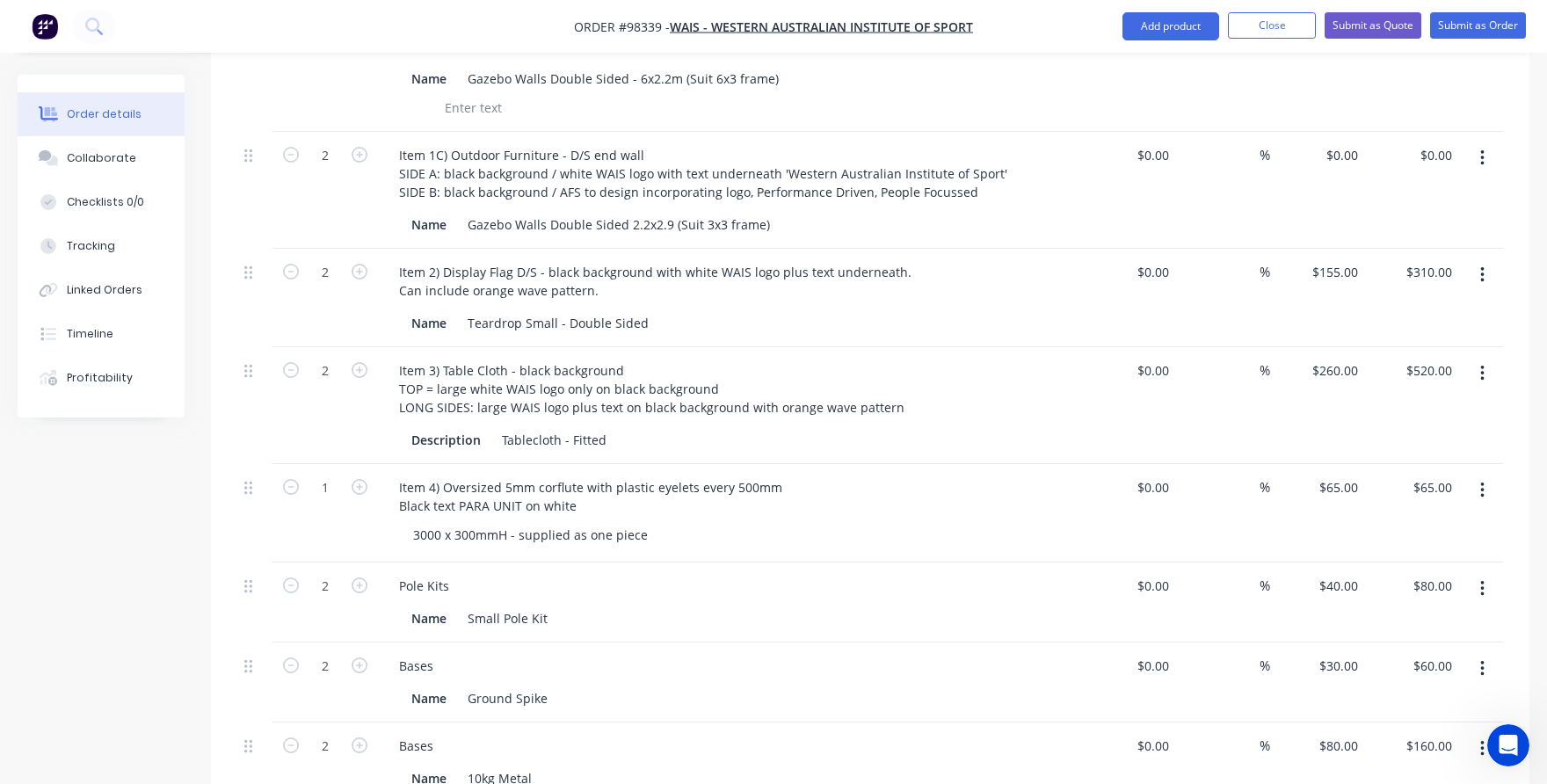
scroll to position [703, 0]
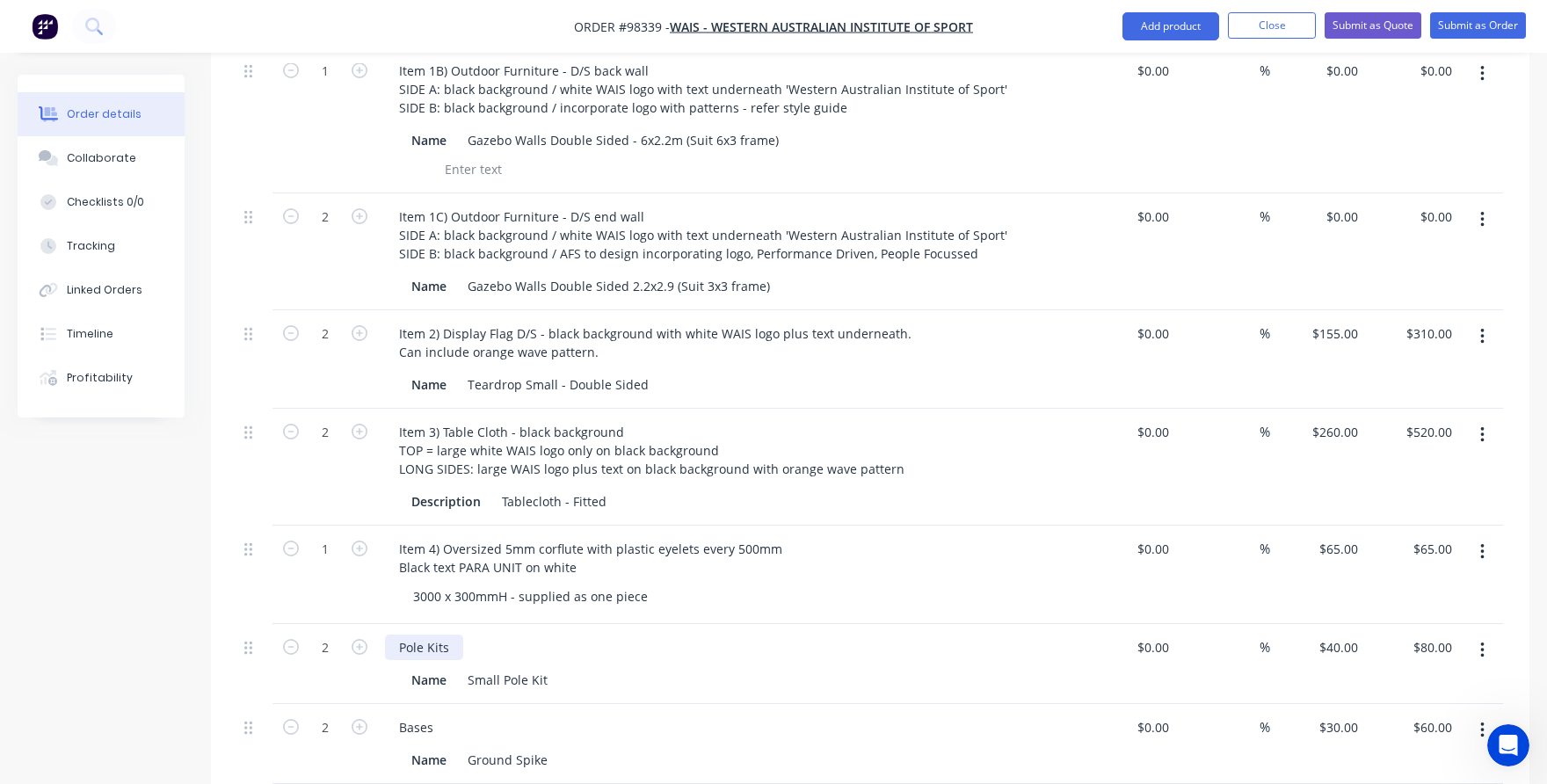
click at [398, 635] on div "Pole Kits" at bounding box center [424, 647] width 78 height 25
click at [404, 635] on div "Pole Kits" at bounding box center [424, 647] width 78 height 25
click at [398, 715] on div "Bases" at bounding box center [416, 727] width 62 height 25
click at [404, 715] on div "Bases" at bounding box center [416, 727] width 62 height 25
click at [400, 715] on div "Bases" at bounding box center [416, 727] width 62 height 25
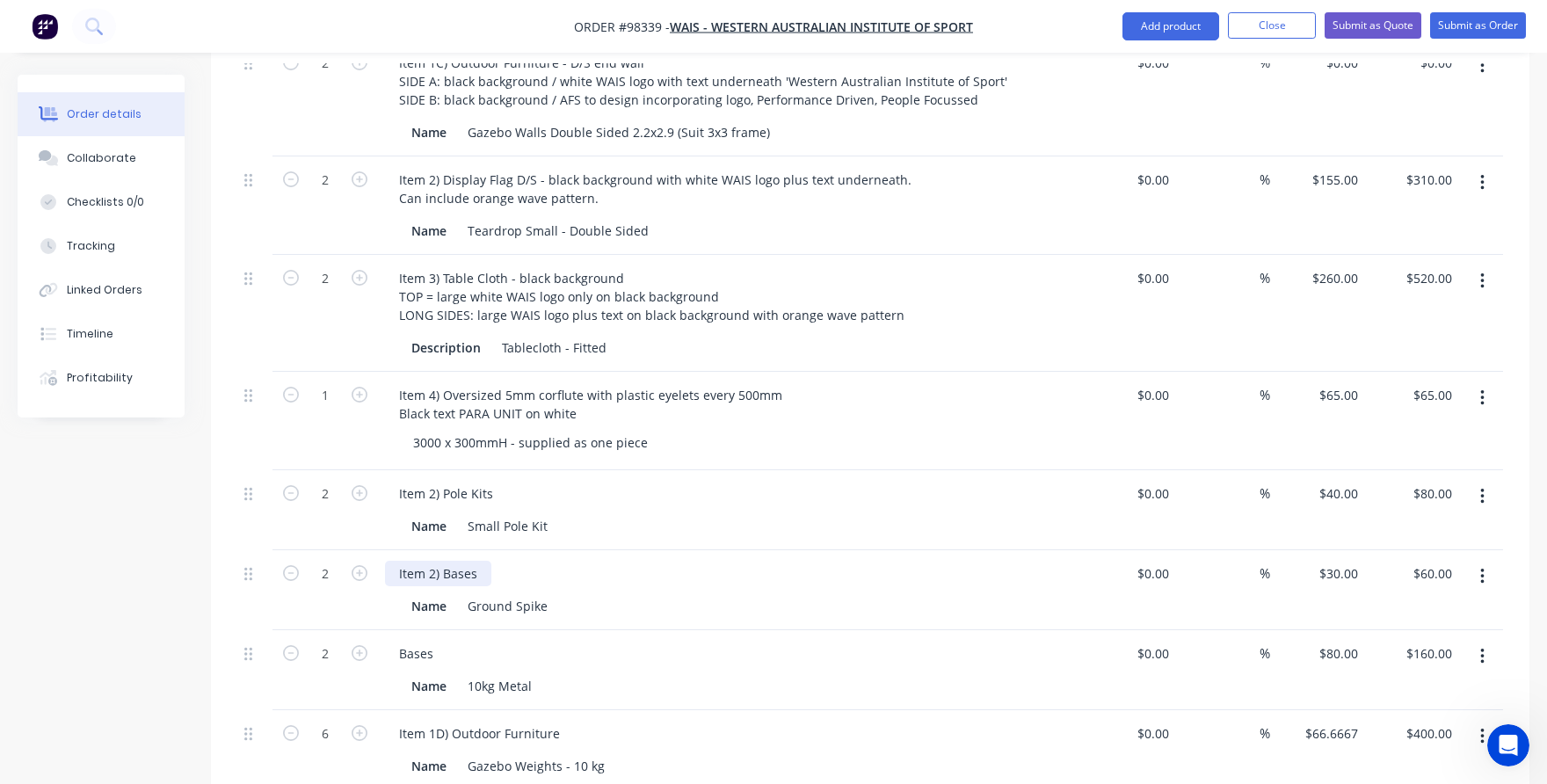
scroll to position [879, 0]
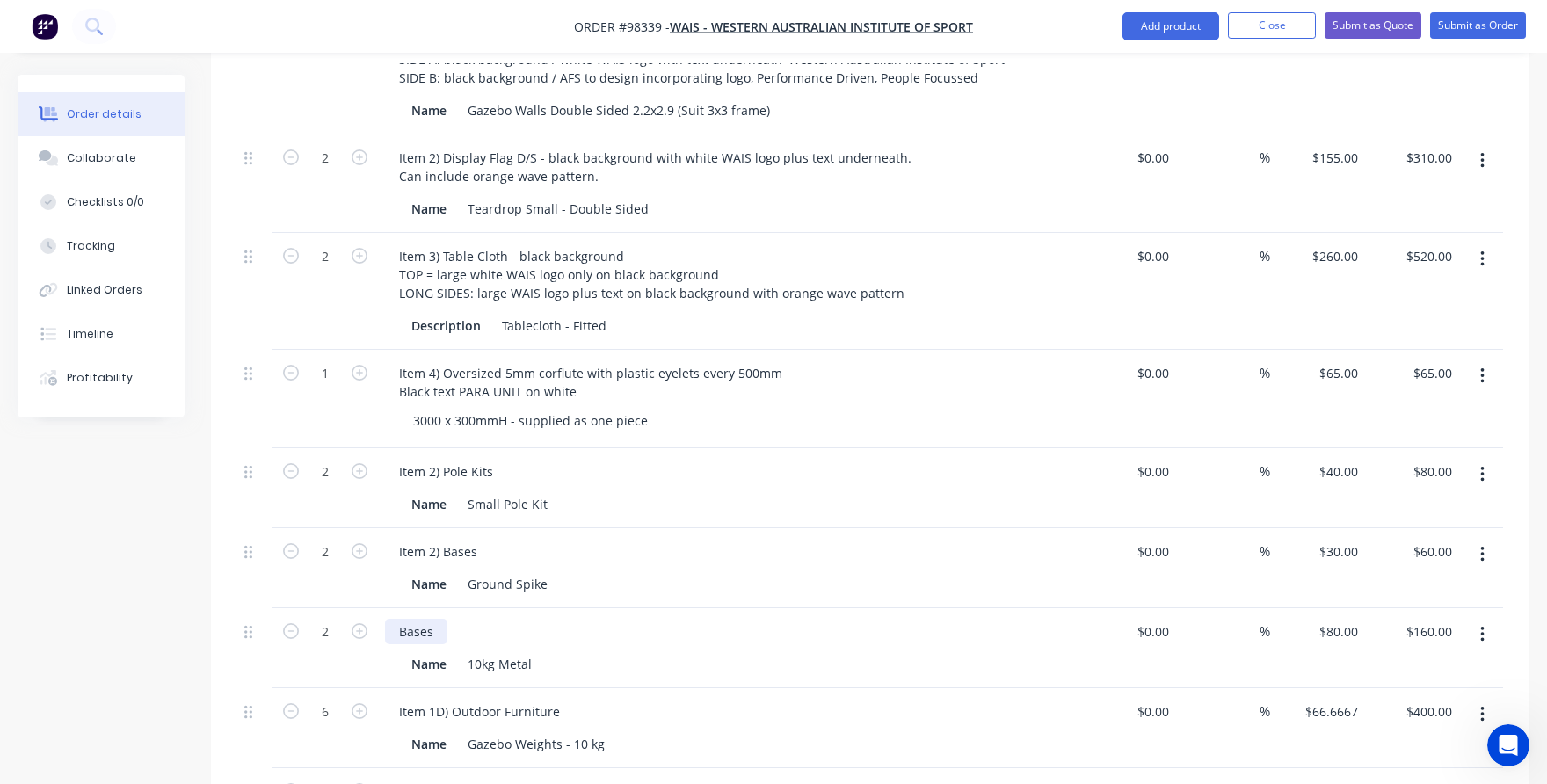
click at [397, 618] on div "Bases" at bounding box center [416, 631] width 62 height 25
click at [402, 618] on div "Bases" at bounding box center [416, 631] width 62 height 25
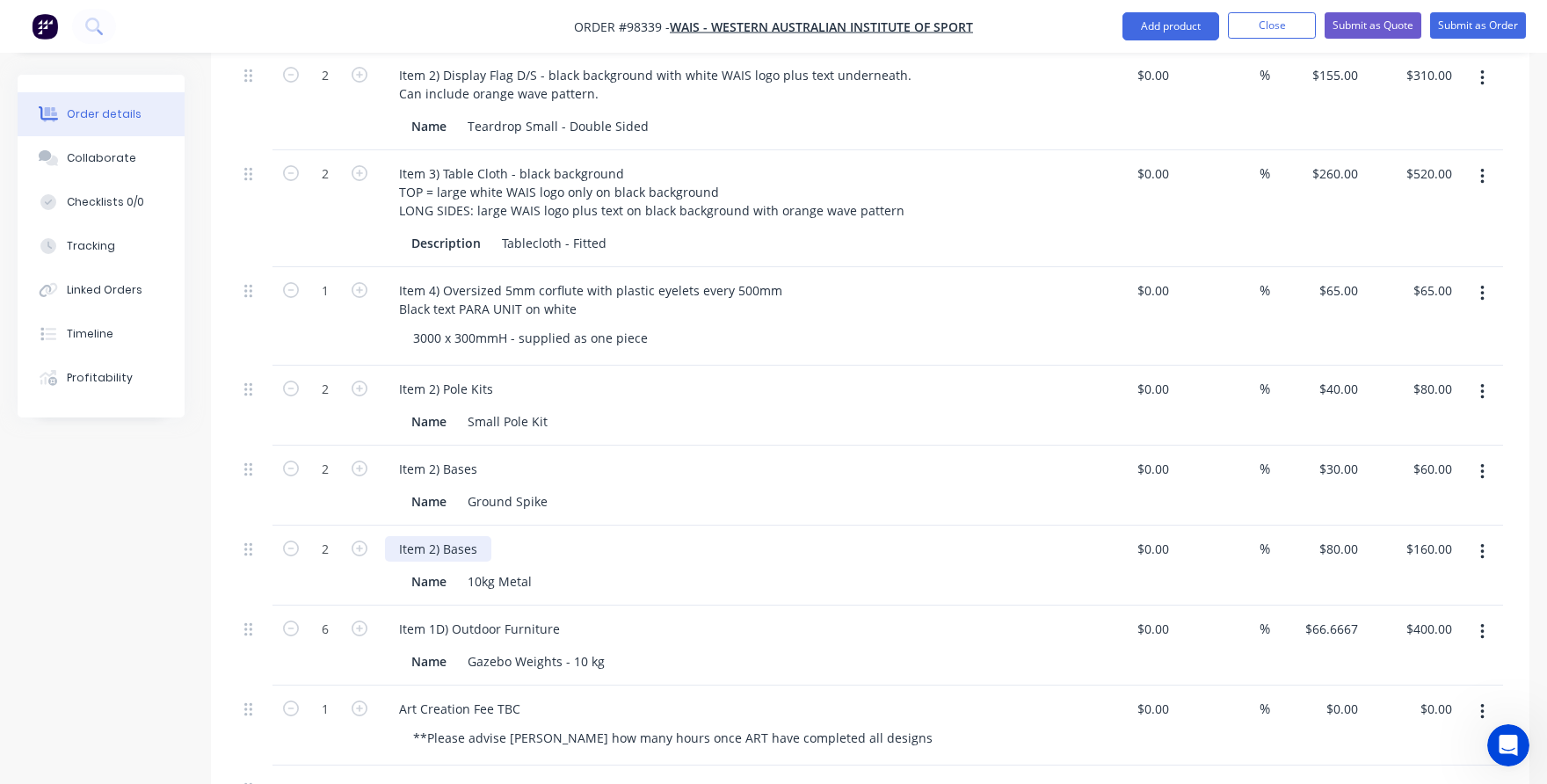
scroll to position [966, 0]
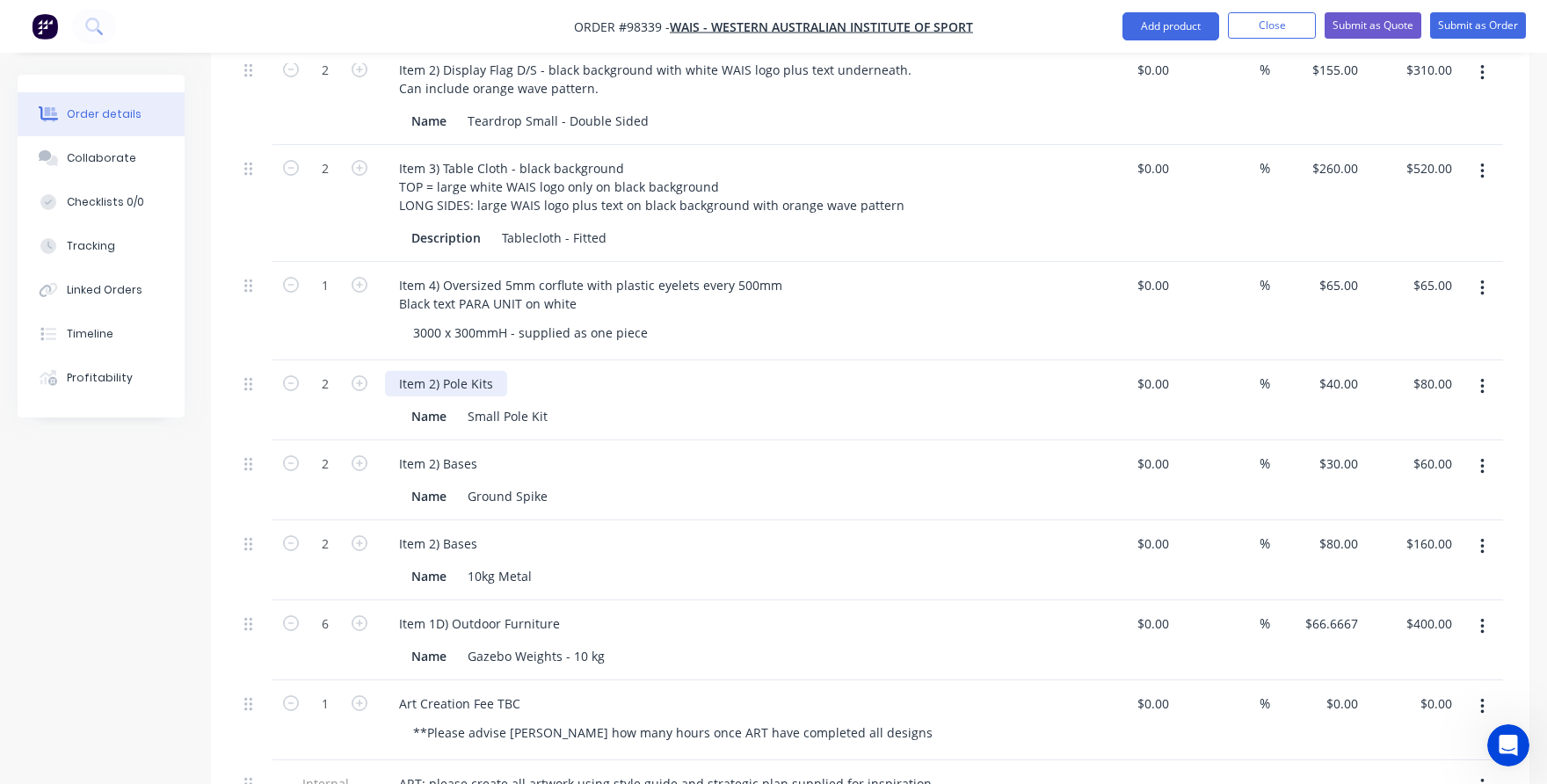
click at [434, 371] on div "Item 2) Pole Kits" at bounding box center [446, 383] width 122 height 25
click at [432, 451] on div "Item 2) Bases" at bounding box center [438, 463] width 106 height 25
click at [432, 530] on div "Item 2) Bases" at bounding box center [438, 543] width 106 height 25
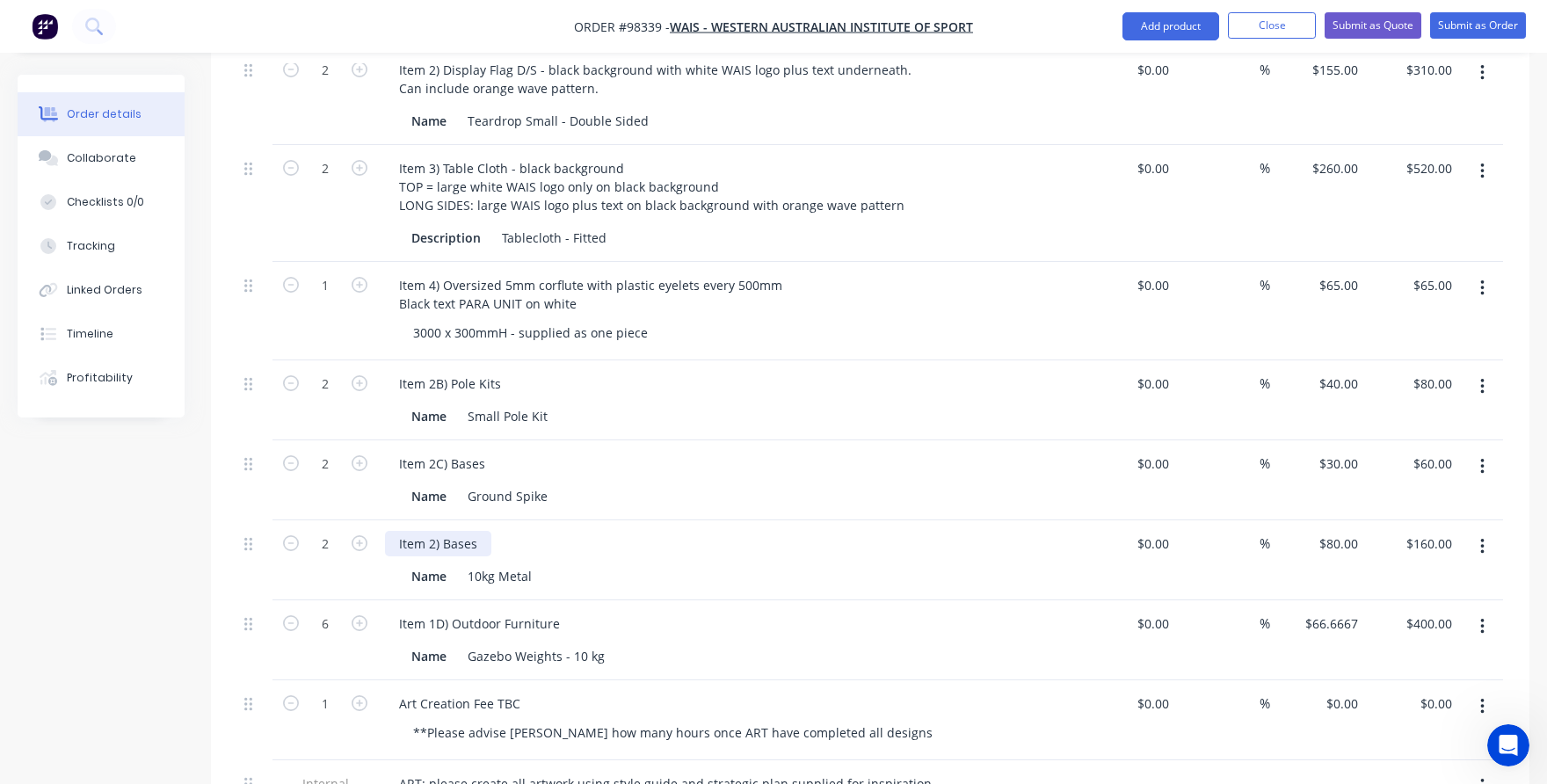
click at [432, 530] on div "Item 2) Bases" at bounding box center [438, 543] width 106 height 25
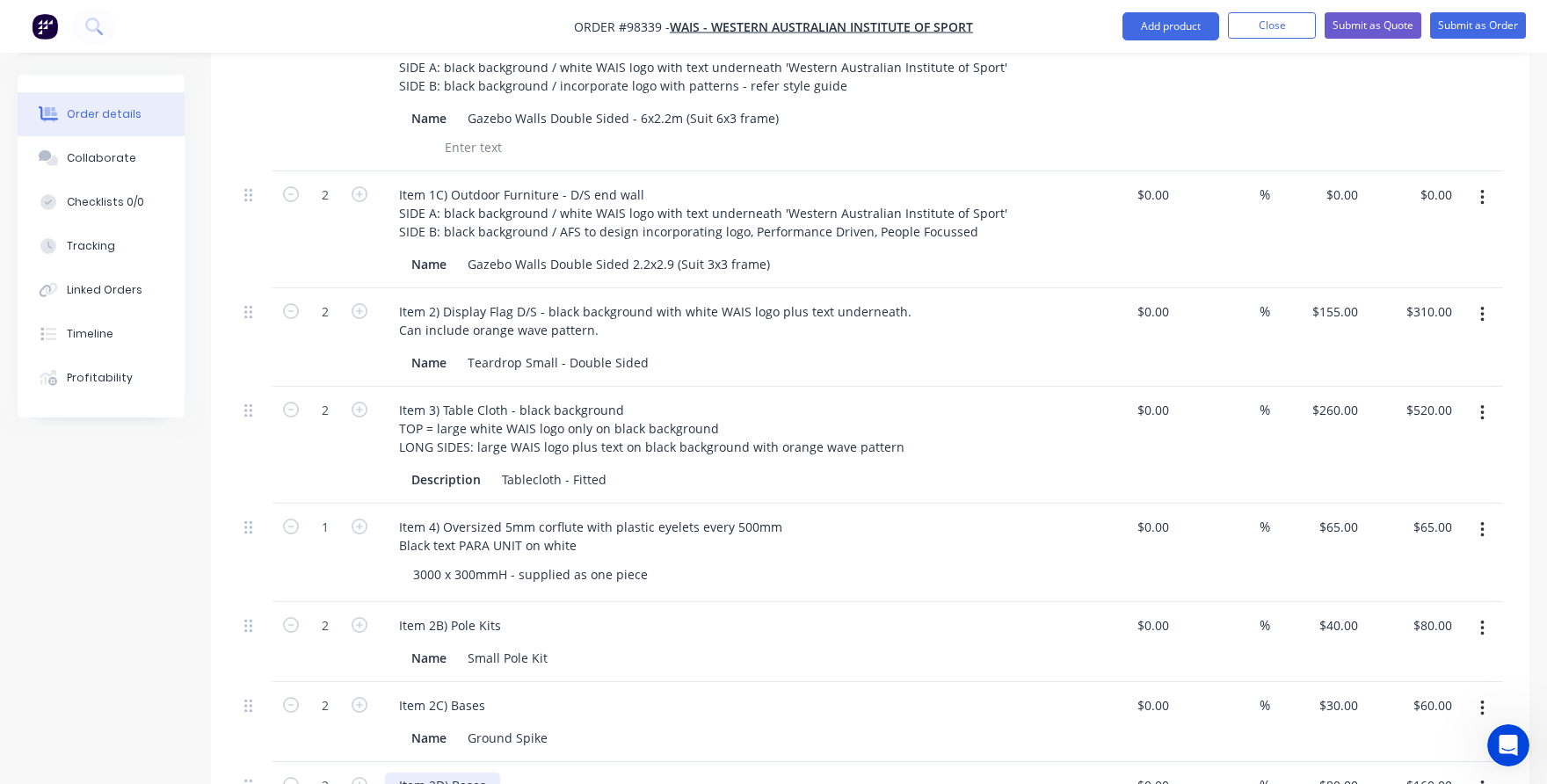
scroll to position [693, 0]
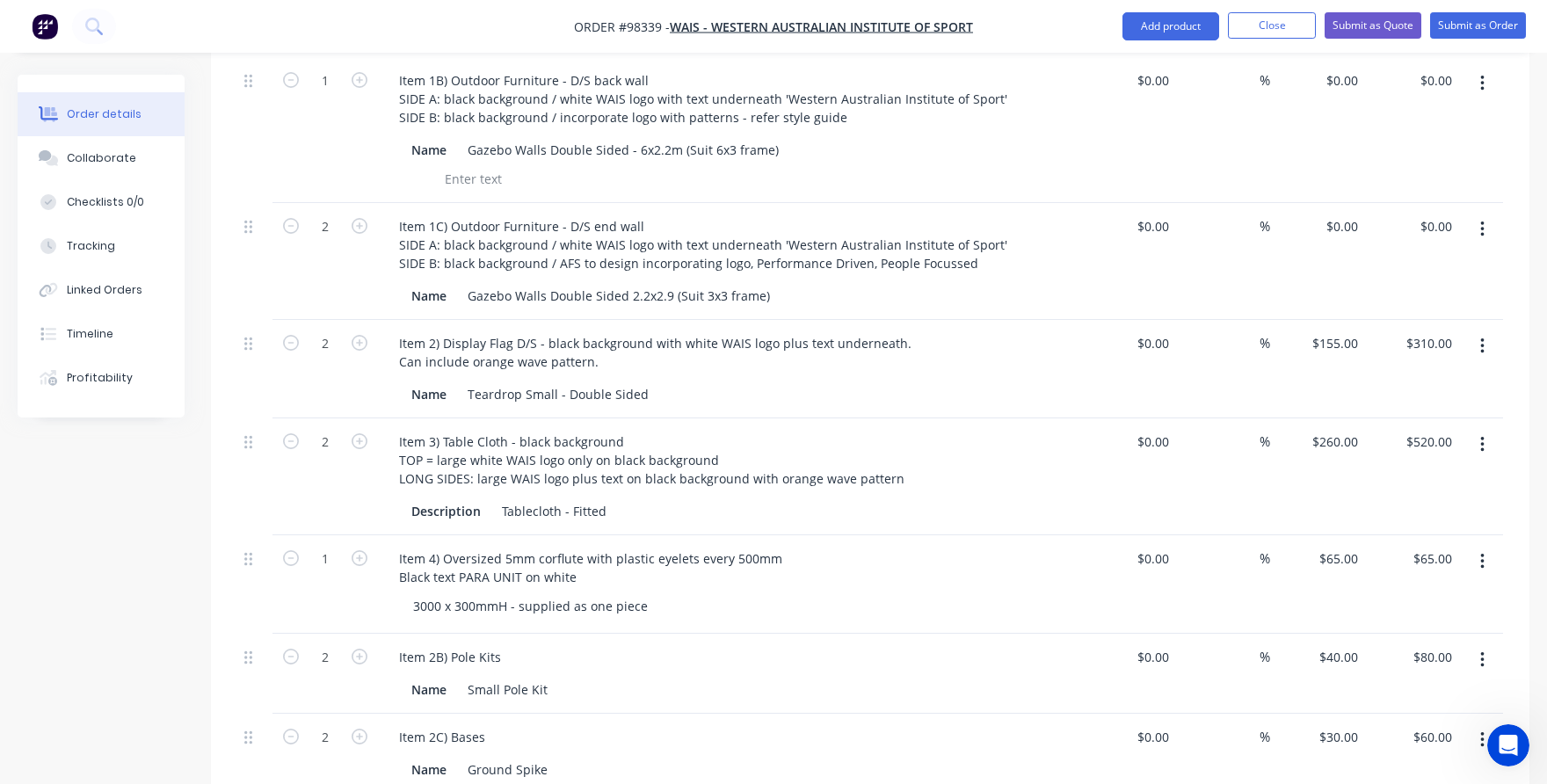
click at [488, 634] on div "Item 2B) Pole Kits Name Small Pole Kit" at bounding box center [729, 674] width 703 height 80
click at [537, 634] on div "Item 2B) Pole Kits Name Small Pole Kit" at bounding box center [729, 674] width 703 height 80
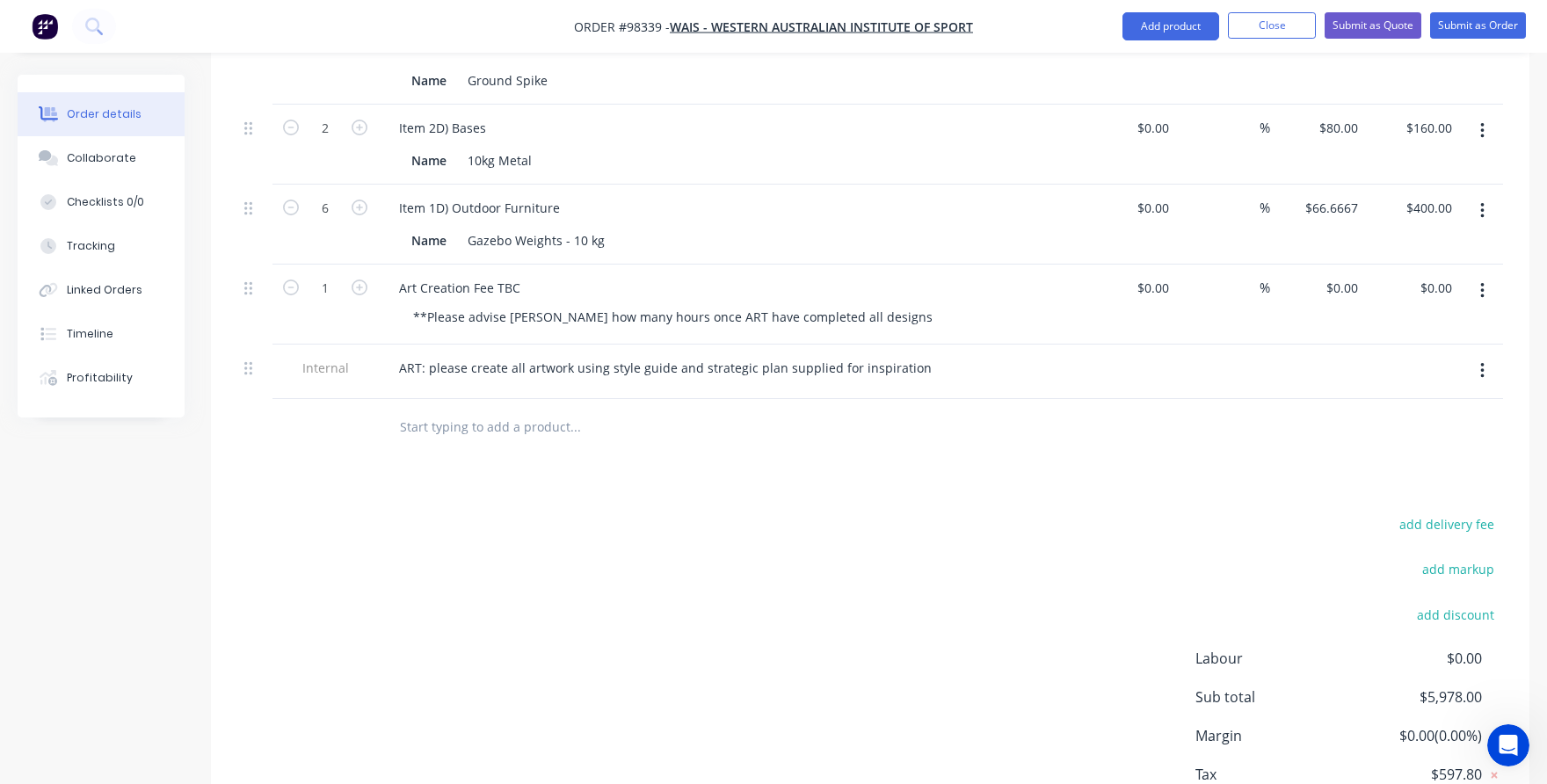
scroll to position [1392, 0]
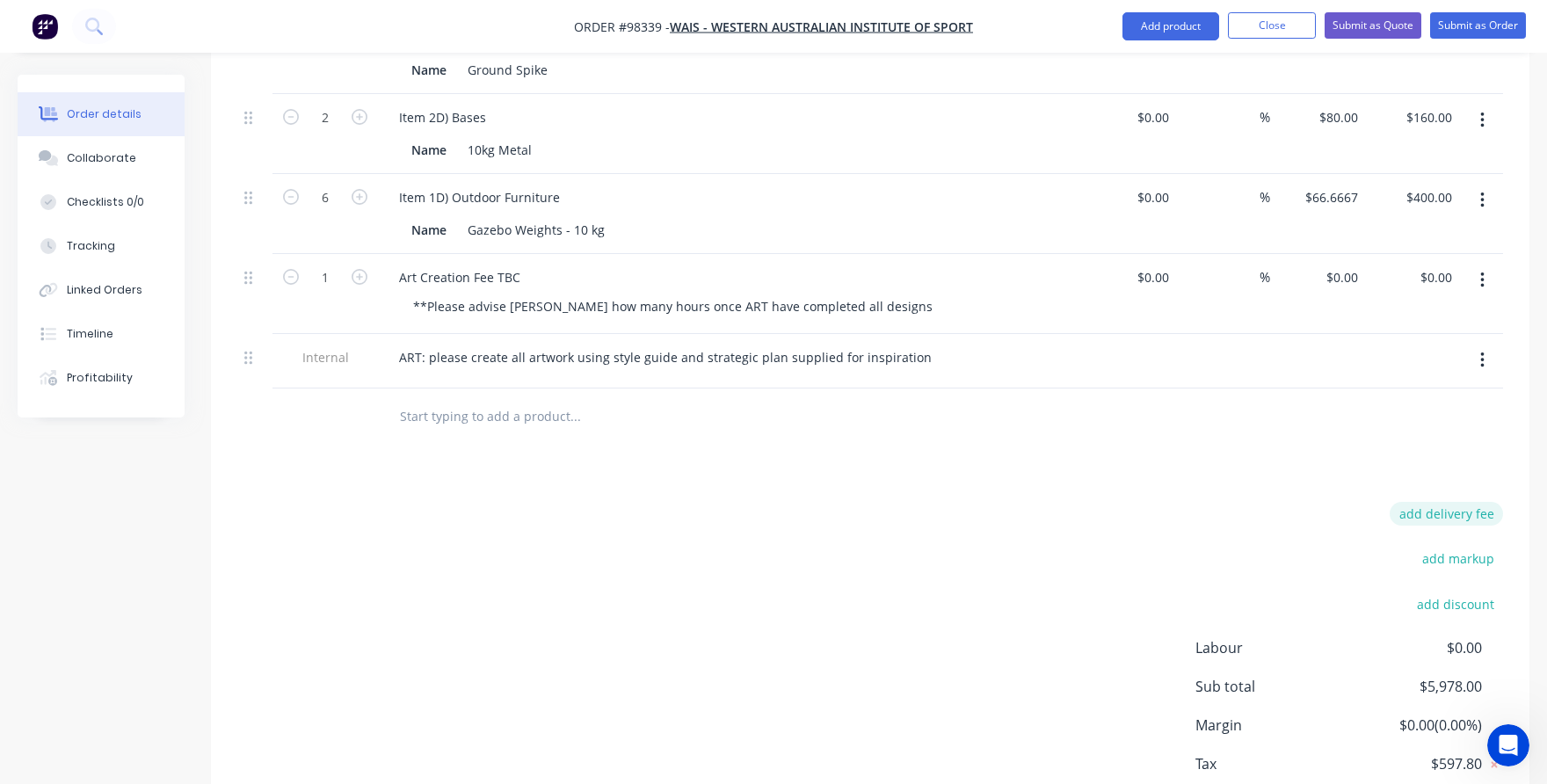
click at [1446, 501] on button "add delivery fee" at bounding box center [1447, 513] width 113 height 23
type input "85"
click at [1368, 542] on div "add markup" at bounding box center [1393, 565] width 219 height 45
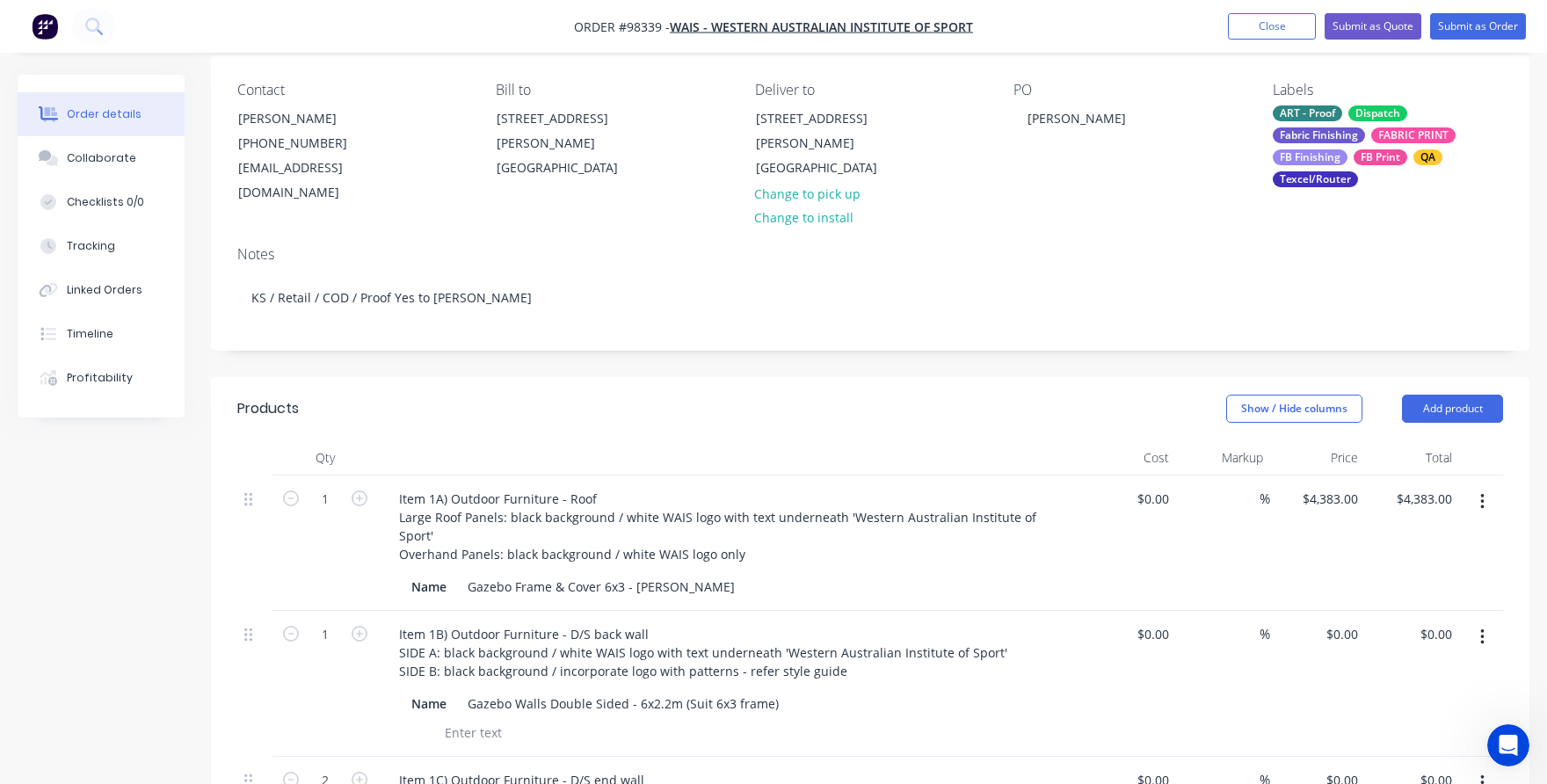
scroll to position [79, 0]
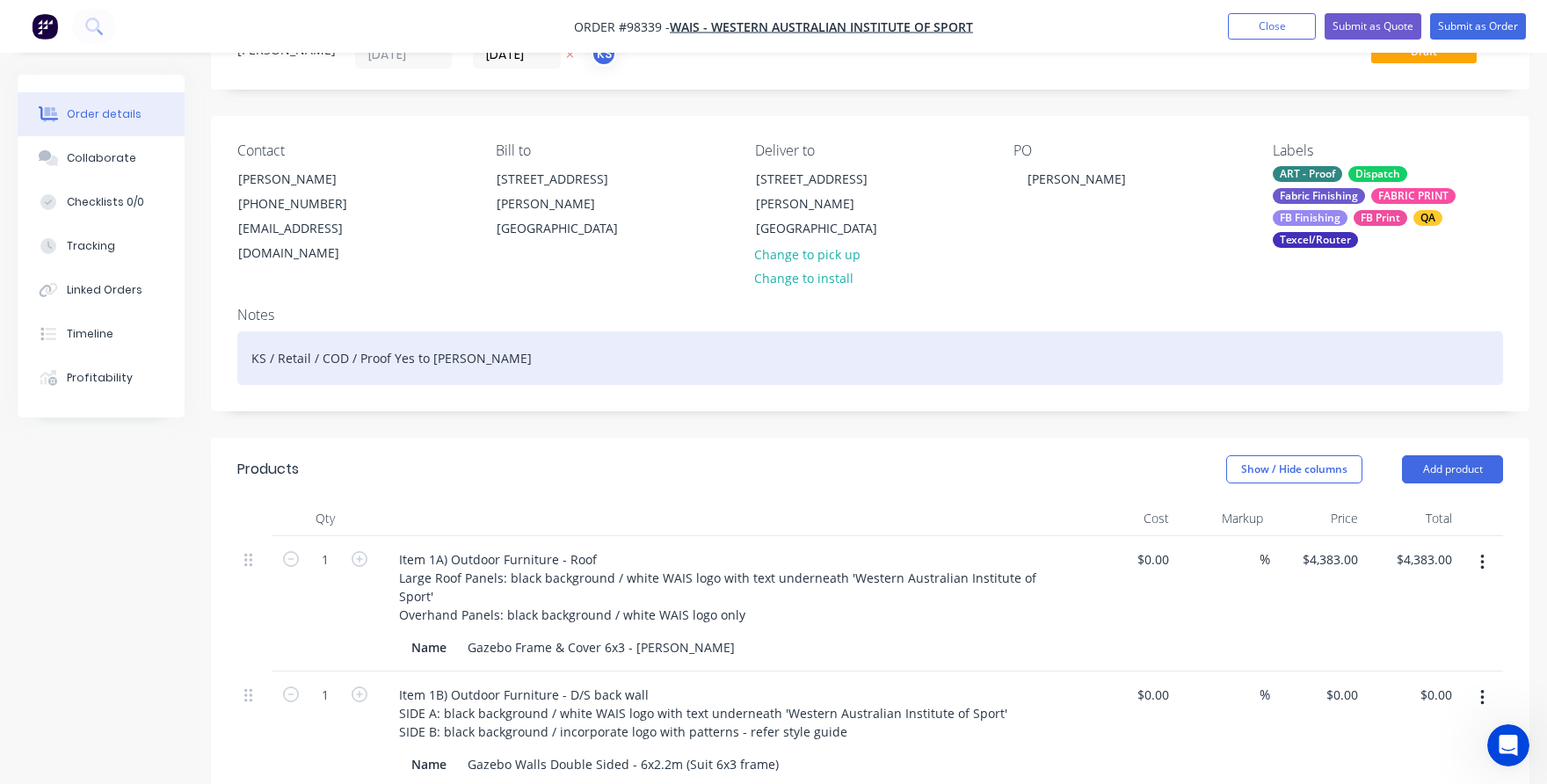
click at [450, 341] on div "KS / Retail / COD / Proof Yes to [PERSON_NAME]" at bounding box center [869, 358] width 1265 height 54
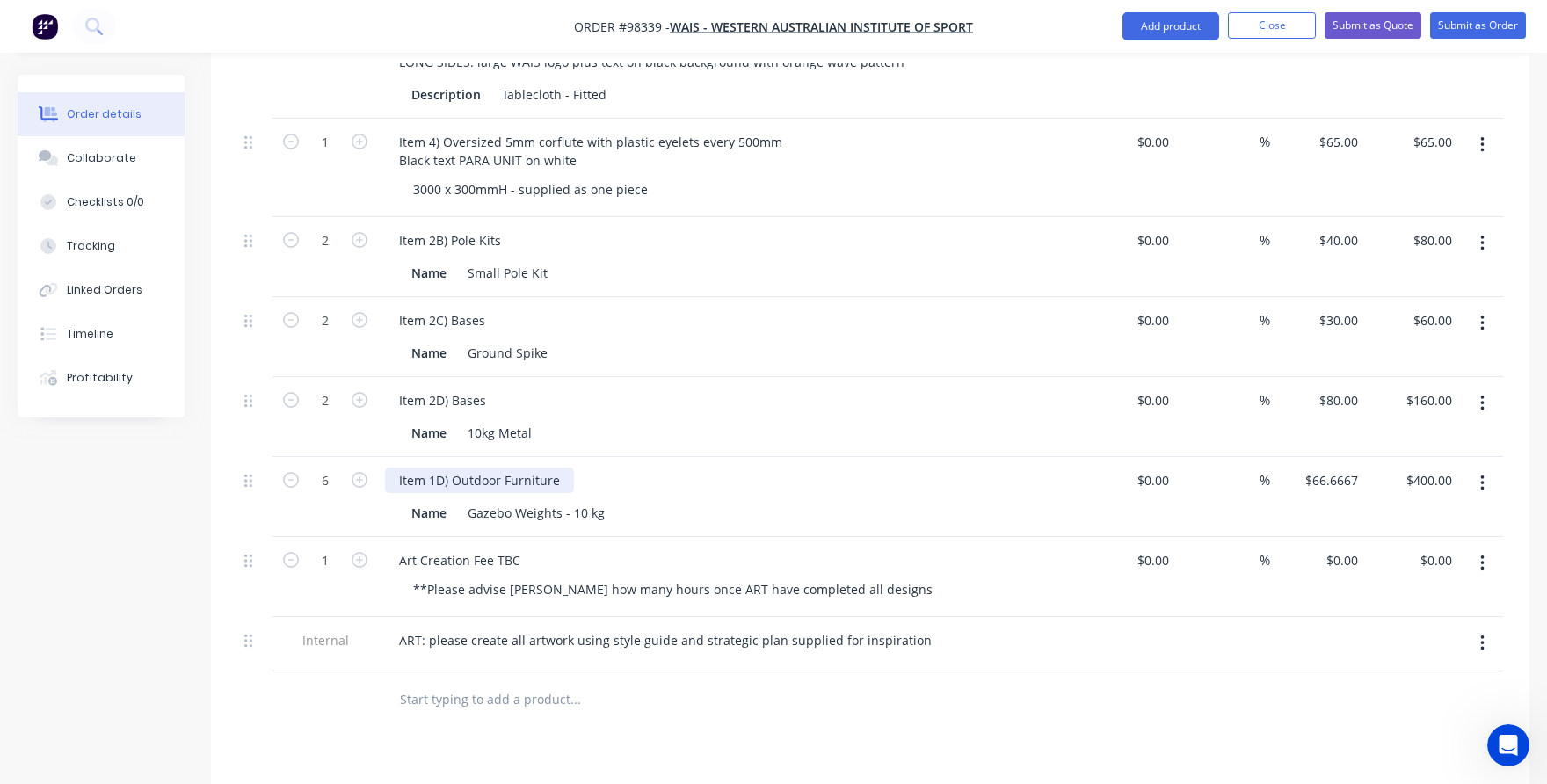
scroll to position [1150, 0]
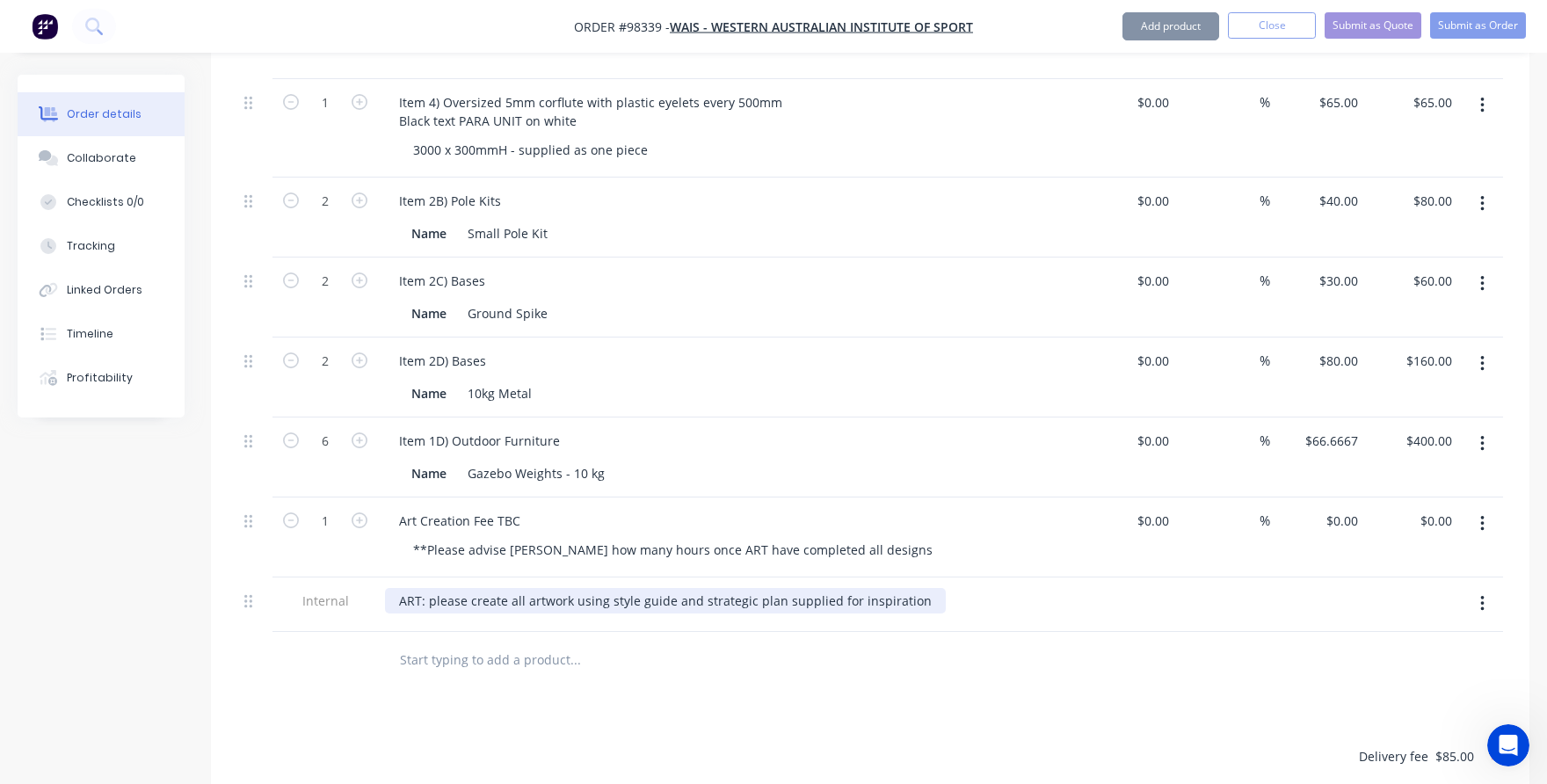
click at [914, 588] on div "ART: please create all artwork using style guide and strategic plan supplied fo…" at bounding box center [665, 601] width 561 height 25
click at [910, 588] on div "ART: please create all artwork using style guide and strategic plan supplied fo…" at bounding box center [665, 601] width 561 height 25
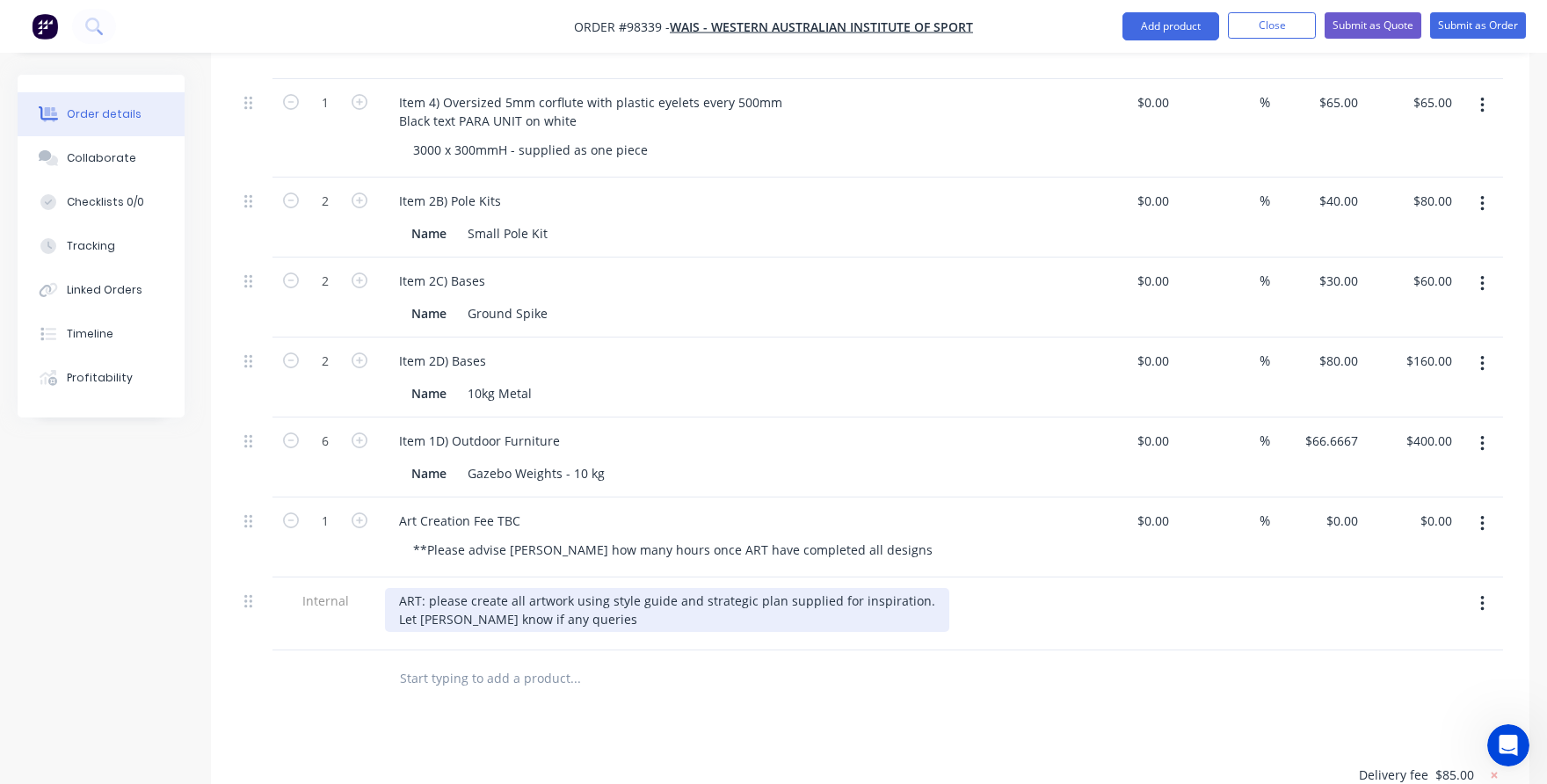
click at [493, 598] on div "ART: please create all artwork using style guide and strategic plan supplied fo…" at bounding box center [667, 609] width 564 height 44
click at [588, 600] on div "ART: please create all artwork using style guide and strategic plan supplied fo…" at bounding box center [667, 609] width 564 height 44
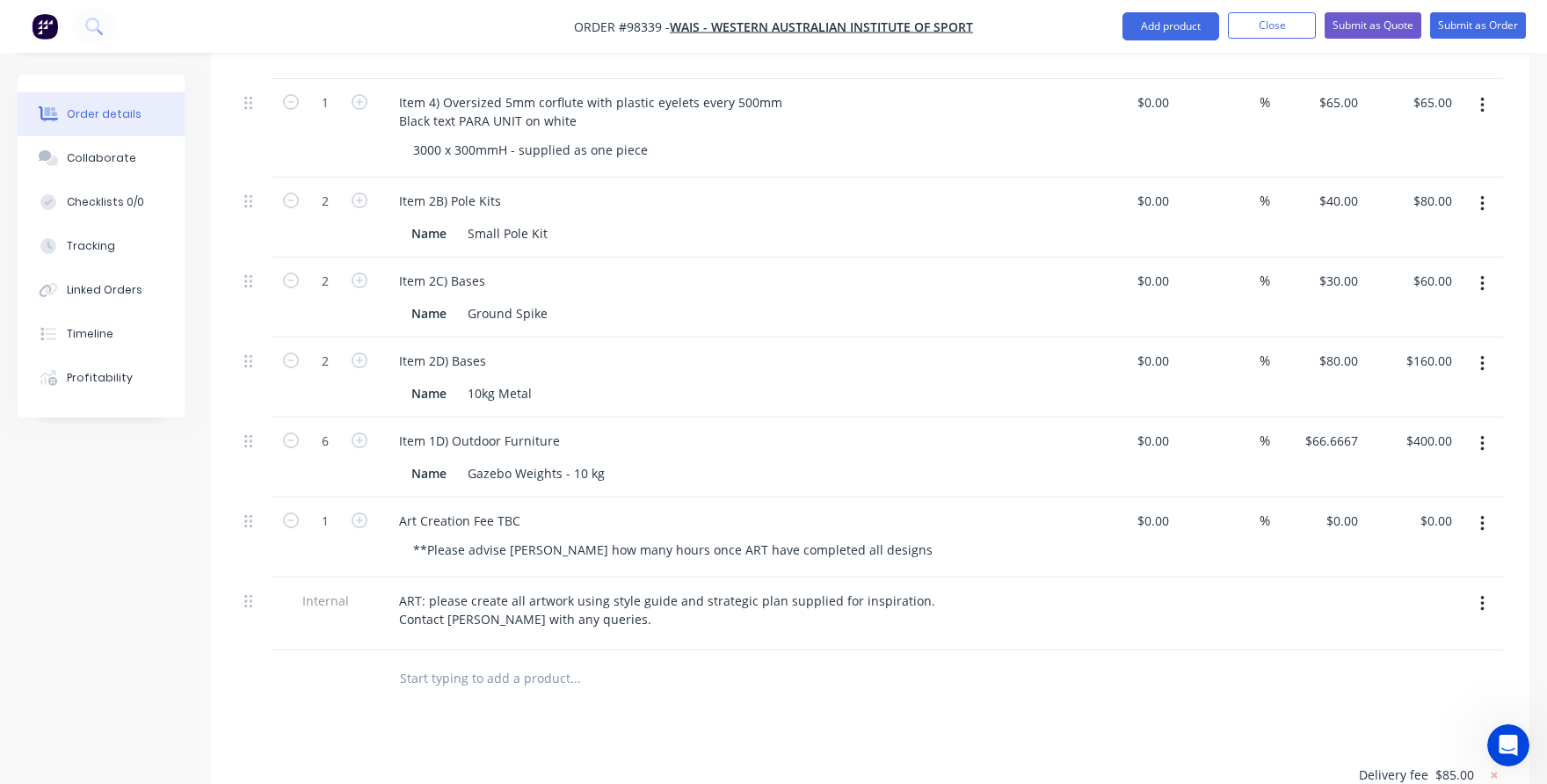
click at [572, 661] on input "text" at bounding box center [575, 679] width 351 height 35
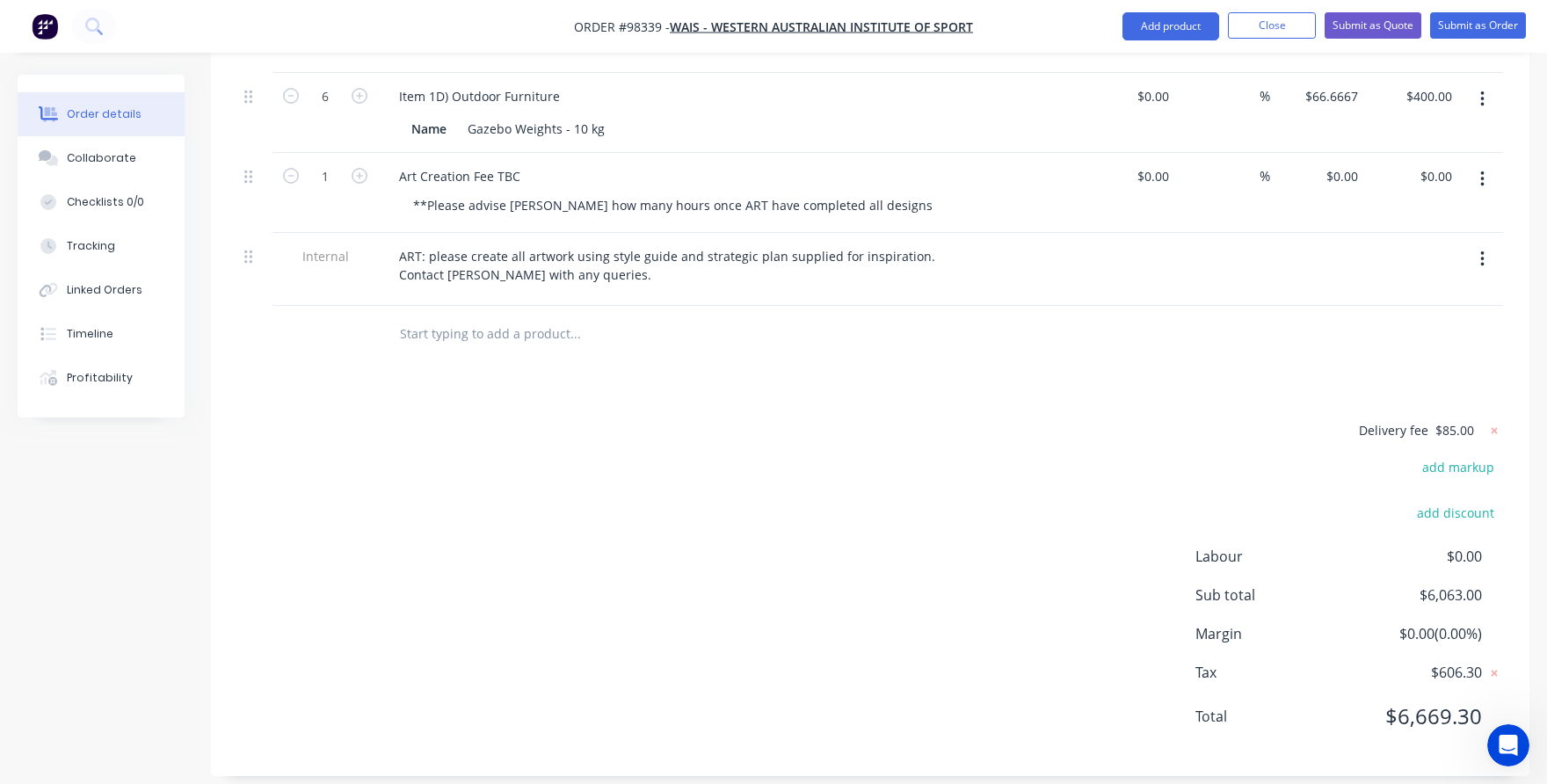
scroll to position [1262, 0]
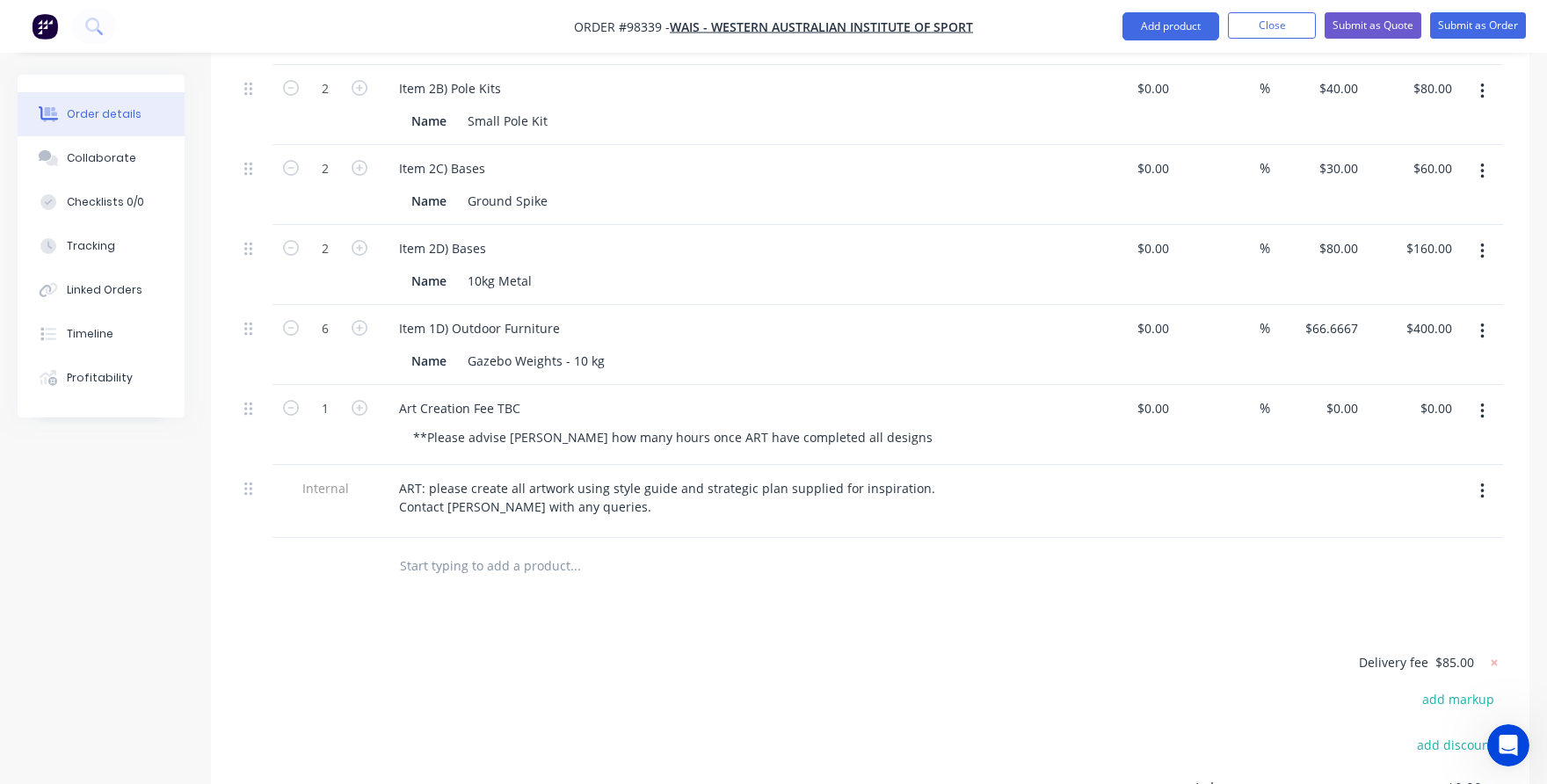
click at [1452, 652] on span "$85.00" at bounding box center [1454, 661] width 39 height 19
click at [1492, 653] on icon at bounding box center [1494, 662] width 18 height 18
click at [1470, 651] on button "add delivery fee" at bounding box center [1447, 663] width 113 height 23
type input "100"
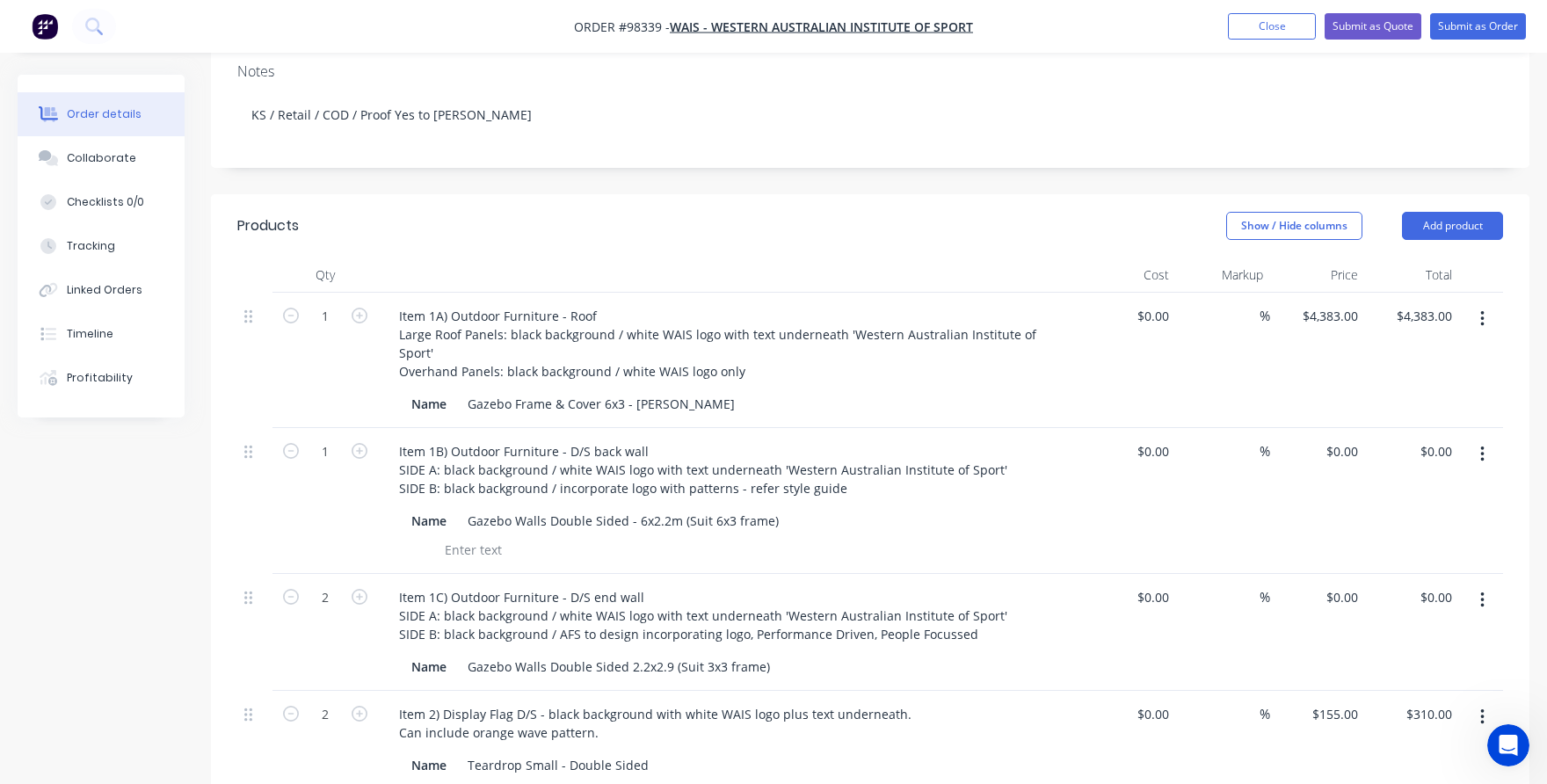
scroll to position [0, 0]
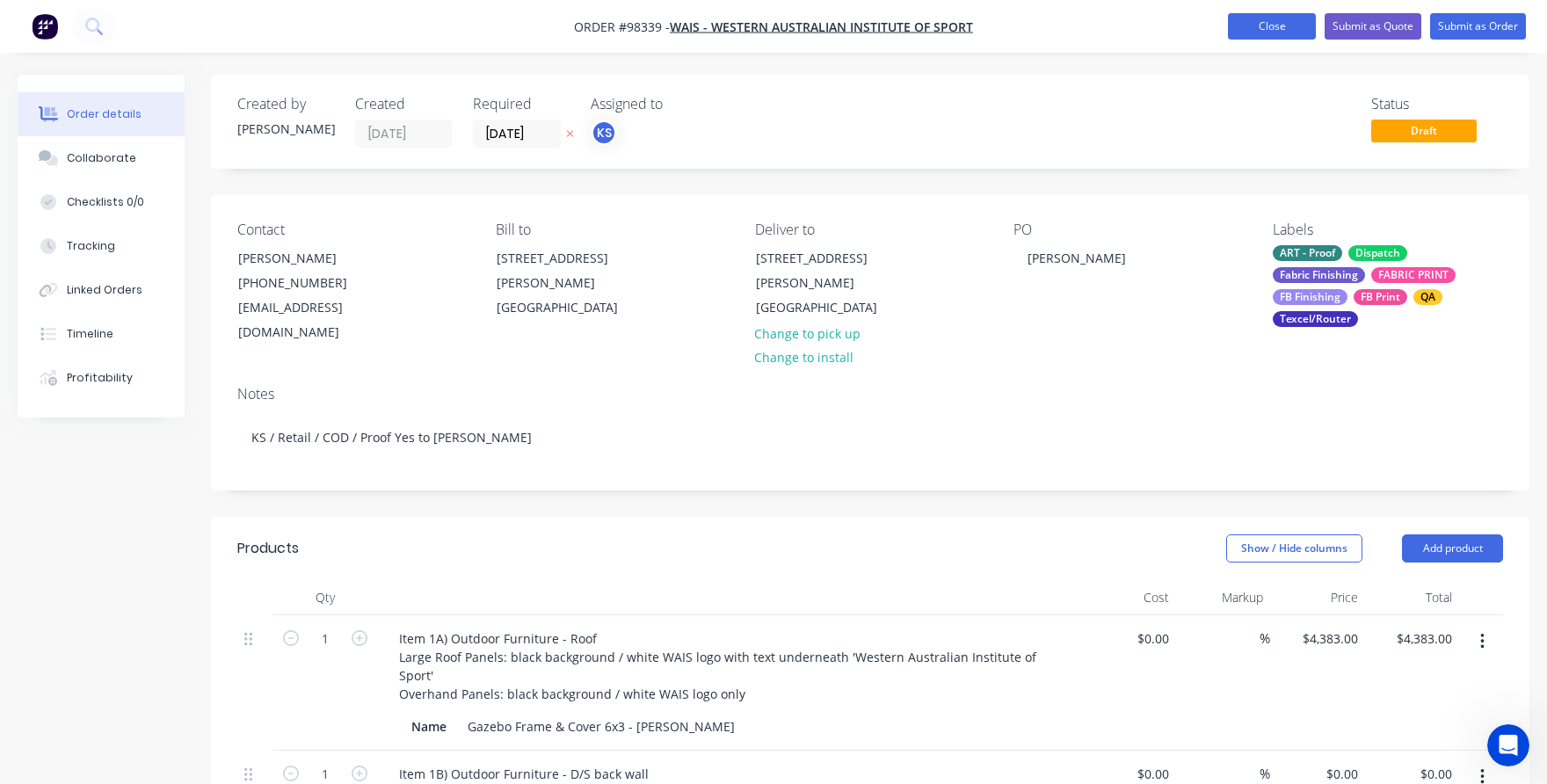
click at [1234, 28] on button "Close" at bounding box center [1272, 26] width 88 height 26
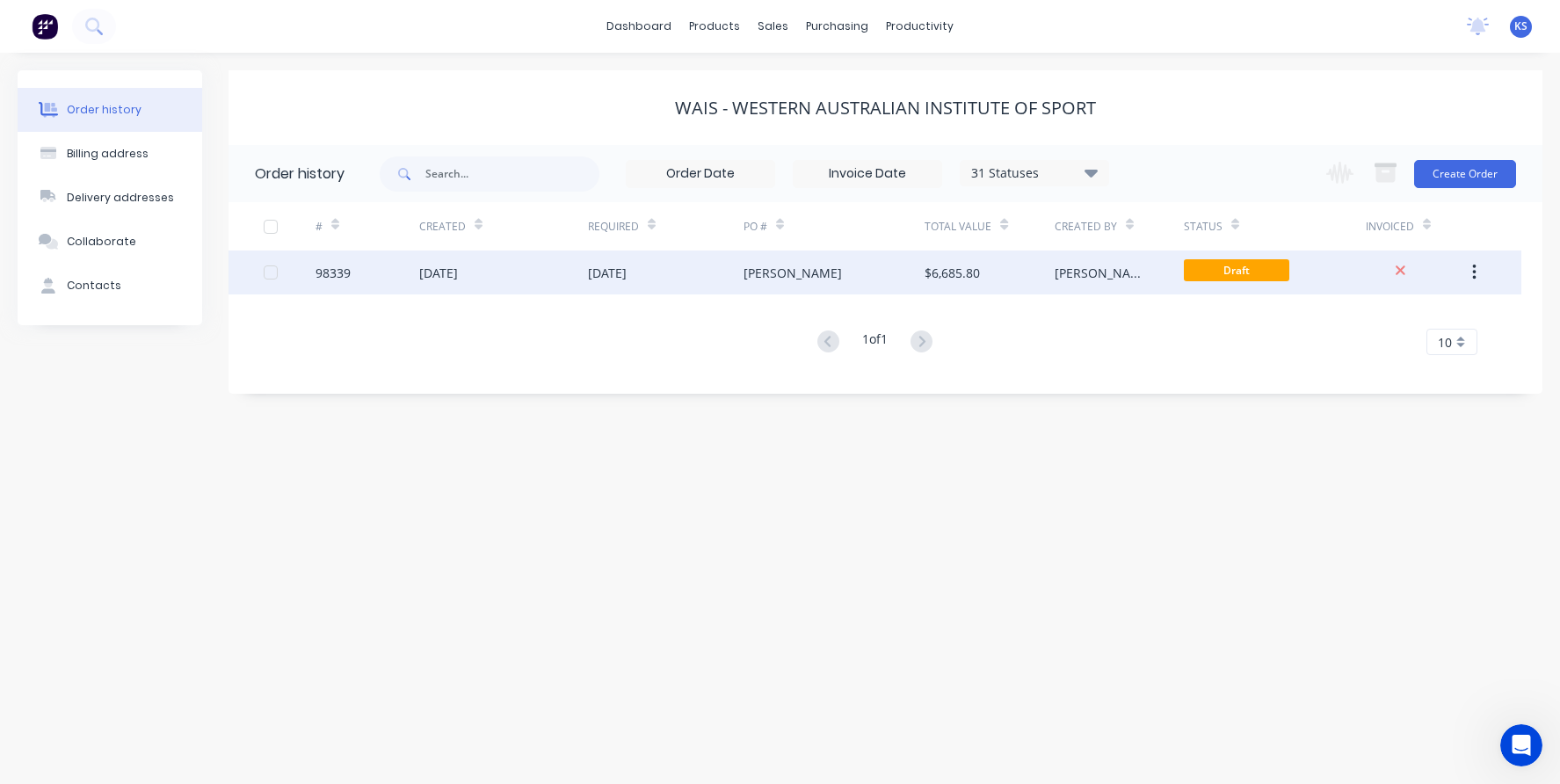
click at [626, 268] on div "[DATE]" at bounding box center [608, 272] width 39 height 19
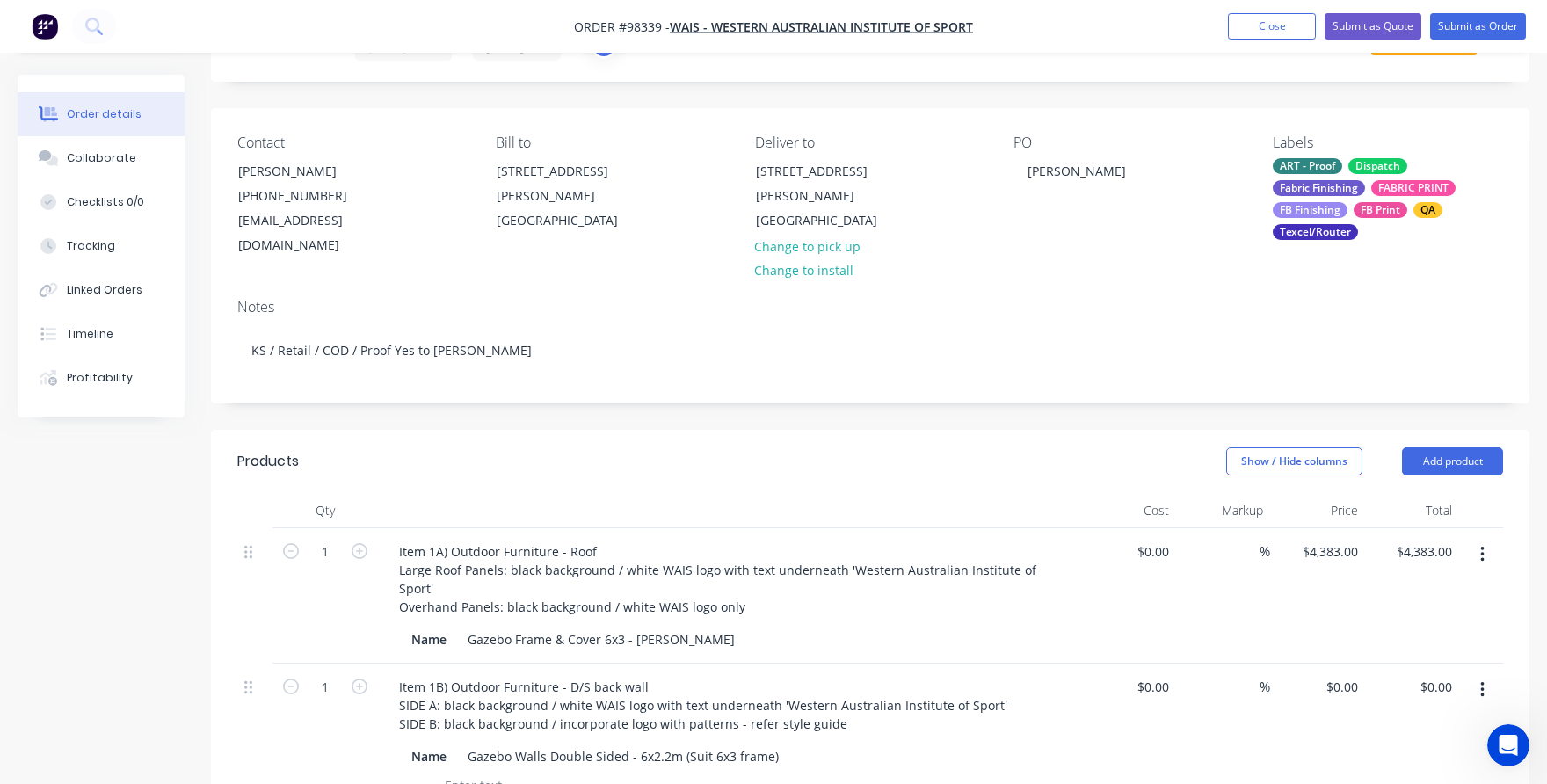
scroll to position [88, 0]
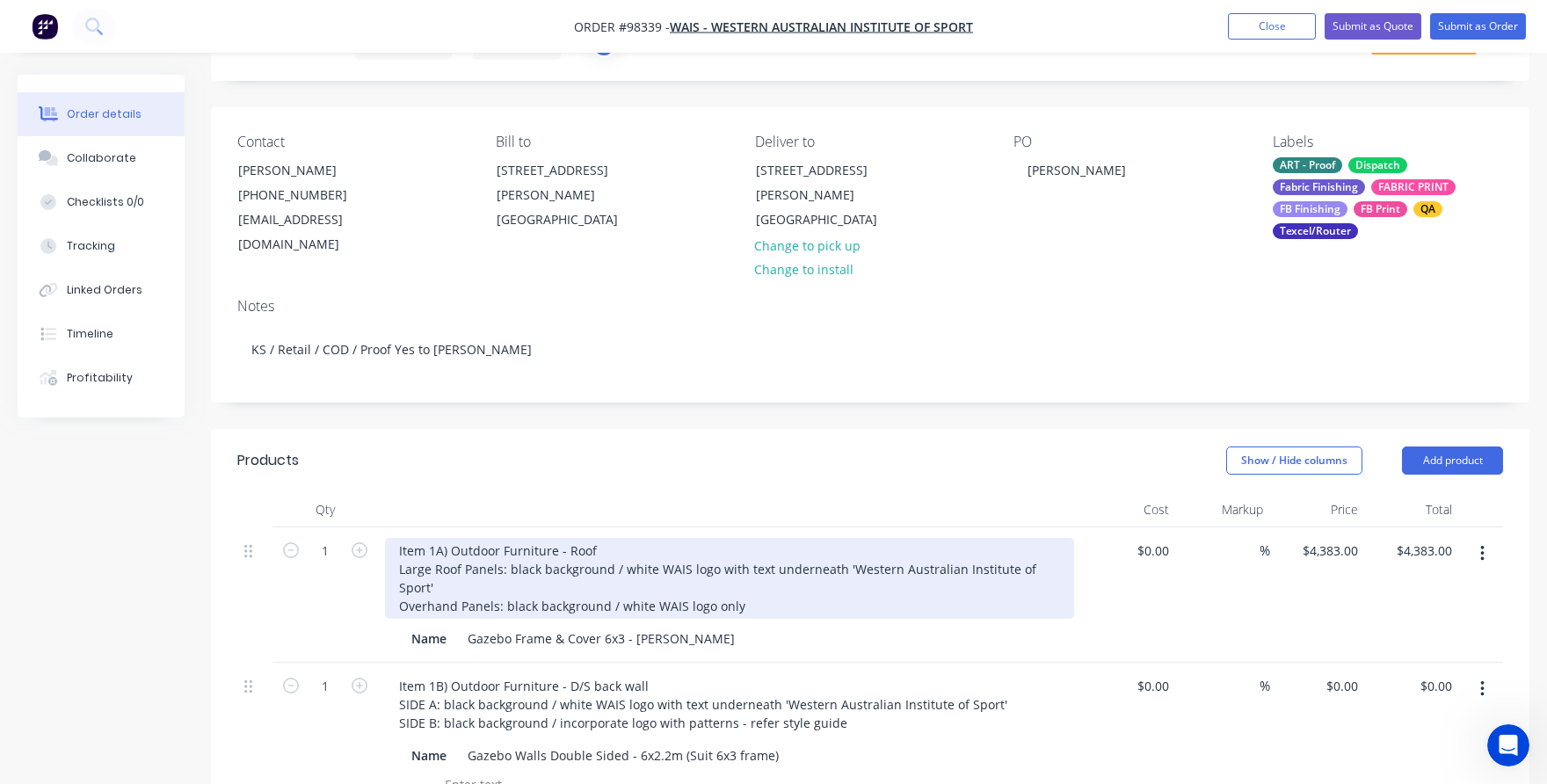
click at [601, 537] on div "Item 1A) Outdoor Furniture - Roof Large Roof Panels: black background / white W…" at bounding box center [730, 577] width 689 height 81
click at [464, 549] on div "Item 1A) Outdoor Furniture Gazebo Canopy - black background Large Roof Panels: …" at bounding box center [730, 577] width 689 height 81
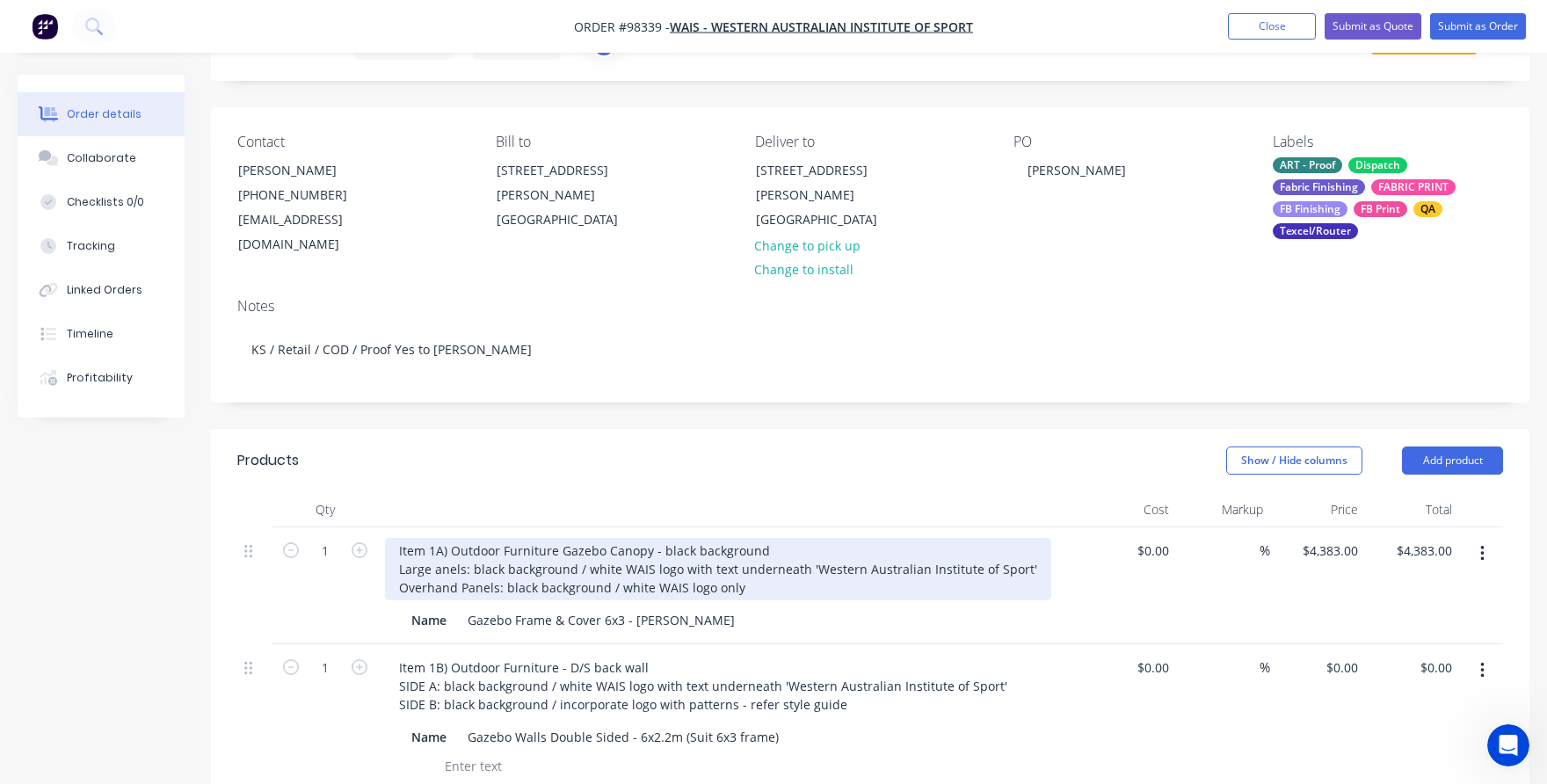
click at [452, 571] on div "Item 1A) Outdoor Furniture Gazebo Canopy - black background Large anels: black …" at bounding box center [718, 568] width 666 height 62
click at [457, 570] on div "Item 1A) Outdoor Furniture Gazebo Canopy - black background Large anels: black …" at bounding box center [718, 568] width 666 height 62
click at [455, 570] on div "Item 1A) Outdoor Furniture Gazebo Canopy - black background Large anels: black …" at bounding box center [718, 568] width 666 height 62
click at [828, 567] on div "Item 1A) Outdoor Furniture Gazebo Canopy - black background Large anels: black …" at bounding box center [718, 568] width 666 height 62
click at [1017, 549] on div "Item 1A) Outdoor Furniture Gazebo Canopy - black background Large anels: black …" at bounding box center [718, 568] width 666 height 62
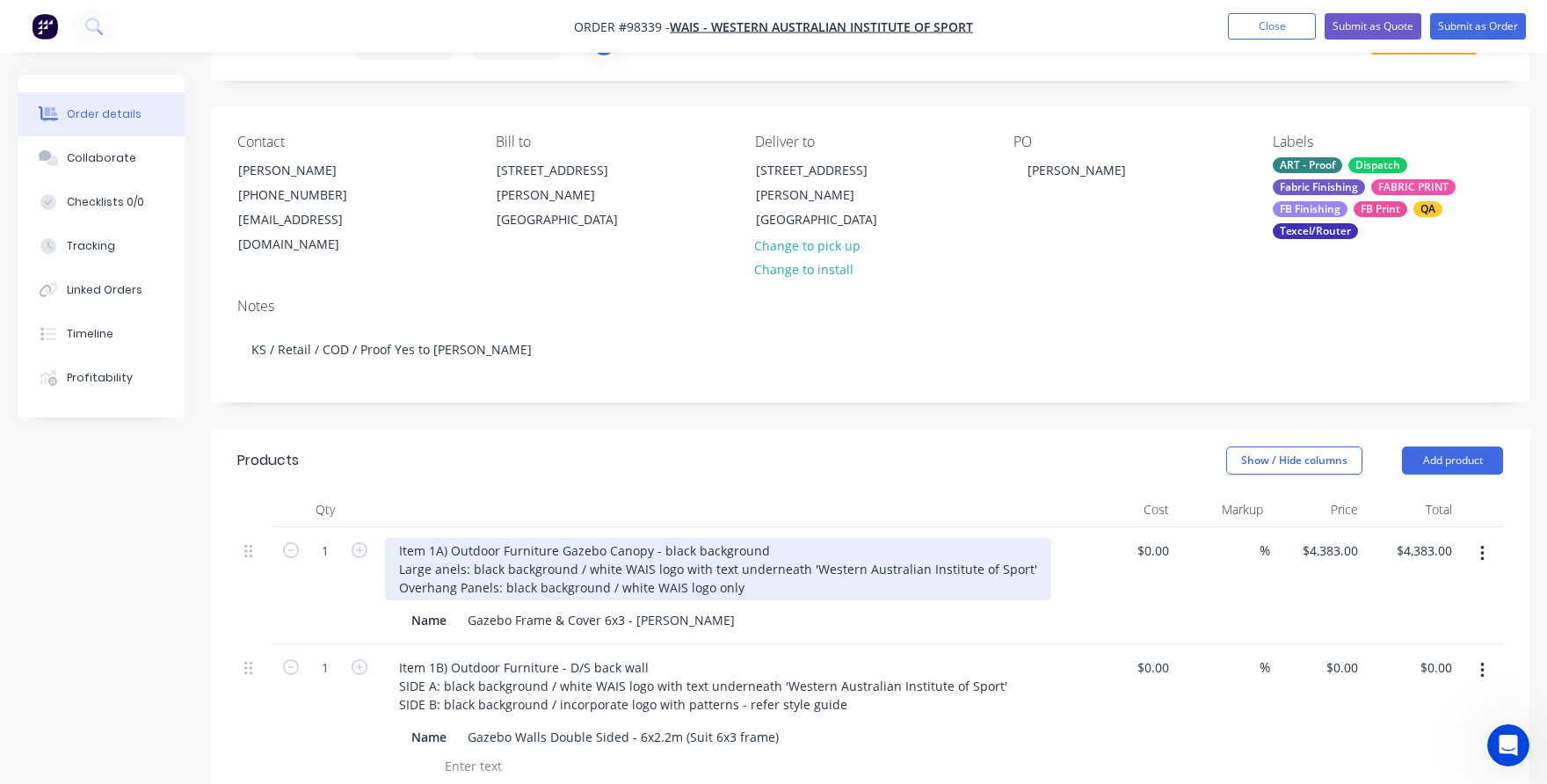
click at [433, 550] on div "Item 1A) Outdoor Furniture Gazebo Canopy - black background Large anels: black …" at bounding box center [718, 568] width 666 height 62
click at [434, 554] on div "Item 1A) Outdoor Furniture Gazebo Canopy - black background Large panels: black…" at bounding box center [722, 568] width 674 height 62
click at [1021, 551] on div "Item 1A) Outdoor Furniture Gazebo Canopy - black background Large panels: black…" at bounding box center [722, 568] width 674 height 62
click at [1026, 552] on div "Item 1A) Outdoor Furniture Gazebo Canopy - black background Large panels: black…" at bounding box center [722, 568] width 674 height 62
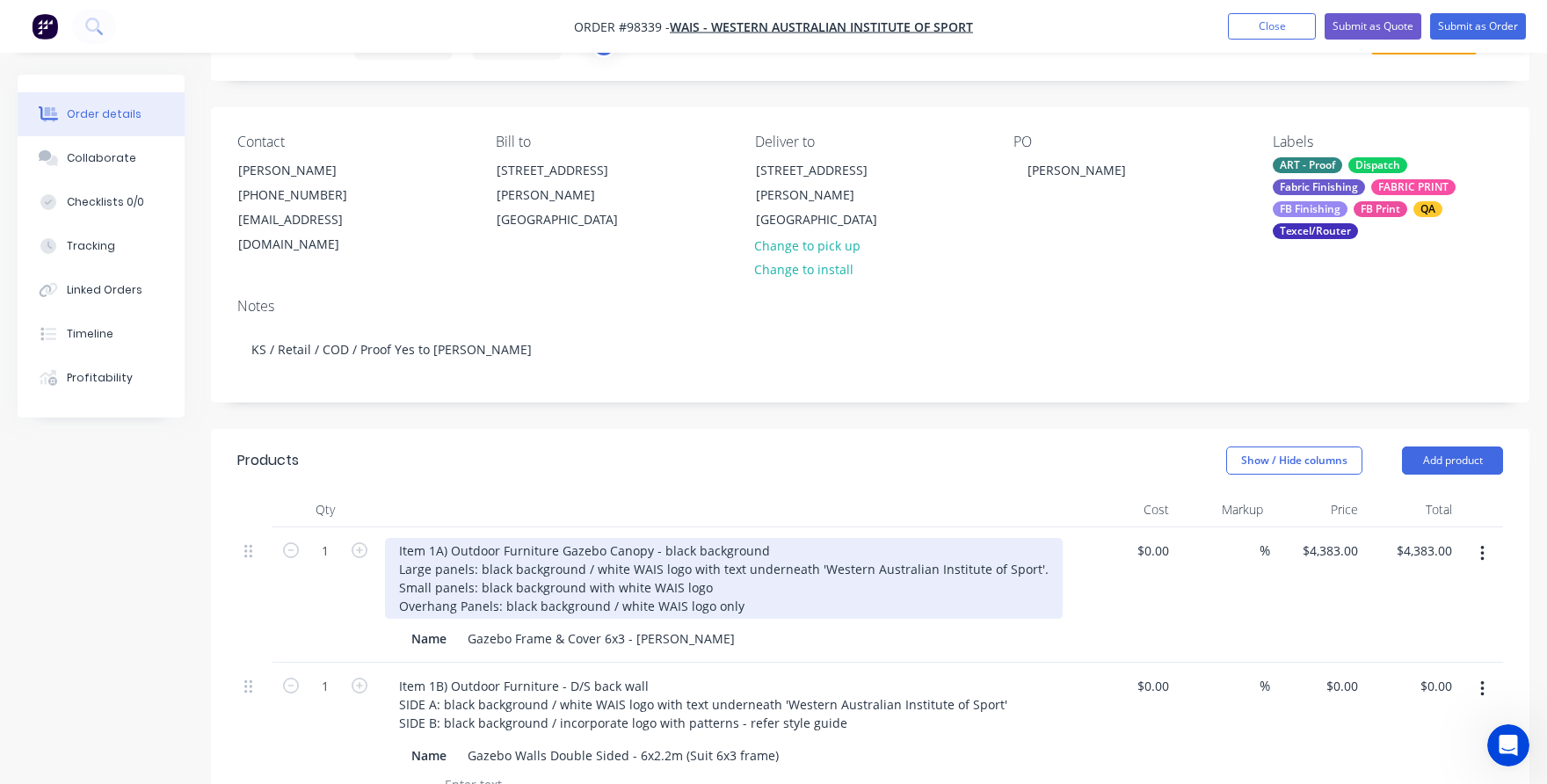
click at [592, 550] on div "Item 1A) Outdoor Furniture Gazebo Canopy - black background Large panels: black…" at bounding box center [724, 577] width 678 height 81
click at [719, 564] on div "Item 1A) Outdoor Furniture Gazebo Canopy - black background Large panels: black…" at bounding box center [721, 577] width 672 height 81
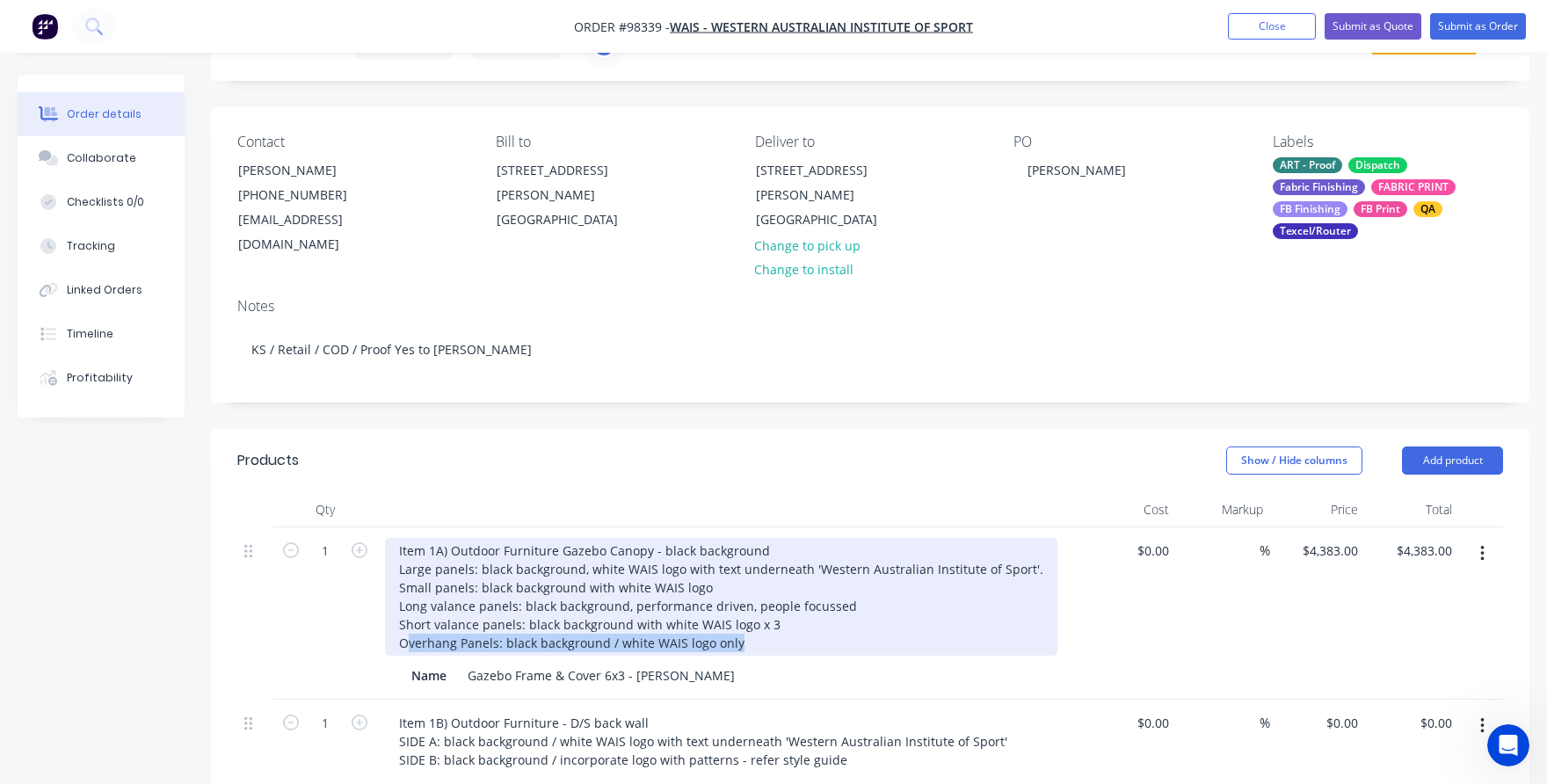
drag, startPoint x: 744, startPoint y: 626, endPoint x: 406, endPoint y: 632, distance: 338.1
click at [406, 632] on div "Item 1A) Outdoor Furniture Gazebo Canopy - black background Large panels: black…" at bounding box center [721, 596] width 672 height 118
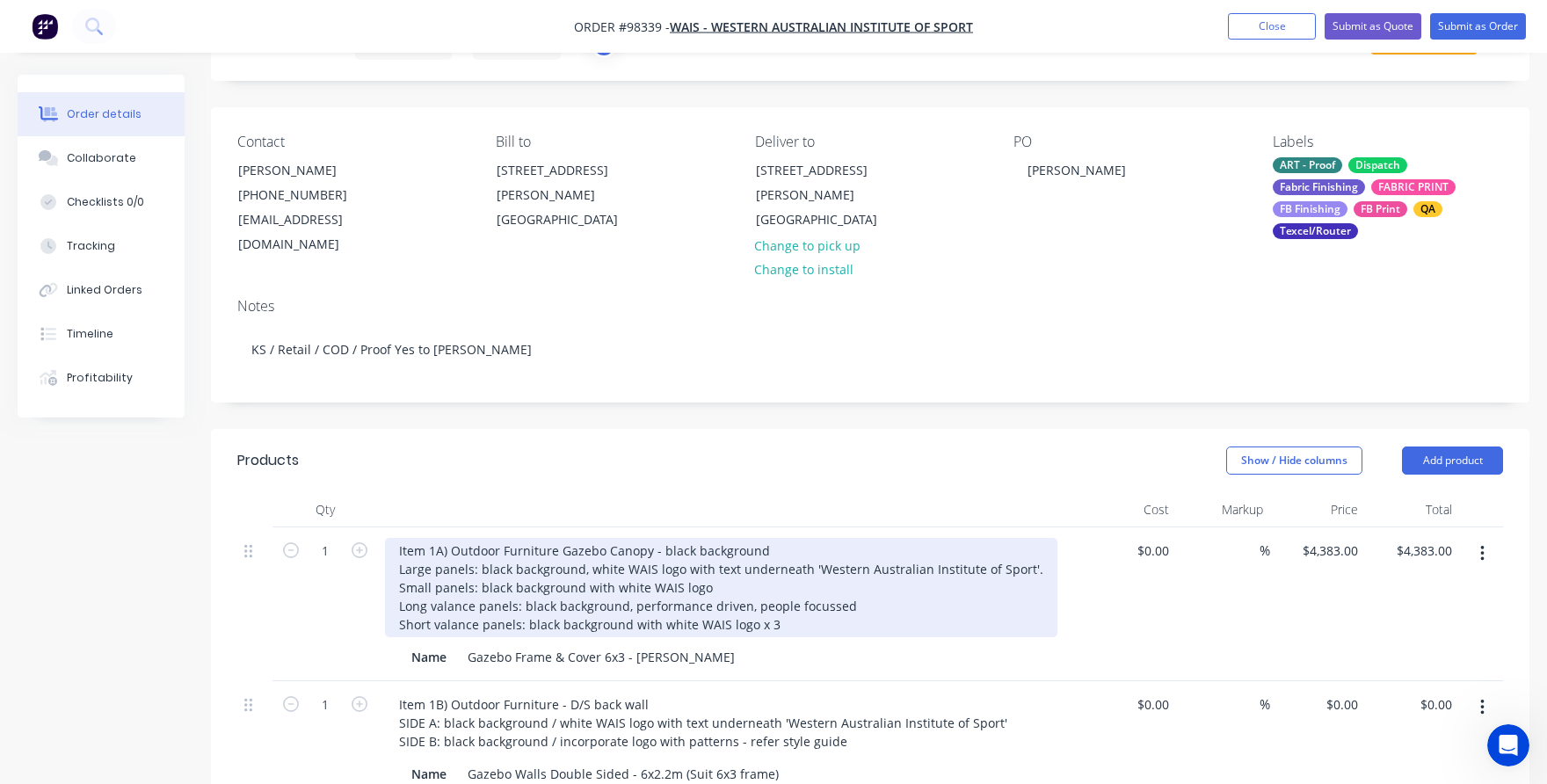
click at [713, 568] on div "Item 1A) Outdoor Furniture Gazebo Canopy - black background Large panels: black…" at bounding box center [721, 587] width 672 height 99
click at [785, 604] on div "Item 1A) Outdoor Furniture Gazebo Canopy - black background Large panels: black…" at bounding box center [721, 587] width 672 height 99
click at [744, 607] on div "Item 1A) Outdoor Furniture Gazebo Canopy - black background Large panels: black…" at bounding box center [721, 587] width 672 height 99
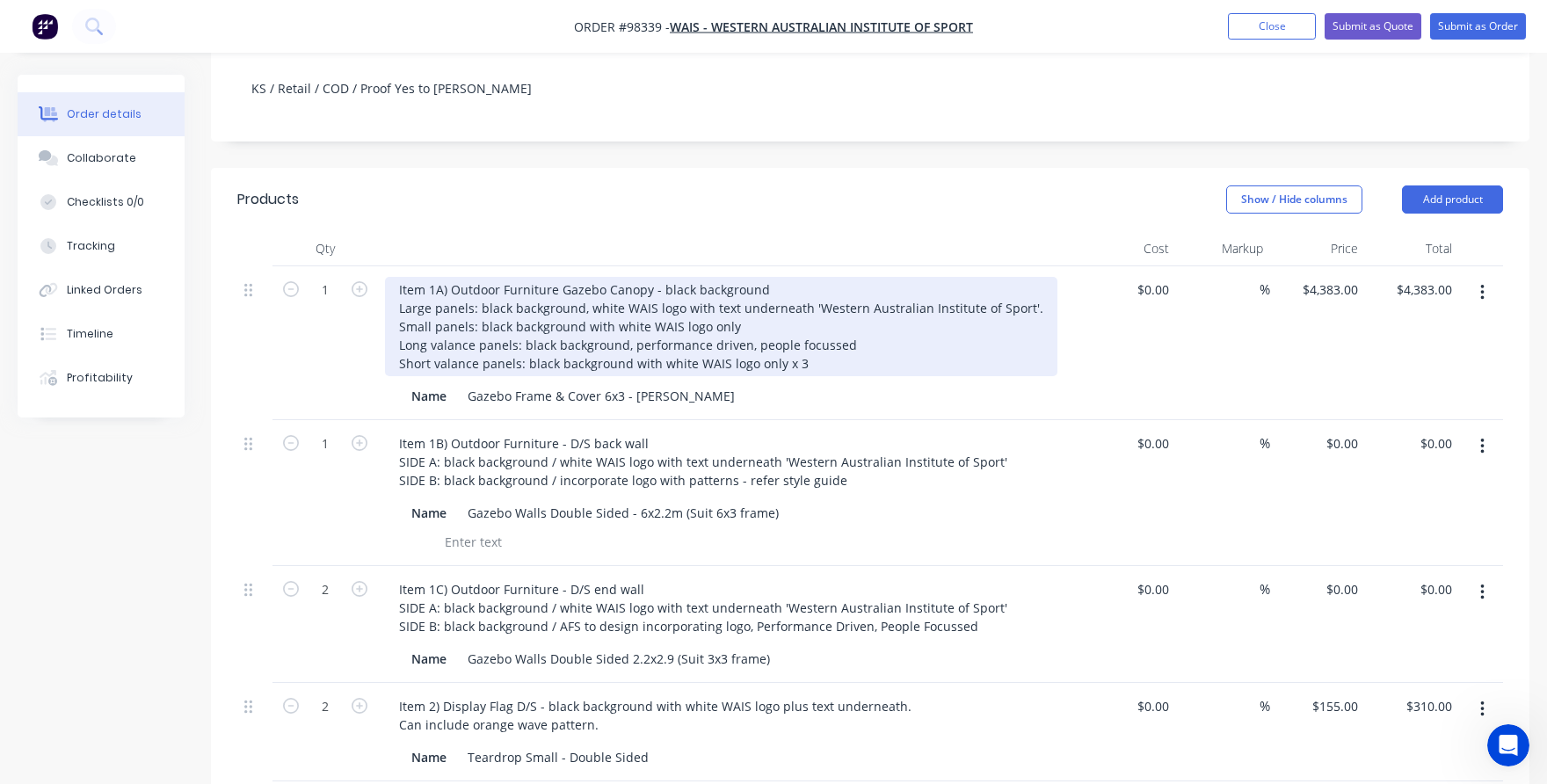
scroll to position [351, 0]
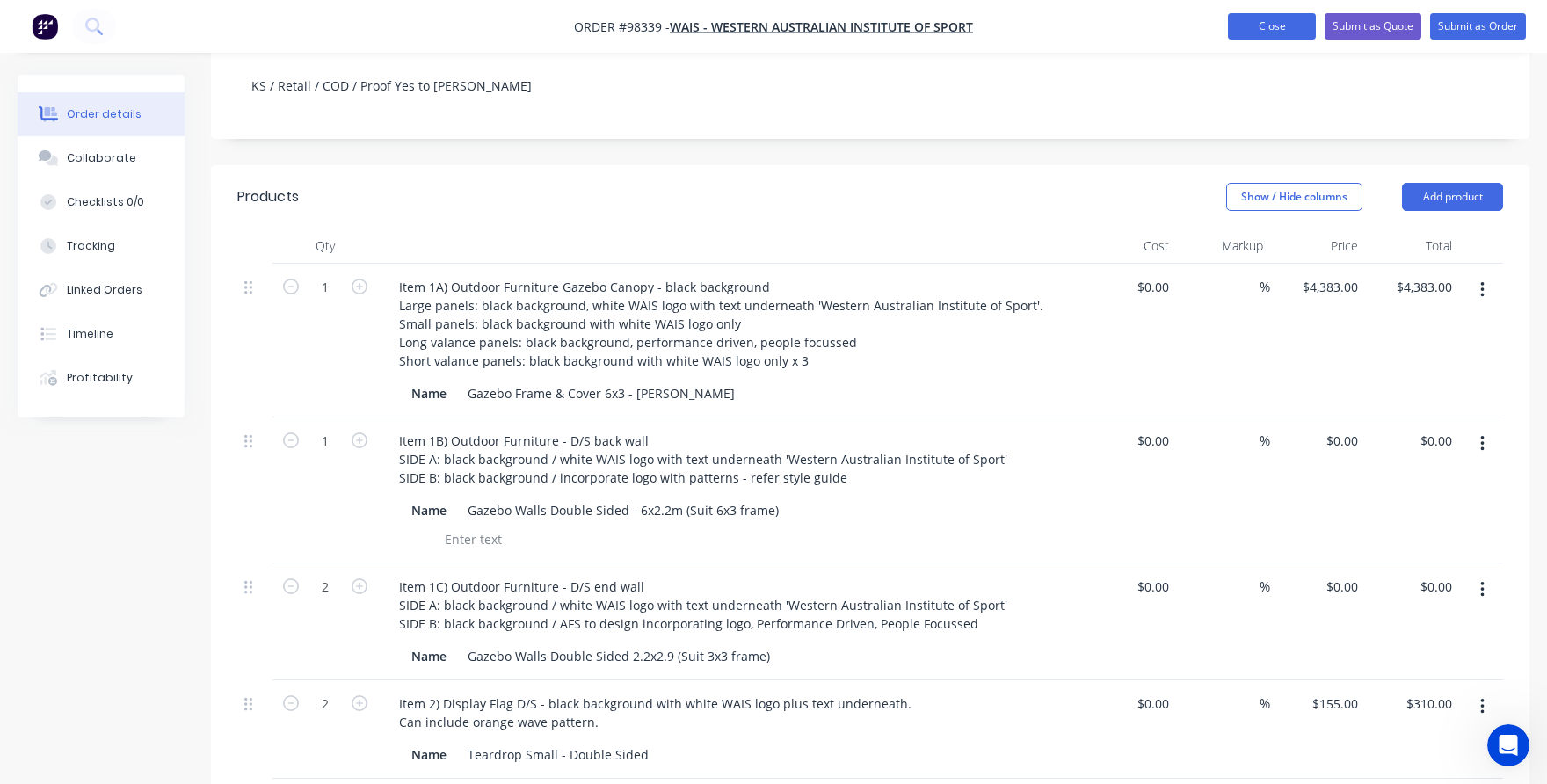
click at [1235, 22] on button "Close" at bounding box center [1272, 26] width 88 height 26
